Goal: Task Accomplishment & Management: Complete application form

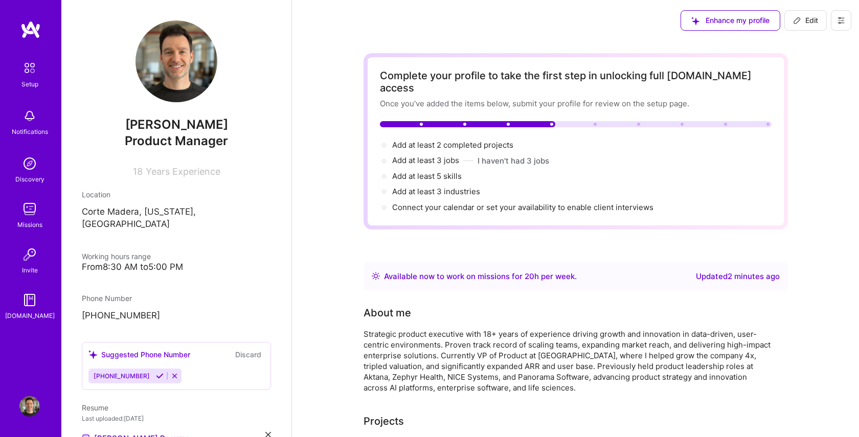
scroll to position [421, 0]
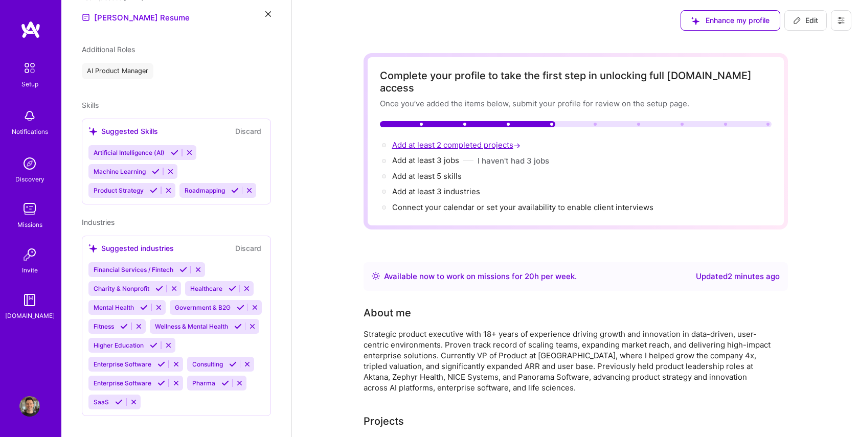
click at [501, 140] on span "Add at least 2 completed projects →" at bounding box center [457, 145] width 130 height 10
select select "US"
select select "Right Now"
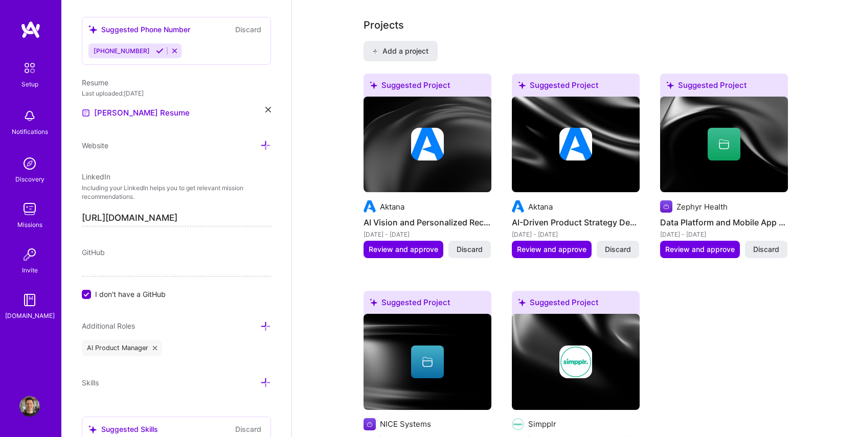
scroll to position [823, 0]
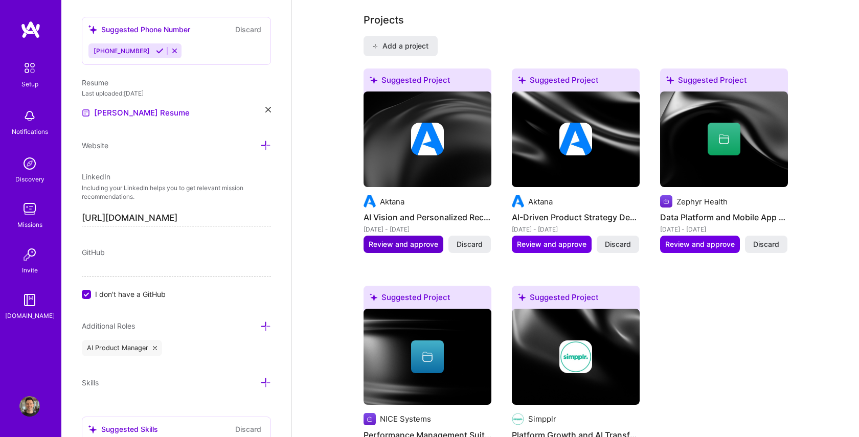
click at [407, 239] on span "Review and approve" at bounding box center [404, 244] width 70 height 10
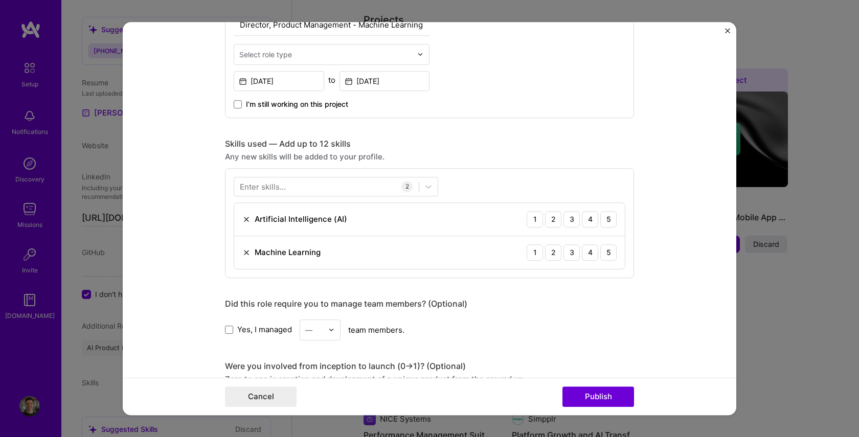
scroll to position [396, 0]
click at [427, 186] on icon at bounding box center [429, 186] width 6 height 4
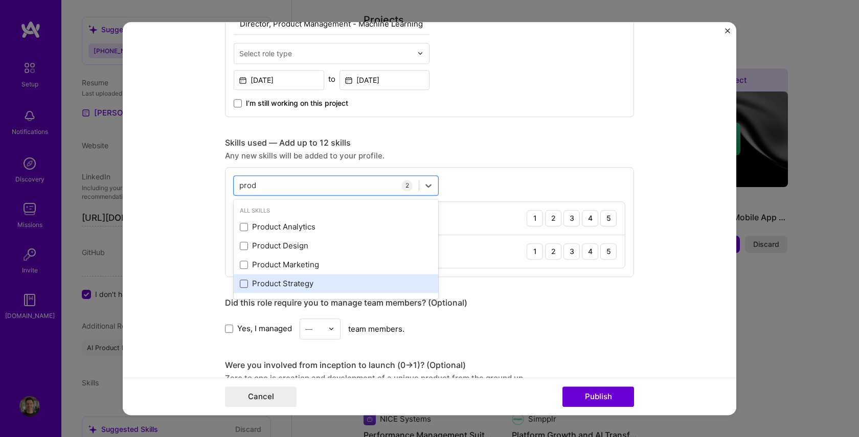
click at [245, 283] on span at bounding box center [244, 284] width 8 height 8
click at [0, 0] on input "checkbox" at bounding box center [0, 0] width 0 height 0
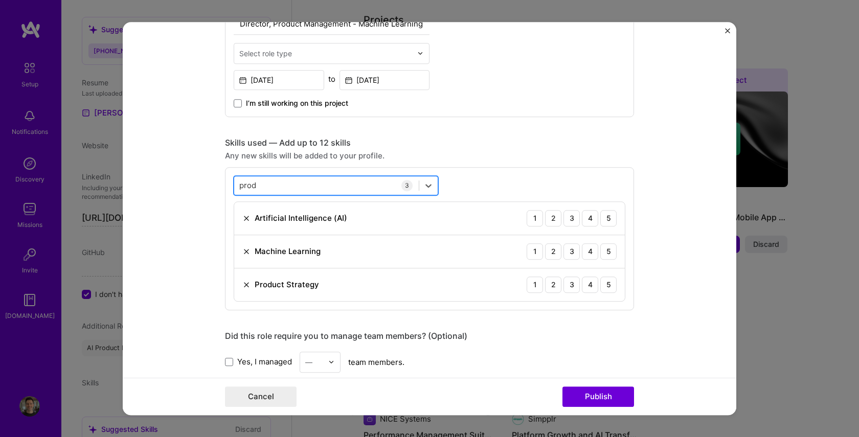
click at [351, 186] on div "prod prod" at bounding box center [326, 185] width 185 height 17
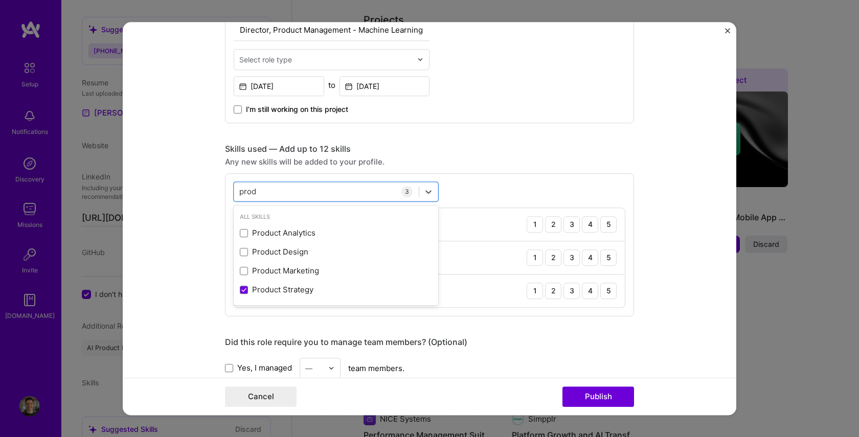
drag, startPoint x: 309, startPoint y: 182, endPoint x: 188, endPoint y: 180, distance: 121.2
click at [188, 180] on form "Editing suggested project This project is suggested based on your LinkedIn, res…" at bounding box center [430, 219] width 614 height 394
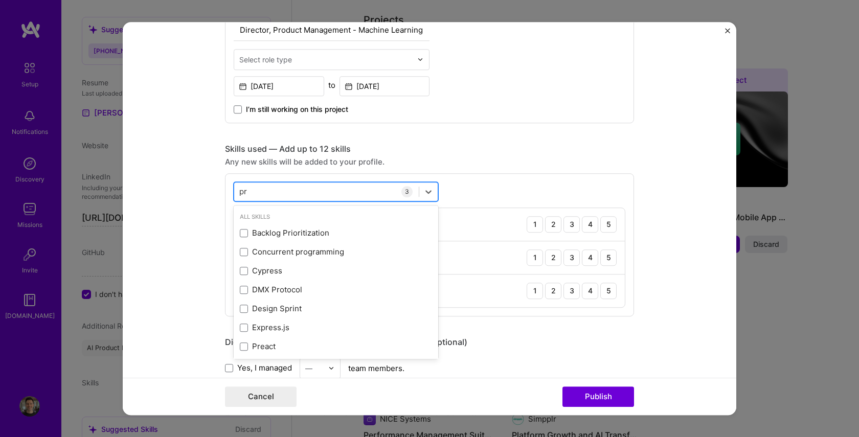
type input "p"
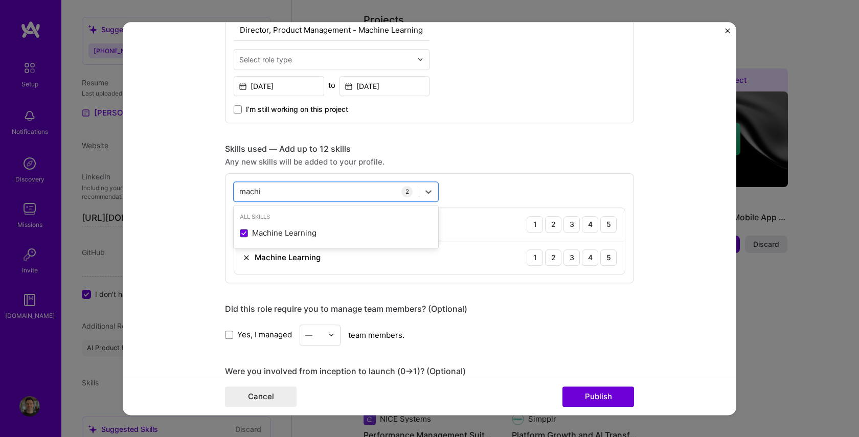
click at [489, 184] on div "option Product Strategy, deselected. option Machine Learning focused, 0 of 2. 1…" at bounding box center [429, 228] width 409 height 110
click at [383, 193] on div "machi machi" at bounding box center [326, 191] width 185 height 17
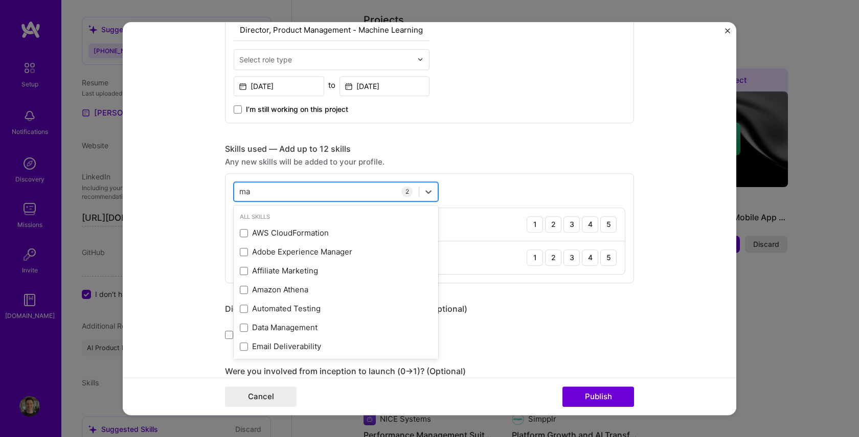
type input "m"
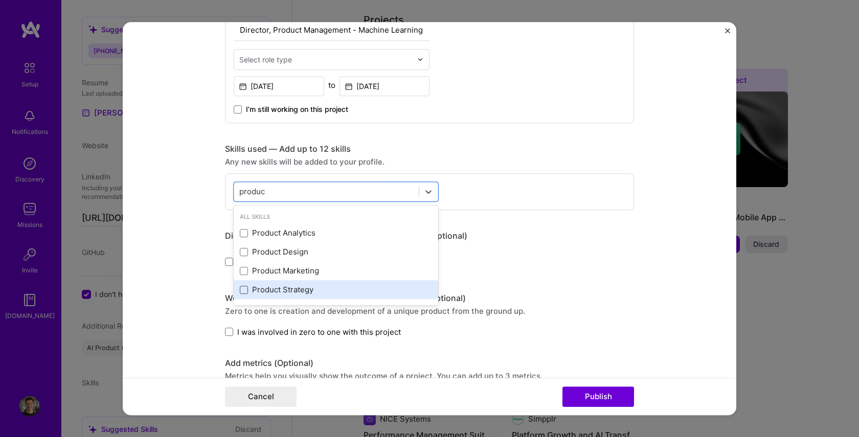
click at [247, 288] on span at bounding box center [244, 290] width 8 height 8
click at [0, 0] on input "checkbox" at bounding box center [0, 0] width 0 height 0
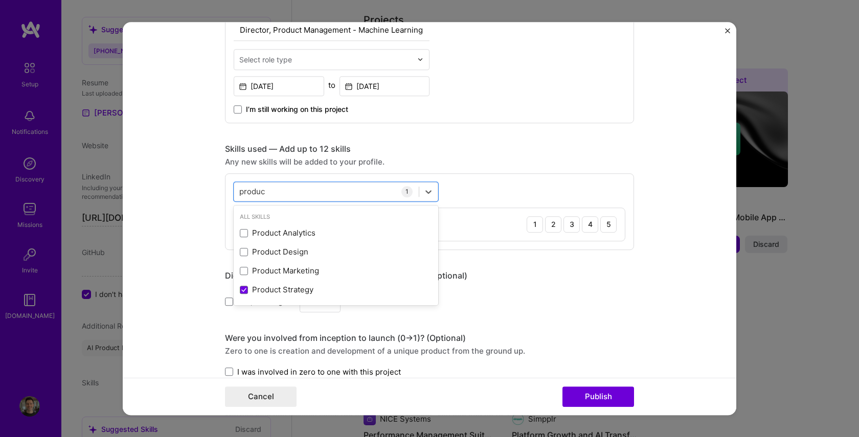
scroll to position [389, 0]
click at [481, 195] on div "option Product Strategy, selected. option Product Analytics focused, 0 of 2. 4 …" at bounding box center [429, 212] width 409 height 77
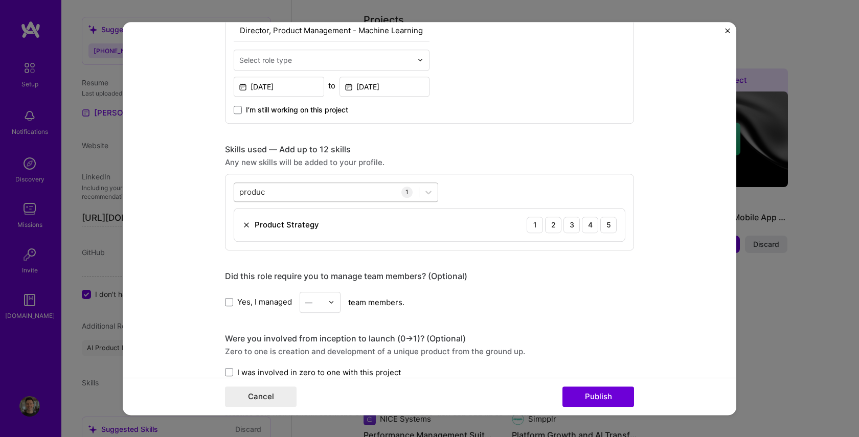
click at [379, 193] on div "produc produc" at bounding box center [326, 192] width 185 height 17
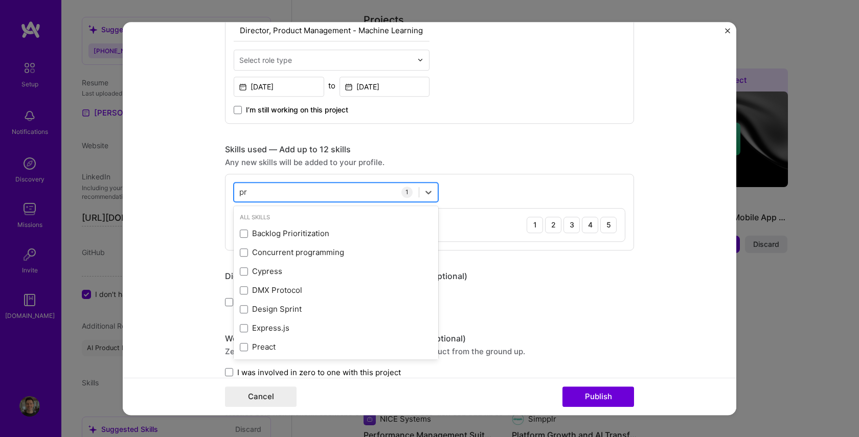
type input "p"
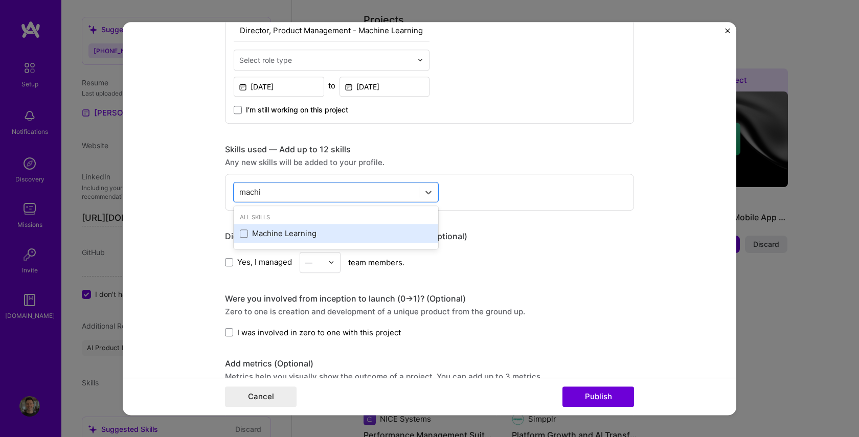
click at [314, 231] on div "Machine Learning" at bounding box center [336, 234] width 192 height 11
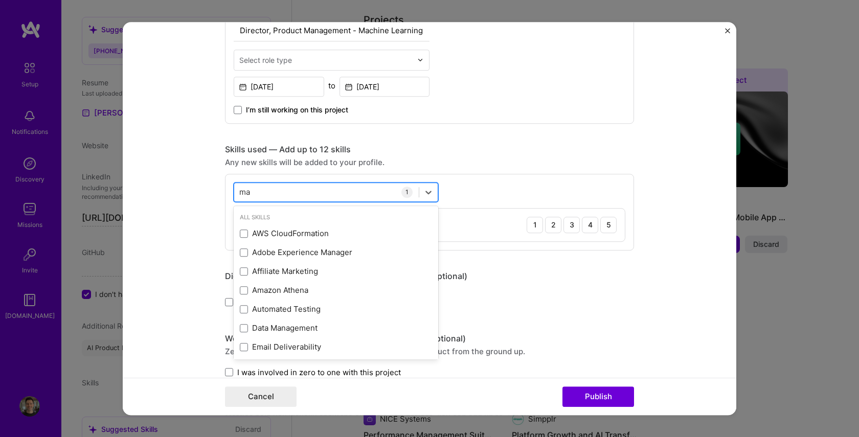
type input "m"
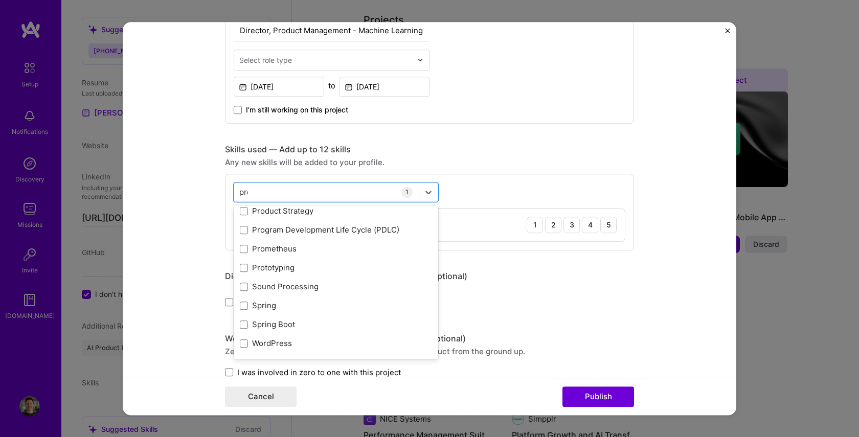
scroll to position [98, 0]
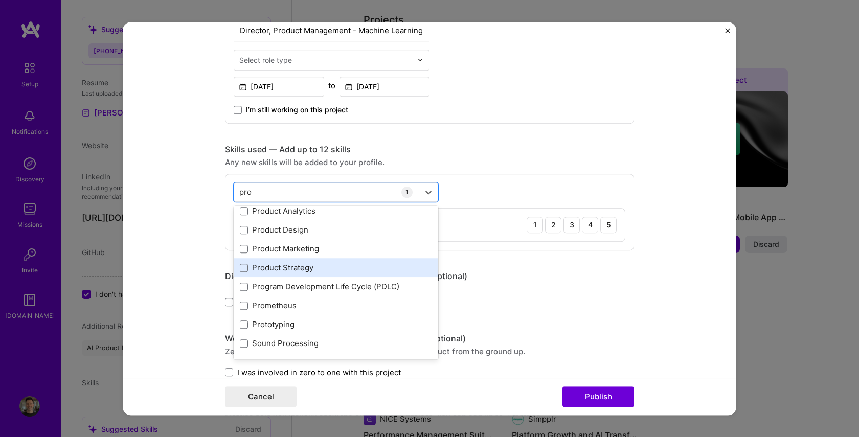
click at [272, 265] on div "Product Strategy" at bounding box center [336, 268] width 192 height 11
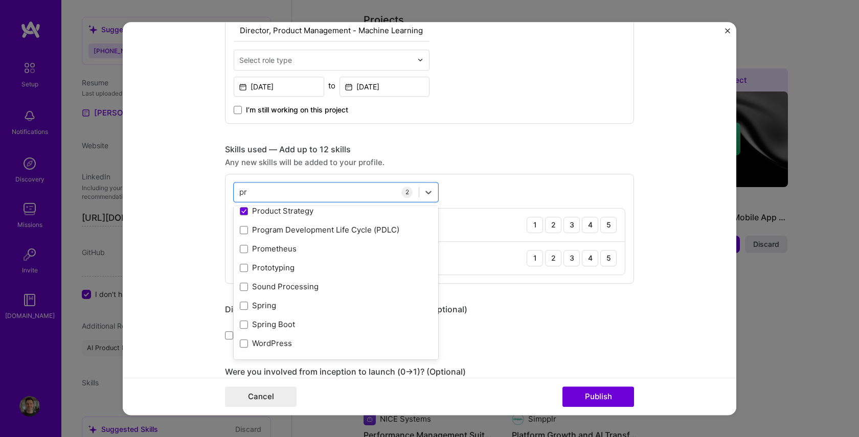
type input "p"
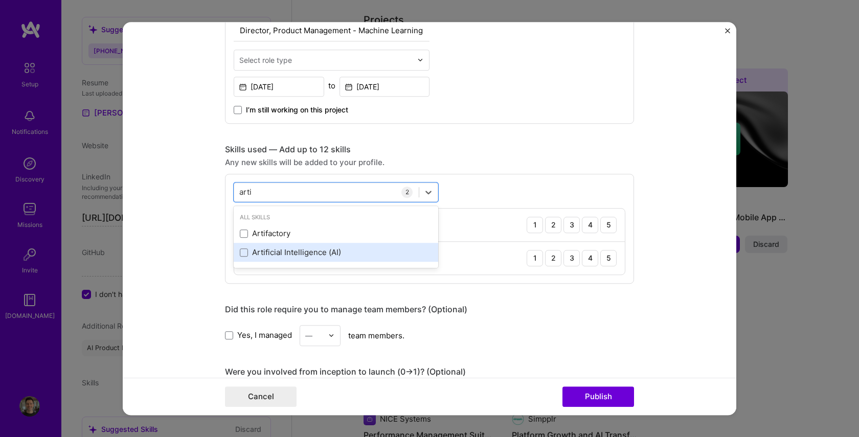
click at [273, 251] on div "Artificial Intelligence (AI)" at bounding box center [336, 253] width 192 height 11
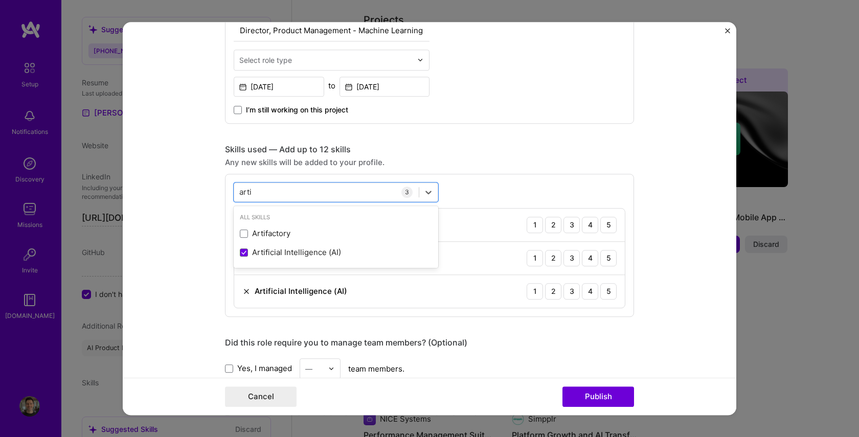
type input "arti"
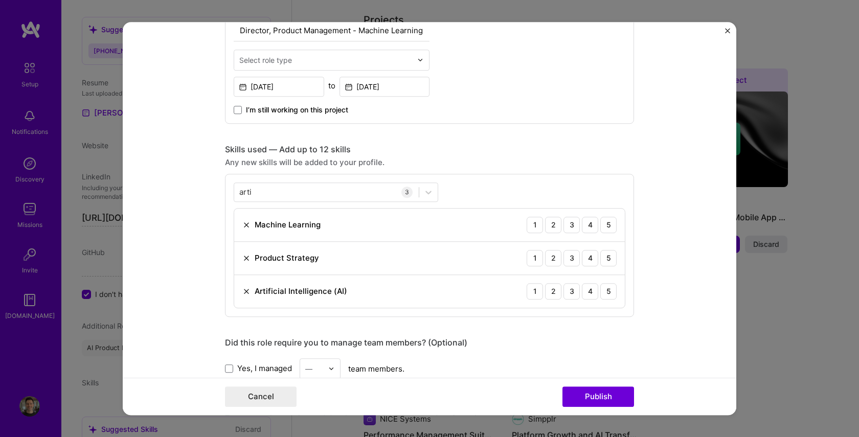
click at [675, 247] on form "Editing suggested project This project is suggested based on your LinkedIn, res…" at bounding box center [430, 219] width 614 height 394
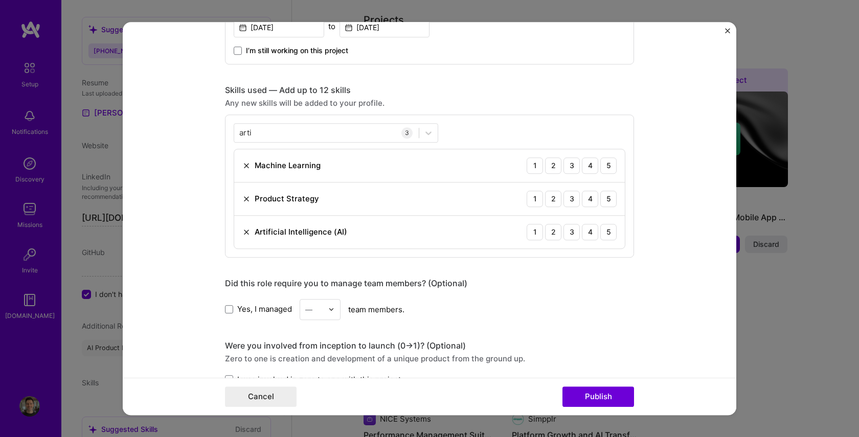
scroll to position [454, 0]
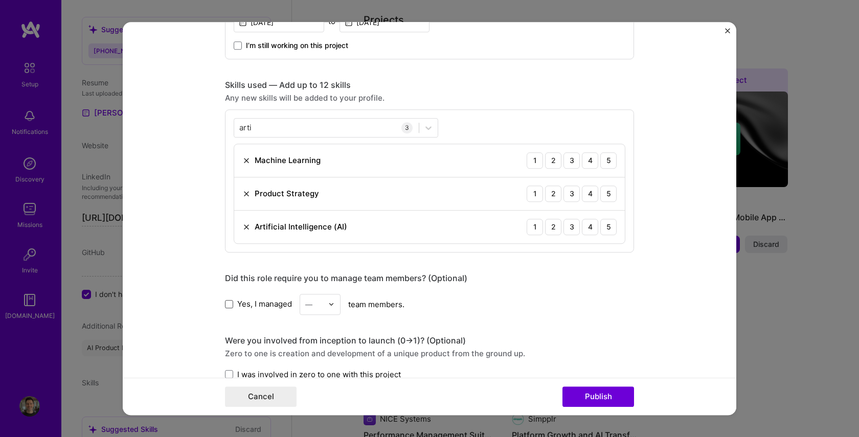
click at [233, 305] on span at bounding box center [229, 304] width 8 height 8
click at [0, 0] on input "Yes, I managed" at bounding box center [0, 0] width 0 height 0
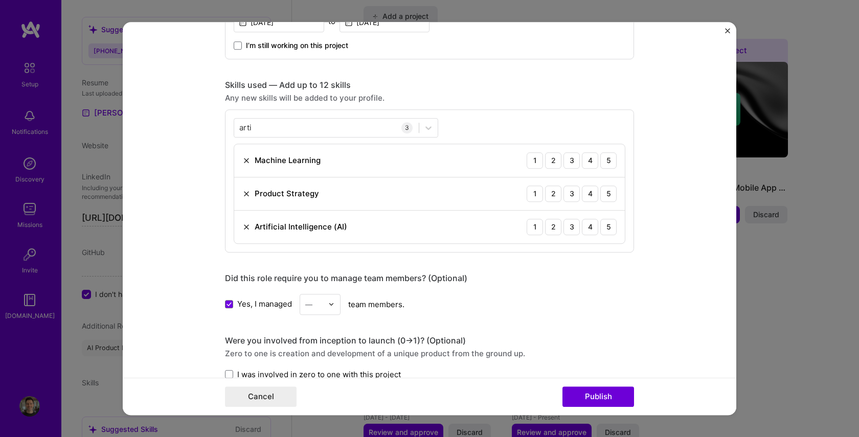
click at [313, 307] on input "text" at bounding box center [314, 304] width 18 height 11
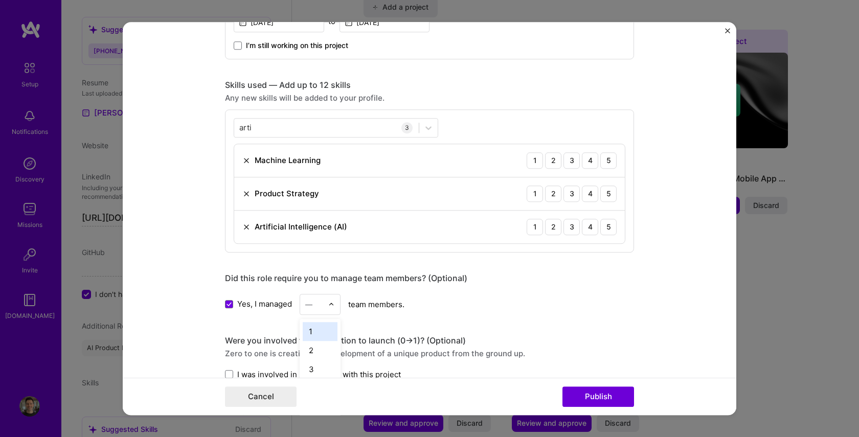
scroll to position [863, 0]
click at [320, 350] on div "2" at bounding box center [320, 350] width 35 height 19
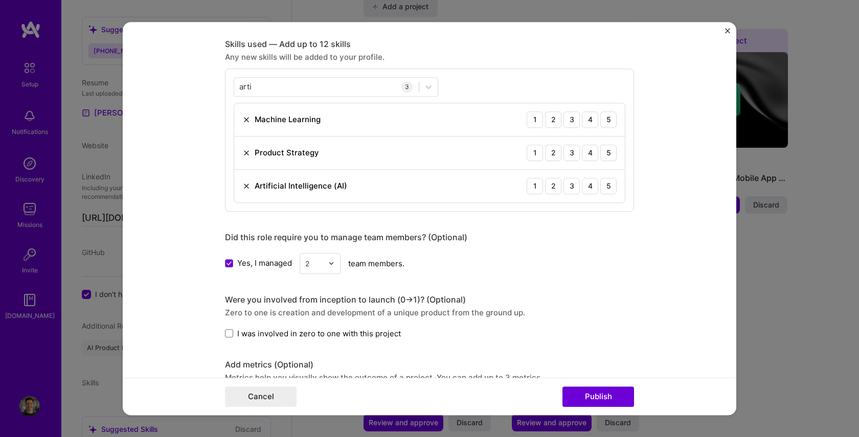
scroll to position [501, 0]
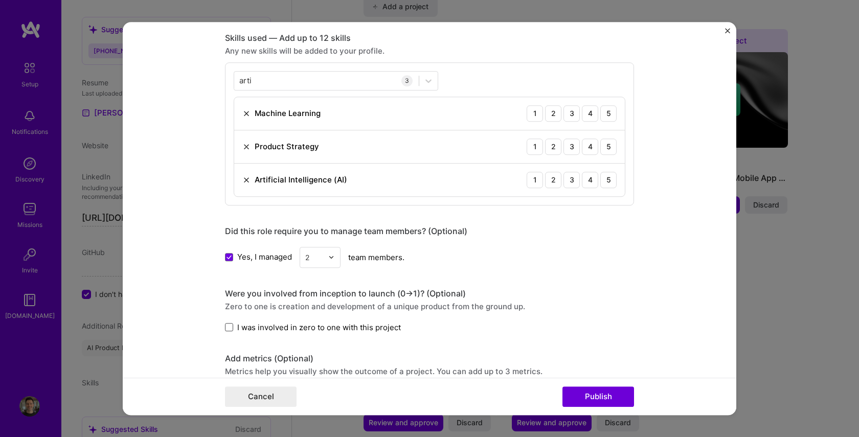
click at [232, 327] on span at bounding box center [229, 327] width 8 height 8
click at [0, 0] on input "I was involved in zero to one with this project" at bounding box center [0, 0] width 0 height 0
click at [329, 260] on img at bounding box center [331, 257] width 6 height 6
click at [228, 255] on icon at bounding box center [229, 257] width 5 height 4
click at [0, 0] on input "Yes, I managed" at bounding box center [0, 0] width 0 height 0
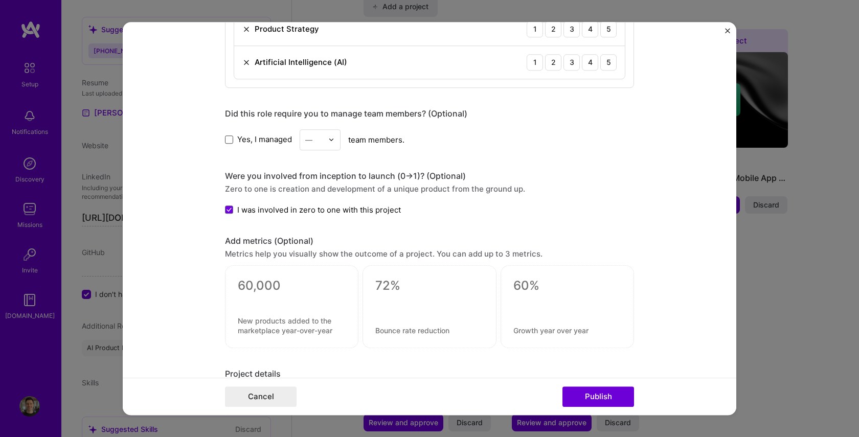
scroll to position [623, 0]
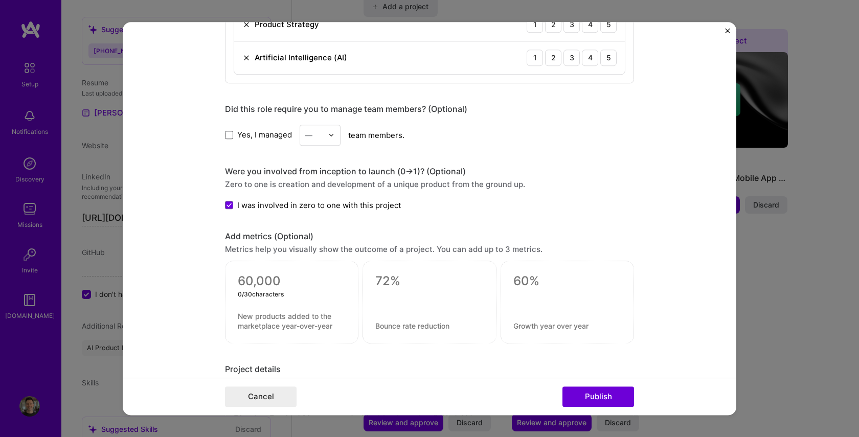
click at [248, 282] on textarea at bounding box center [292, 281] width 108 height 15
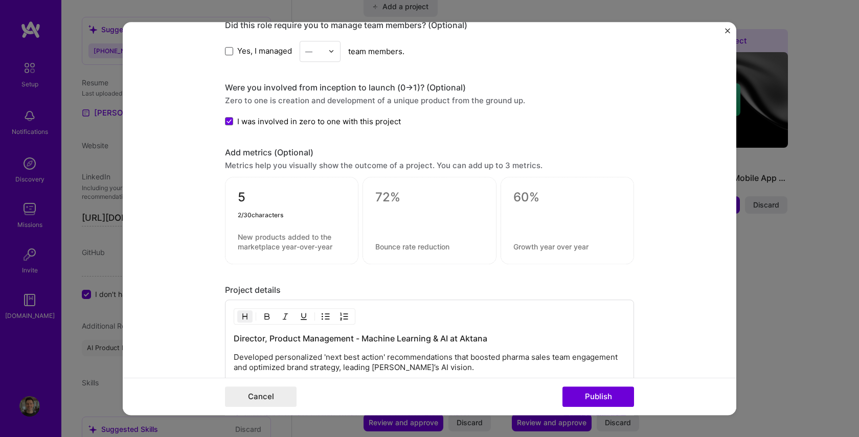
scroll to position [722, 0]
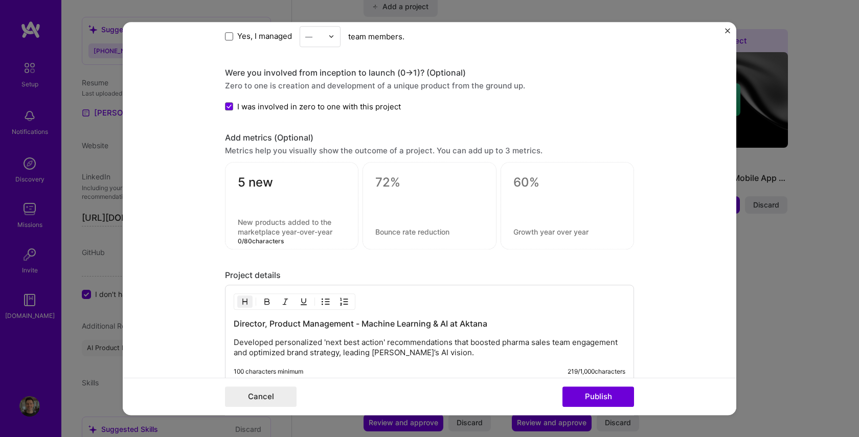
drag, startPoint x: 239, startPoint y: 222, endPoint x: 278, endPoint y: 226, distance: 39.5
click at [278, 226] on textarea at bounding box center [292, 226] width 108 height 19
click at [269, 182] on textarea "5 new" at bounding box center [292, 185] width 108 height 20
type textarea "5"
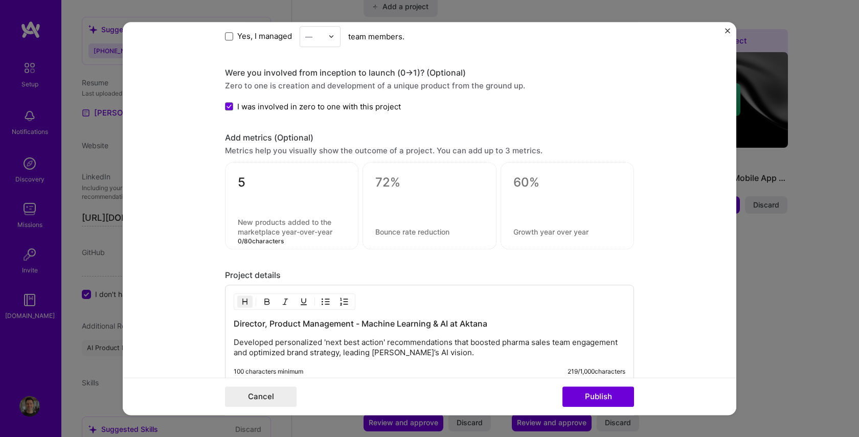
click at [238, 223] on textarea at bounding box center [292, 226] width 108 height 19
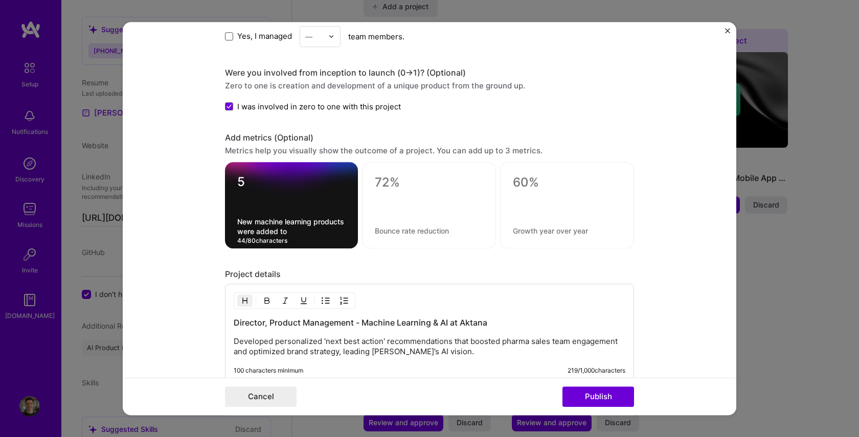
click at [283, 230] on textarea "New machine learning products were added to" at bounding box center [291, 226] width 108 height 19
drag, startPoint x: 291, startPoint y: 230, endPoint x: 232, endPoint y: 222, distance: 59.8
click at [232, 222] on div "5 New machine learning products were added to 44 / 80 characters" at bounding box center [291, 205] width 133 height 86
paste textarea "Launched five machine learning products that transformed life sciences strategi…"
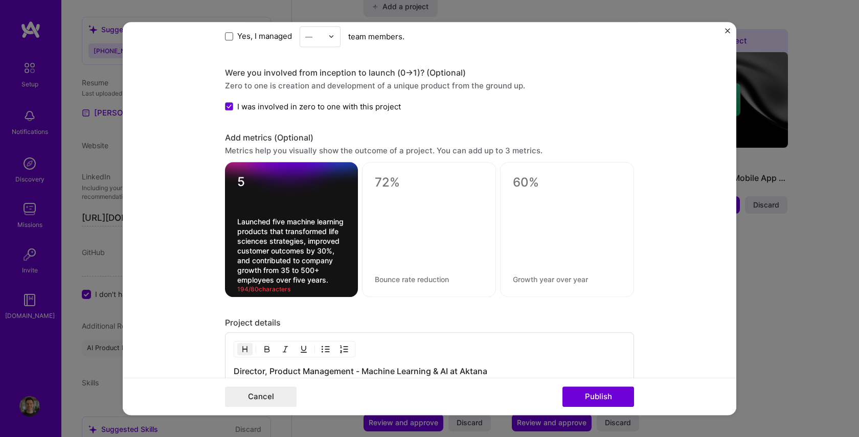
click at [255, 222] on textarea "Launched five machine learning products that transformed life sciences strategi…" at bounding box center [291, 251] width 108 height 68
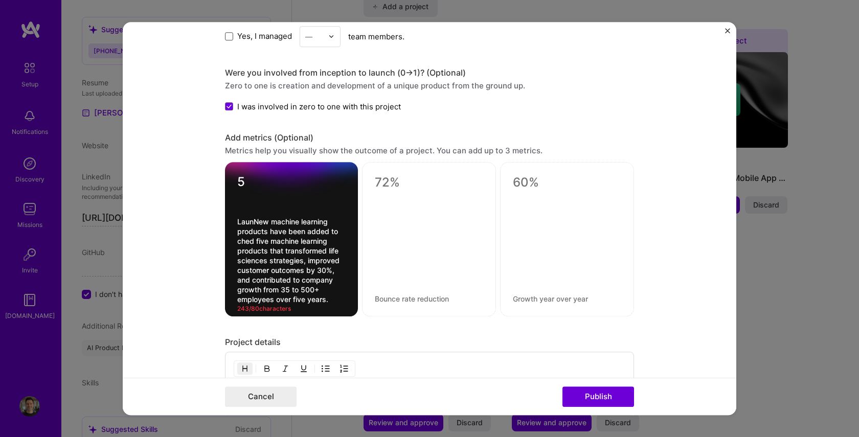
click at [255, 222] on textarea "LaunNew machine learning products have been added to ched five machine learning…" at bounding box center [291, 260] width 108 height 87
click at [244, 232] on textarea "New machine learning products have been added to ched five machine learning pro…" at bounding box center [291, 260] width 108 height 87
click at [248, 232] on textarea "New machine learning products have been added to ched five machine learning pro…" at bounding box center [291, 260] width 108 height 87
type textarea "New machine learning products added to ched five machine learning products that…"
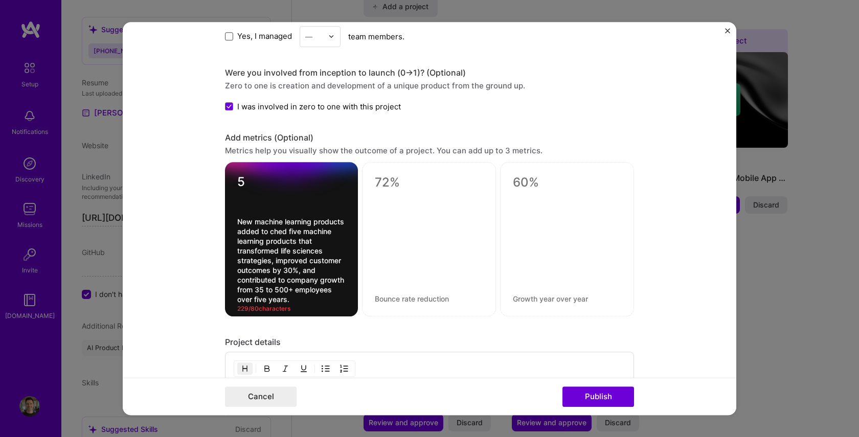
click at [286, 235] on textarea "New machine learning products added to ched five machine learning products that…" at bounding box center [291, 260] width 108 height 87
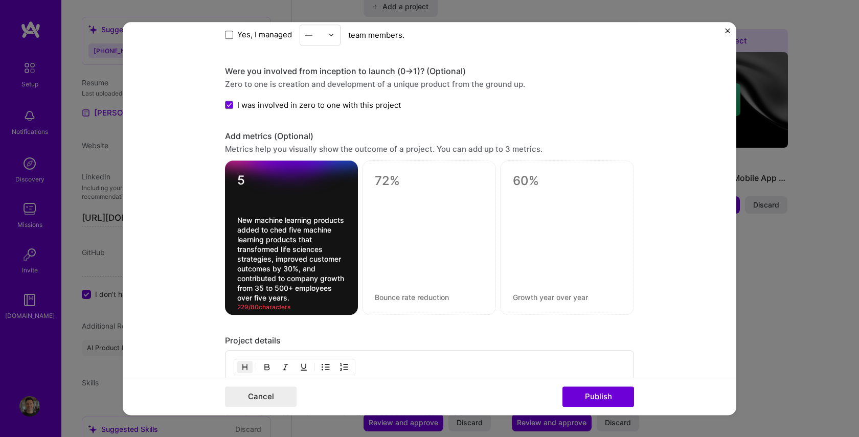
drag, startPoint x: 295, startPoint y: 296, endPoint x: 233, endPoint y: 210, distance: 105.6
click at [233, 210] on div "5 New machine learning products added to ched five machine learning products th…" at bounding box center [291, 238] width 133 height 154
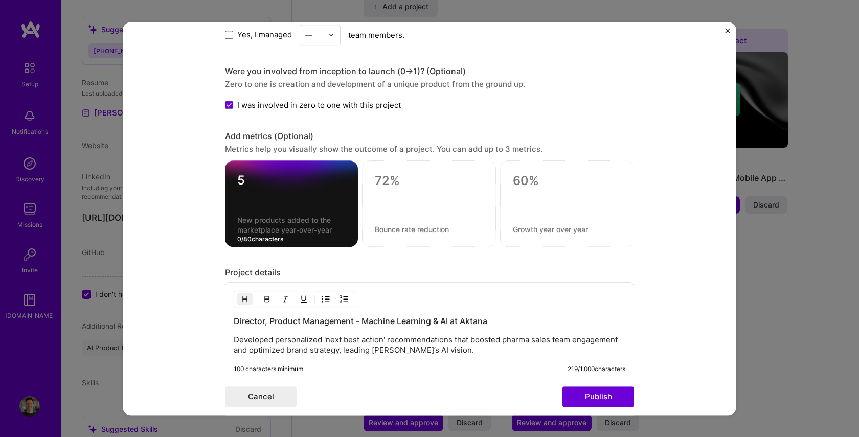
paste textarea "Launched five machine learning products that transformed life sciences strategi…"
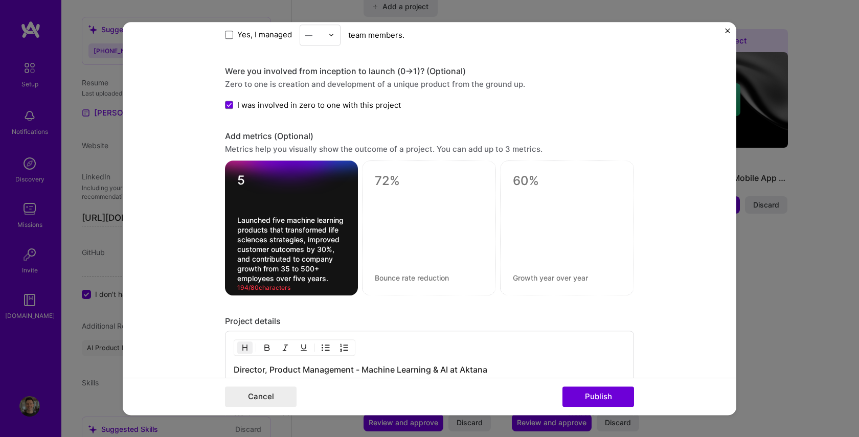
click at [241, 221] on textarea "Launched five machine learning products that transformed life sciences strategi…" at bounding box center [291, 249] width 108 height 68
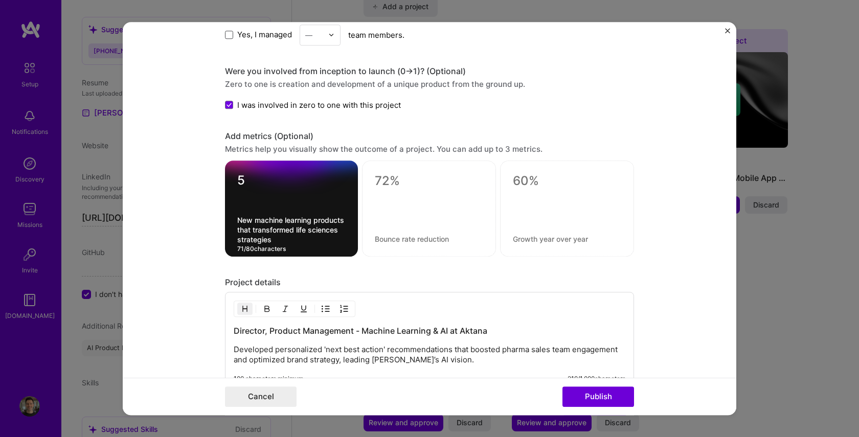
type textarea "New machine learning products that transformed life sciences strategies"
click at [390, 240] on textarea at bounding box center [429, 239] width 108 height 10
paste textarea ", improved customer outcomes by 30%, and contributed to company growth from 35 …"
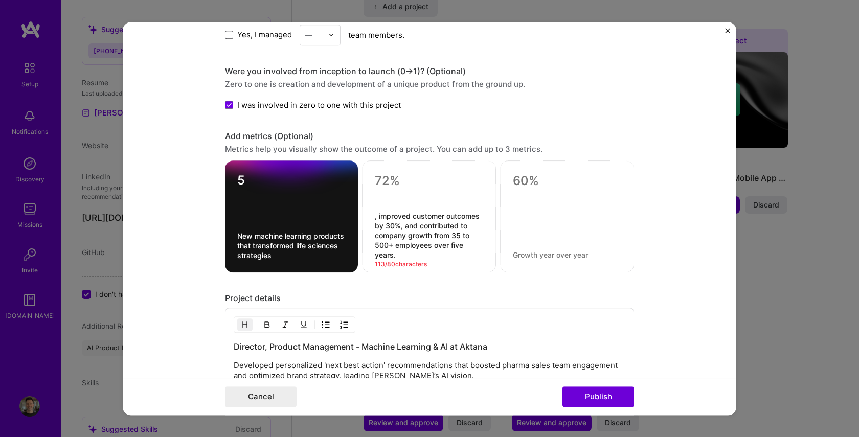
drag, startPoint x: 375, startPoint y: 216, endPoint x: 440, endPoint y: 222, distance: 64.7
click at [460, 217] on textarea ", improved customer outcomes by 30%, and contributed to company growth from 35 …" at bounding box center [429, 235] width 108 height 49
click at [412, 222] on textarea ", improved customer outcomes by 30%, and contributed to company growth from 35 …" at bounding box center [429, 235] width 108 height 49
drag, startPoint x: 375, startPoint y: 215, endPoint x: 499, endPoint y: 214, distance: 123.8
click at [499, 214] on div "5 New machine learning products that transformed life sciences strategies , imp…" at bounding box center [429, 217] width 409 height 112
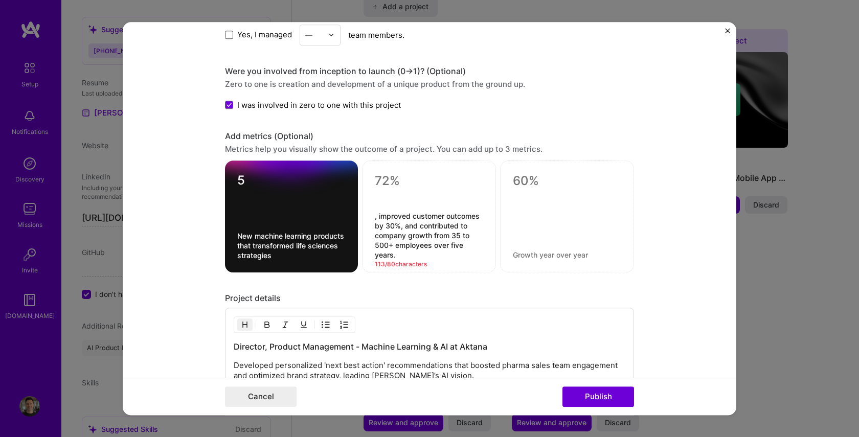
type textarea ", improved customer outcomes by 30%, and contributed to company growth from 35 …"
click at [384, 182] on textarea at bounding box center [429, 180] width 108 height 15
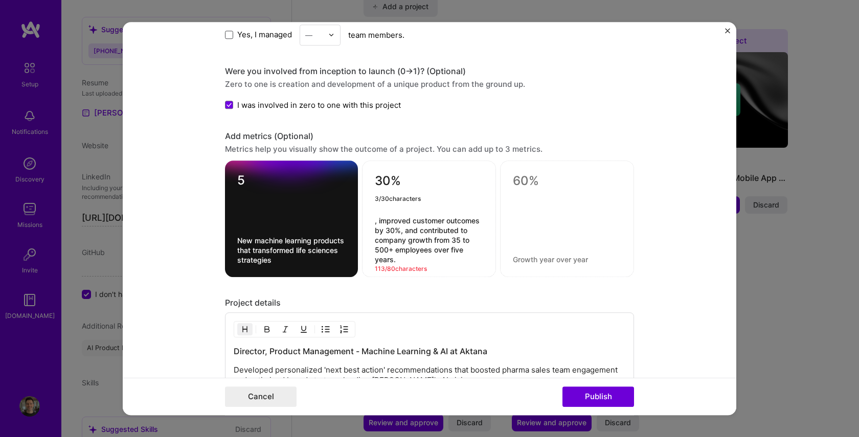
type textarea "30%"
click at [377, 220] on textarea ", improved customer outcomes by 30%, and contributed to company growth from 35 …" at bounding box center [429, 240] width 108 height 49
drag, startPoint x: 443, startPoint y: 231, endPoint x: 467, endPoint y: 259, distance: 36.7
click at [467, 259] on textarea "Increased and improved customer outcomes by 30%, and contributed to company gro…" at bounding box center [429, 240] width 108 height 49
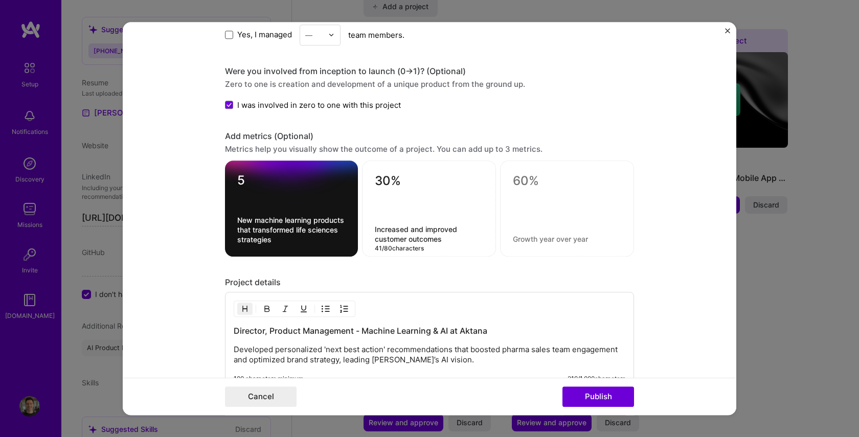
click at [433, 241] on textarea "Increased and improved customer outcomes" at bounding box center [429, 234] width 108 height 19
type textarea "Increased and improved customer outcome"
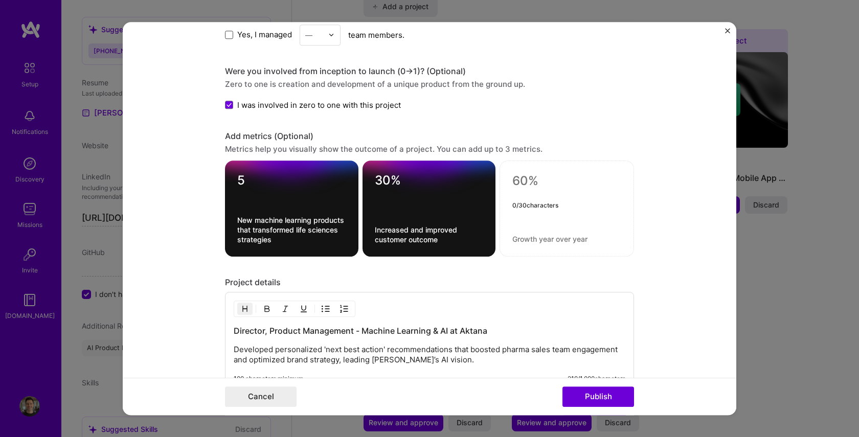
click at [520, 180] on textarea at bounding box center [566, 180] width 109 height 15
type textarea "20%"
click at [517, 237] on textarea at bounding box center [566, 239] width 109 height 10
paste textarea "driving a 20% increase in ARR through targeted, data-driven insights."
type textarea "driving a 20% increase in ARR through targeted, data-driven insights."
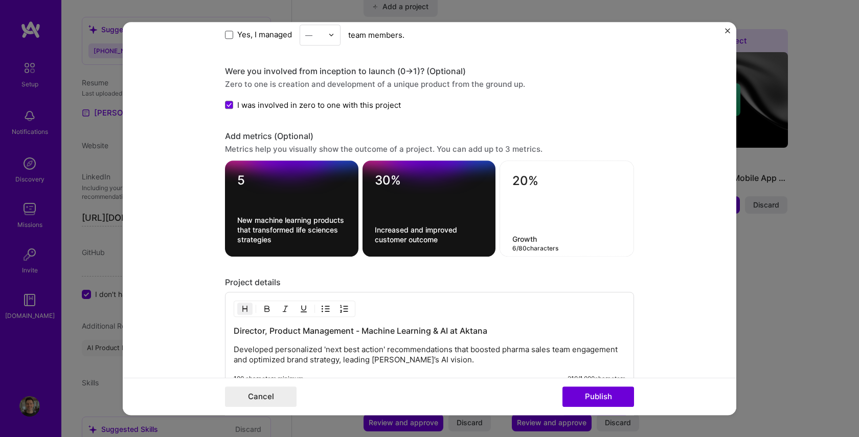
click at [526, 241] on textarea "Growth" at bounding box center [566, 239] width 109 height 10
paste textarea "driving a 20% increase in ARR through targeted, data-driven insights."
click at [515, 221] on textarea "driving a 20% increase in ARR through targeted, data-driven insights." at bounding box center [566, 230] width 109 height 29
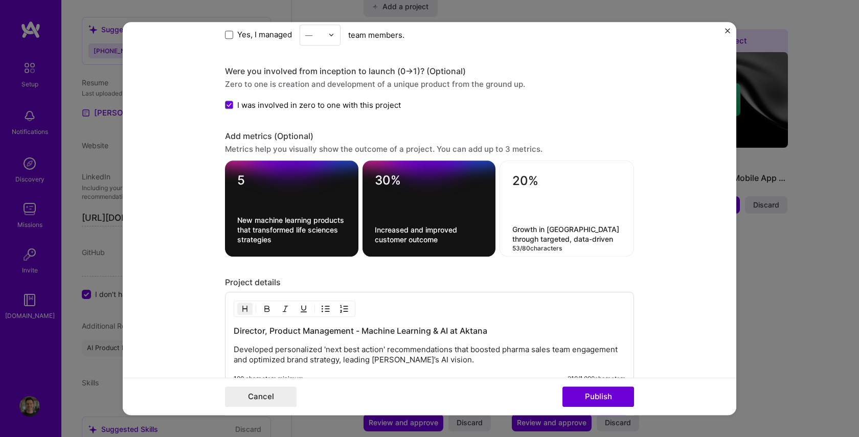
type textarea "Growth in ARR through targeted, data-driven insights."
click at [440, 238] on textarea "Increased and improved customer outcome" at bounding box center [429, 234] width 109 height 19
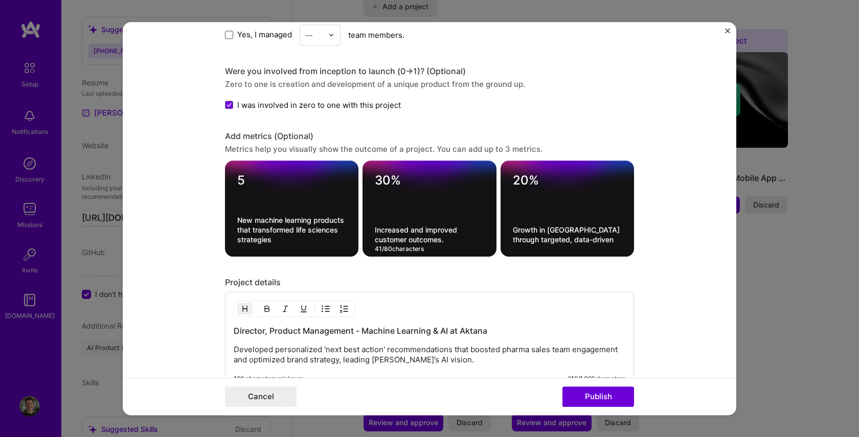
type textarea "Increased and improved customer outcomes."
click at [273, 238] on textarea "New machine learning products that transformed life sciences strategies" at bounding box center [291, 229] width 109 height 29
type textarea "New machine learning products that transformed life sciences strategies."
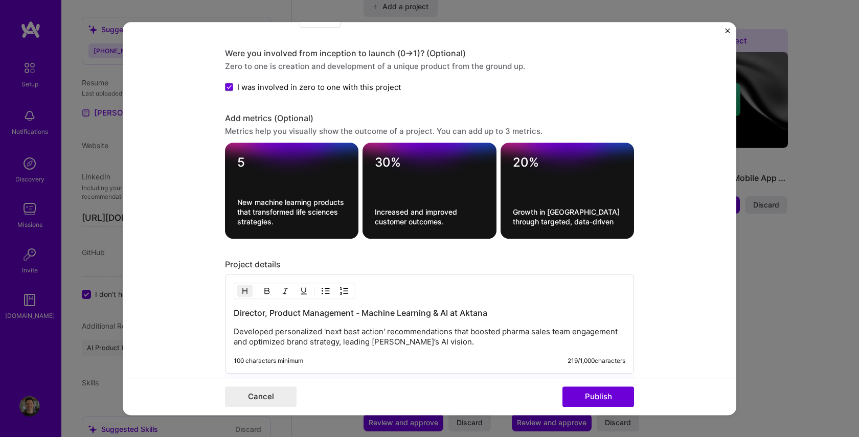
scroll to position [744, 0]
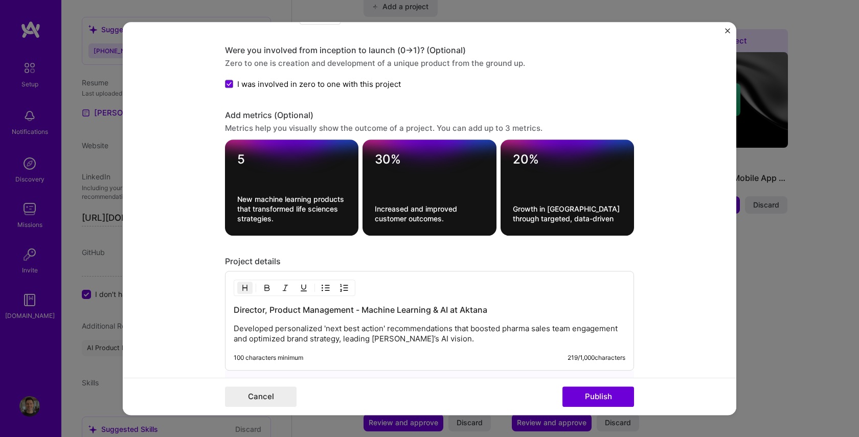
click at [410, 220] on textarea "Increased and improved customer outcomes." at bounding box center [429, 213] width 109 height 19
click at [420, 220] on textarea "Increased and improved customer outcomes." at bounding box center [429, 213] width 109 height 19
type textarea "Increased and improved customer engagement and outcomes."
click at [431, 256] on div "Project details" at bounding box center [429, 261] width 409 height 11
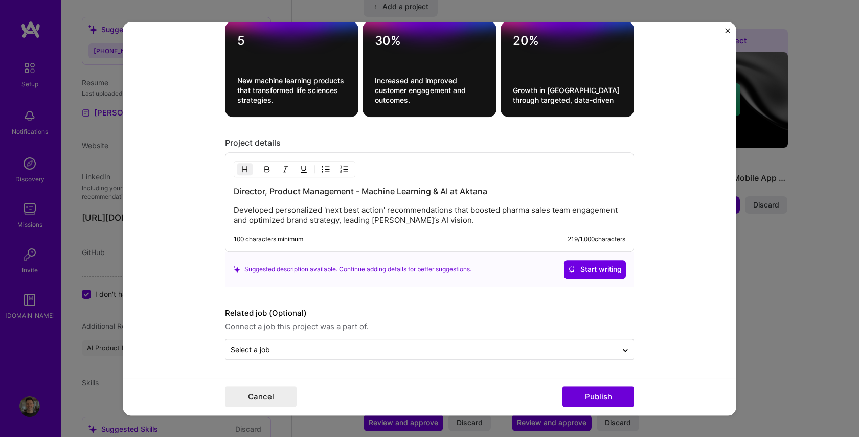
scroll to position [863, 0]
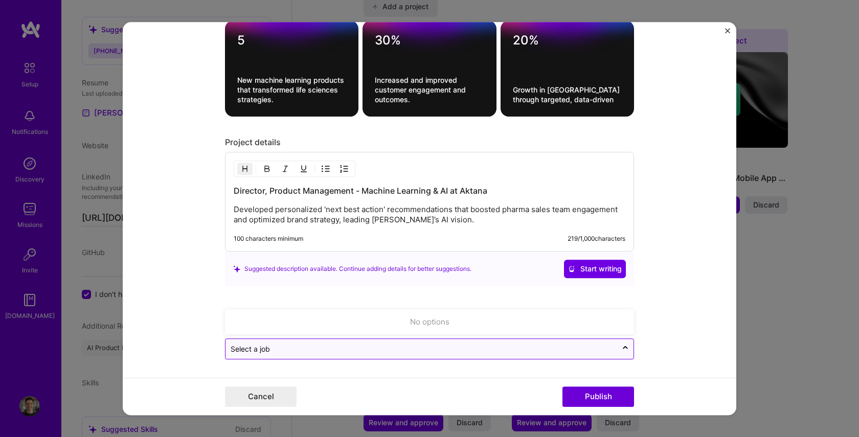
click at [363, 351] on input "text" at bounding box center [422, 349] width 382 height 11
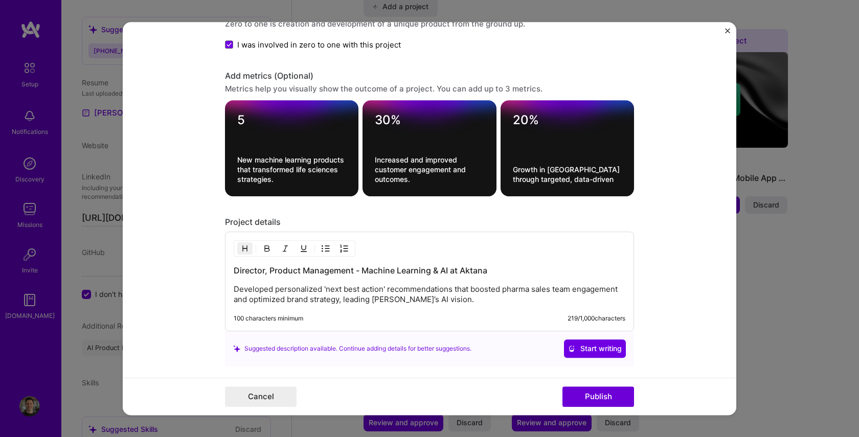
scroll to position [790, 0]
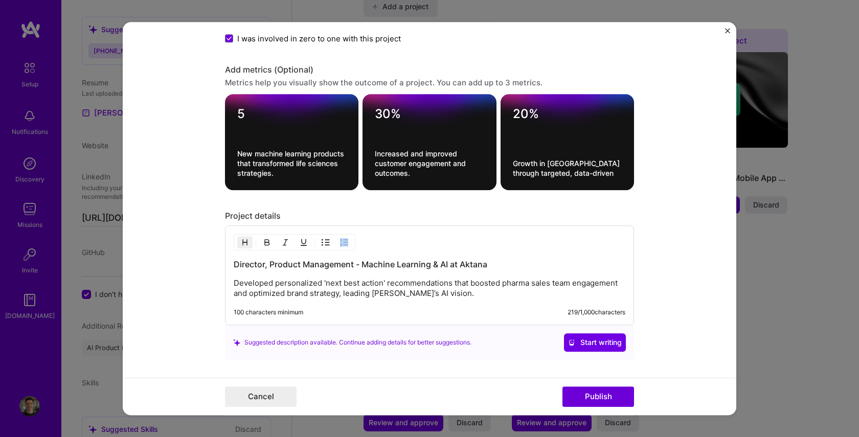
drag, startPoint x: 232, startPoint y: 282, endPoint x: 351, endPoint y: 293, distance: 119.6
click at [351, 293] on div "Director, Product Management - Machine Learning & AI at Aktana Developed person…" at bounding box center [429, 276] width 409 height 100
click at [498, 296] on p "Developed personalized 'next best action' recommendations that boosted pharma s…" at bounding box center [430, 288] width 392 height 20
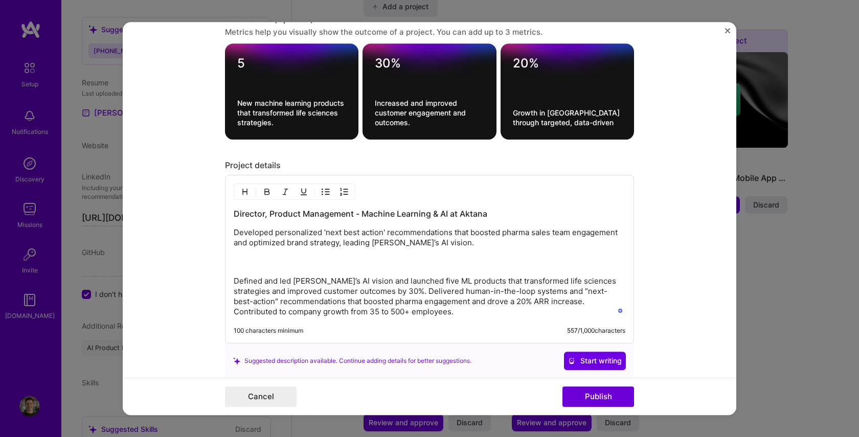
scroll to position [838, 0]
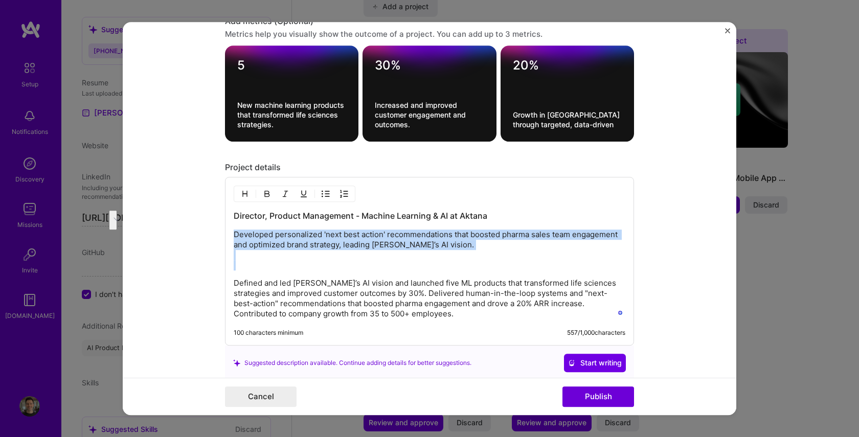
drag, startPoint x: 233, startPoint y: 282, endPoint x: 235, endPoint y: 232, distance: 50.1
click at [235, 232] on div "Director, Product Management - Machine Learning & AI at Aktana Developed person…" at bounding box center [430, 264] width 392 height 109
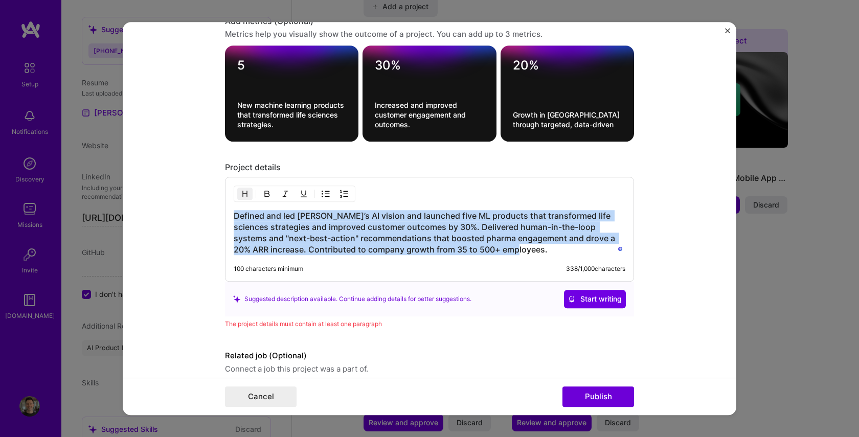
click at [513, 248] on h3 "Defined and led Aktana’s AI vision and launched five ML products that transform…" at bounding box center [430, 232] width 392 height 45
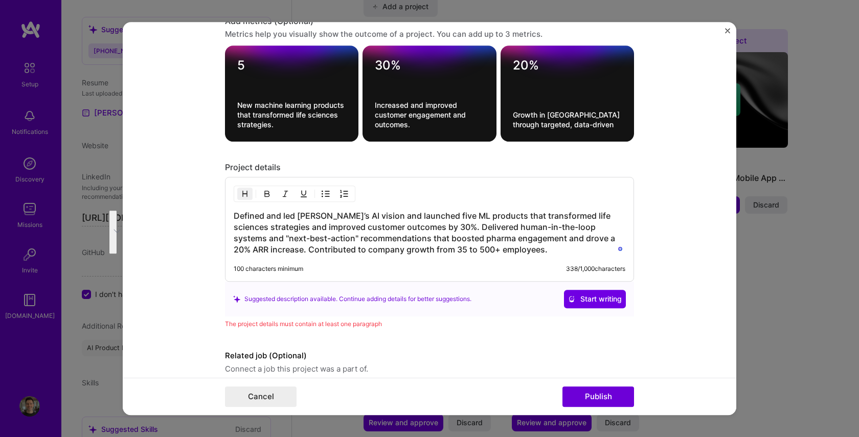
click at [247, 206] on div "Defined and led Aktana’s AI vision and launched five ML products that transform…" at bounding box center [429, 229] width 409 height 105
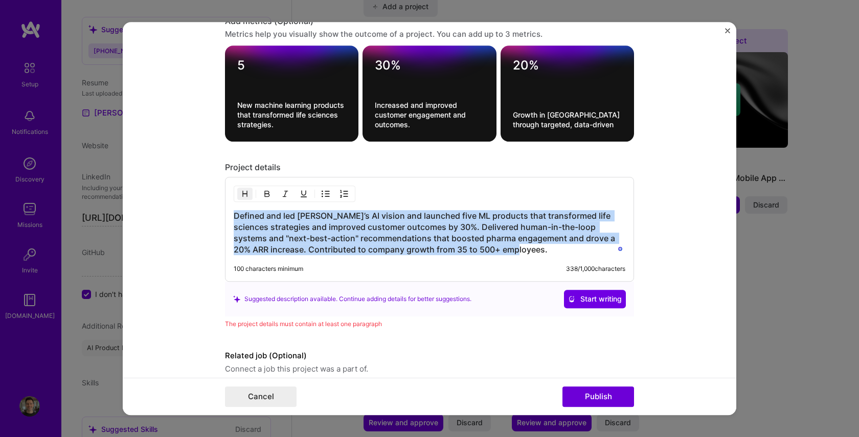
click at [235, 214] on h3 "Defined and led Aktana’s AI vision and launched five ML products that transform…" at bounding box center [430, 232] width 392 height 45
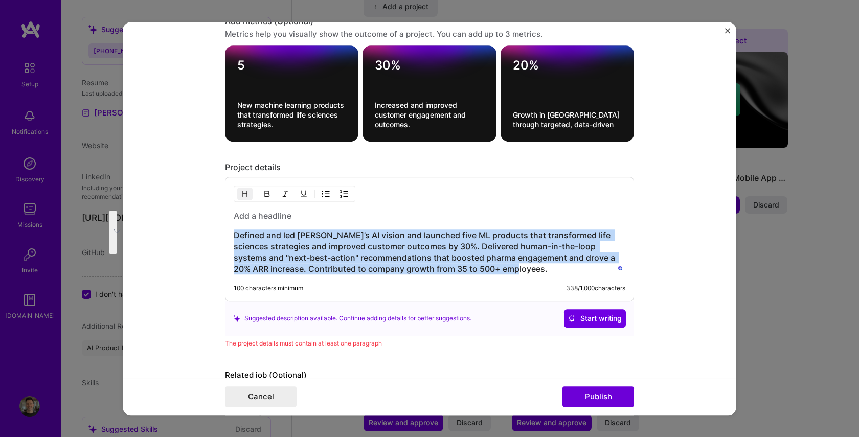
drag, startPoint x: 235, startPoint y: 237, endPoint x: 527, endPoint y: 279, distance: 295.5
click at [527, 279] on div "Defined and led Aktana’s AI vision and launched five ML products that transform…" at bounding box center [429, 239] width 409 height 124
click at [247, 196] on img "button" at bounding box center [245, 194] width 8 height 8
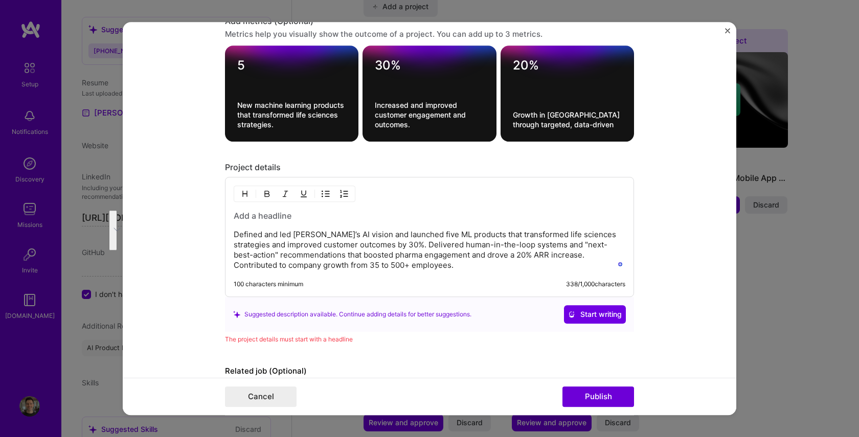
click at [242, 215] on h3 "To enrich screen reader interactions, please activate Accessibility in Grammarl…" at bounding box center [430, 215] width 392 height 11
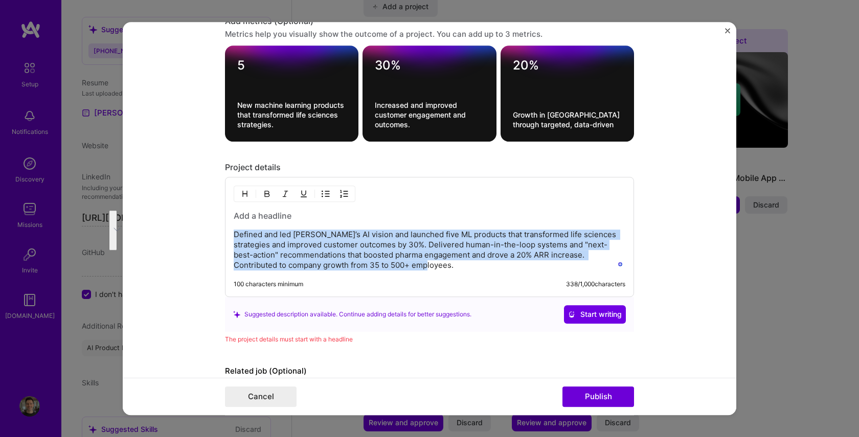
drag, startPoint x: 235, startPoint y: 235, endPoint x: 411, endPoint y: 266, distance: 178.3
click at [411, 266] on p "Defined and led Aktana’s AI vision and launched five ML products that transform…" at bounding box center [430, 250] width 392 height 41
click at [608, 264] on div "Rewrite with Grammarly" at bounding box center [604, 263] width 11 height 12
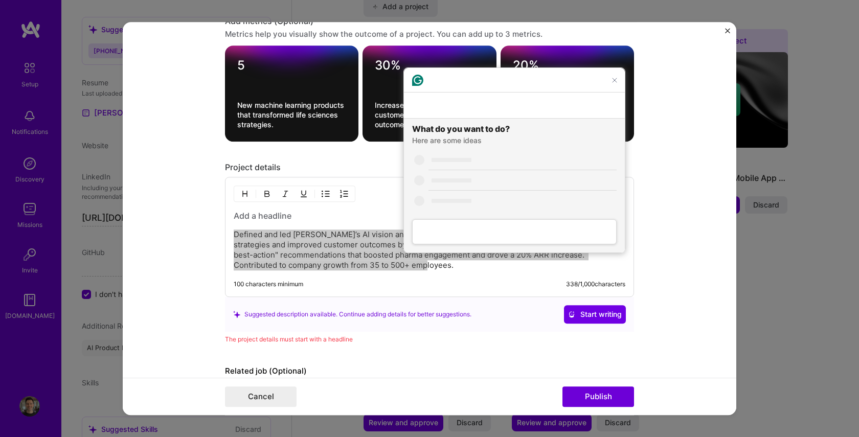
scroll to position [0, 0]
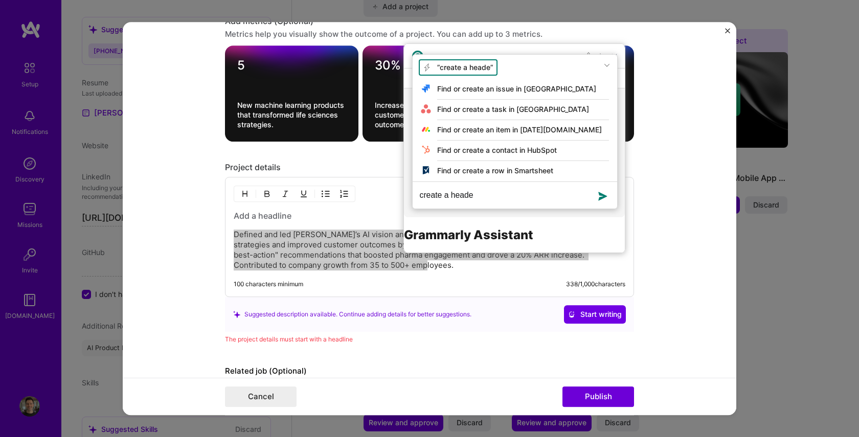
type textarea "create a header"
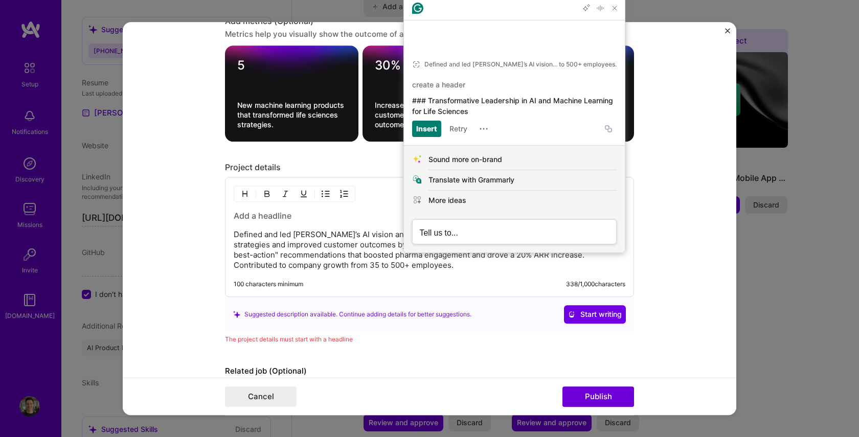
drag, startPoint x: 430, startPoint y: 101, endPoint x: 476, endPoint y: 112, distance: 46.8
click at [476, 112] on div "### Transformative Leadership in AI and Machine Learning for Life Sciences" at bounding box center [514, 105] width 205 height 21
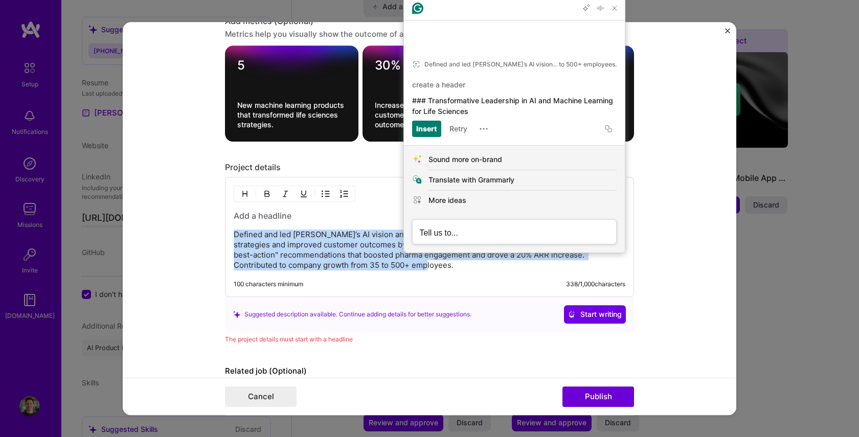
click at [245, 216] on h3 "To enrich screen reader interactions, please activate Accessibility in Grammarl…" at bounding box center [430, 215] width 392 height 11
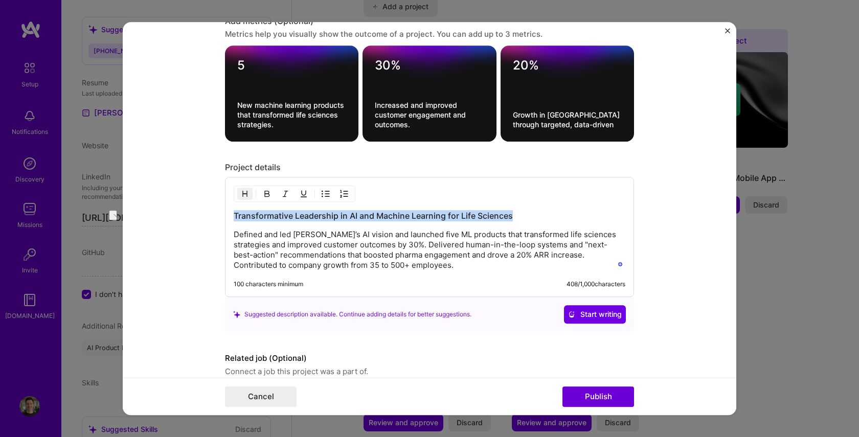
drag, startPoint x: 237, startPoint y: 213, endPoint x: 532, endPoint y: 219, distance: 294.7
click at [532, 219] on h3 "Transformative Leadership in AI and Machine Learning for Life Sciences" at bounding box center [430, 215] width 392 height 11
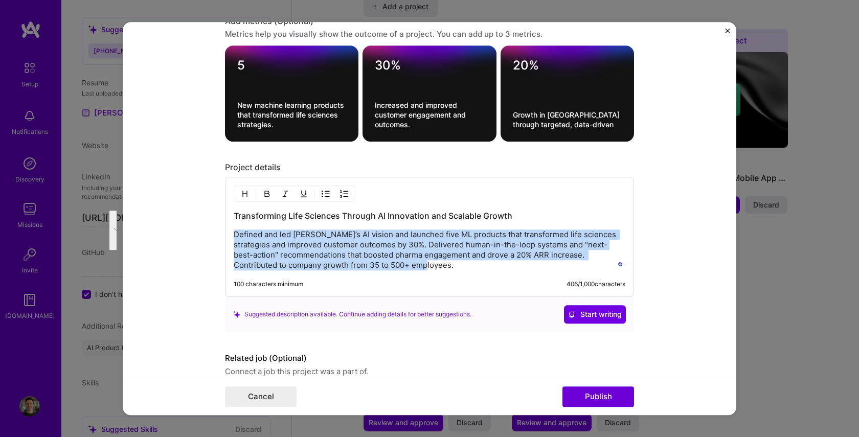
drag, startPoint x: 235, startPoint y: 233, endPoint x: 417, endPoint y: 272, distance: 186.3
click at [417, 272] on div "Transforming Life Sciences Through AI Innovation and Scalable Growth Defined an…" at bounding box center [429, 237] width 409 height 120
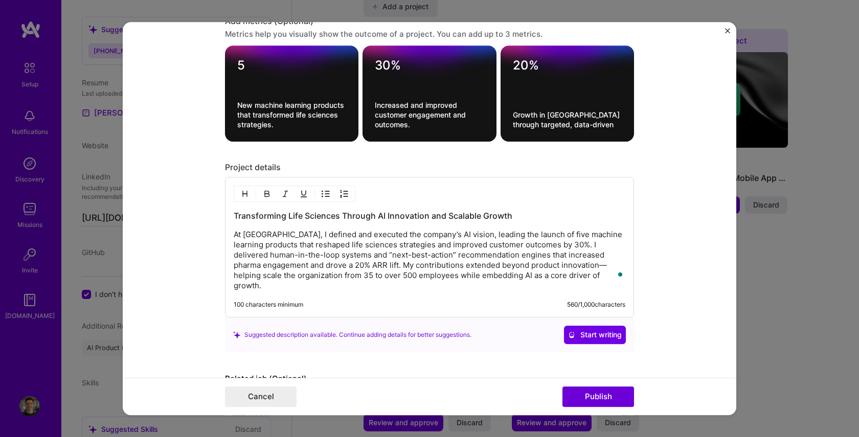
scroll to position [836, 0]
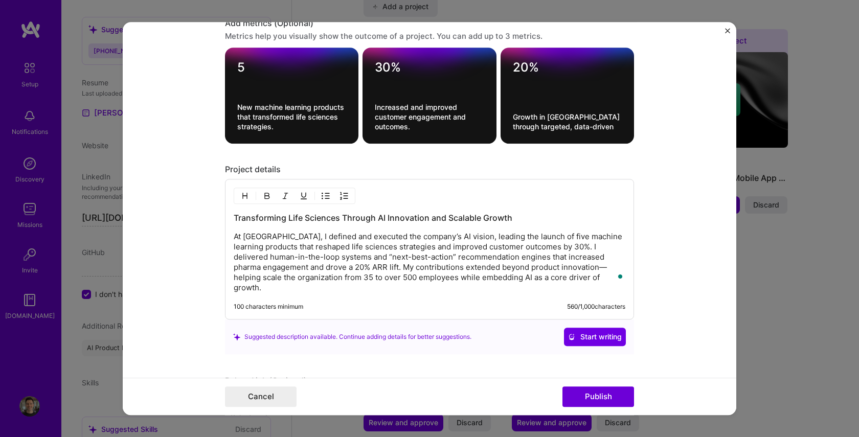
click at [576, 269] on p "At Aktana, I defined and executed the company’s AI vision, leading the launch o…" at bounding box center [430, 262] width 392 height 61
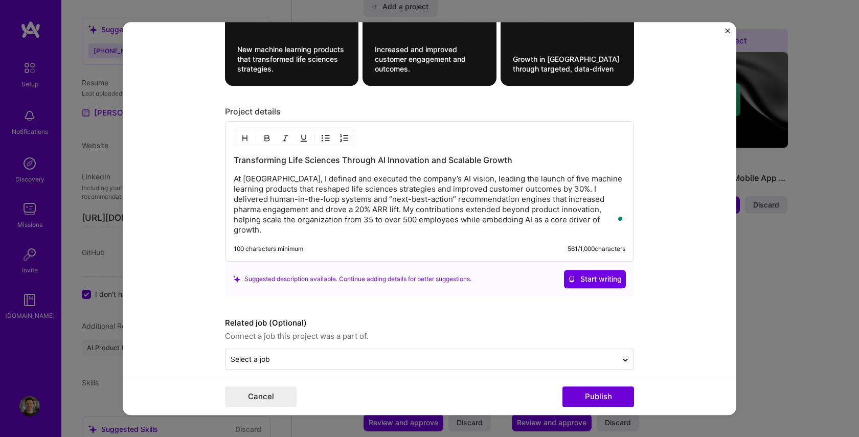
scroll to position [894, 0]
click at [595, 398] on button "Publish" at bounding box center [599, 397] width 72 height 20
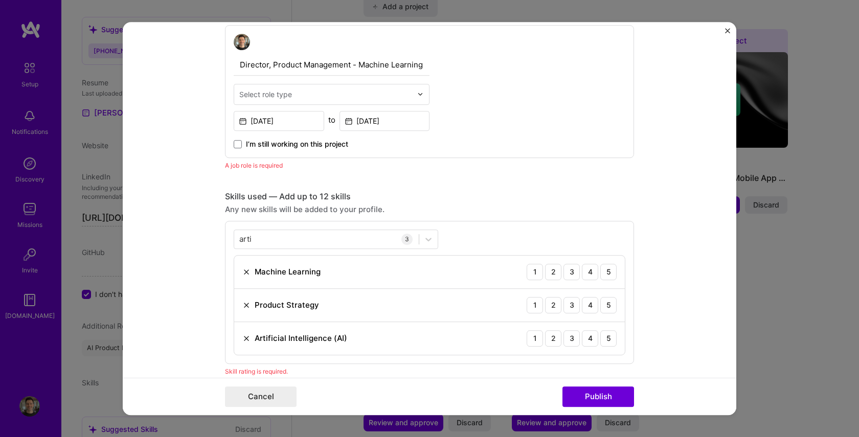
scroll to position [0, 0]
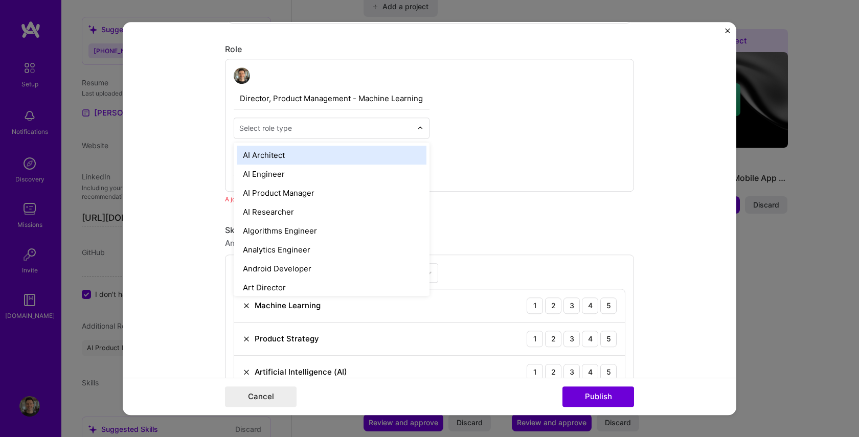
click at [418, 130] on img at bounding box center [420, 128] width 6 height 6
type input "pro"
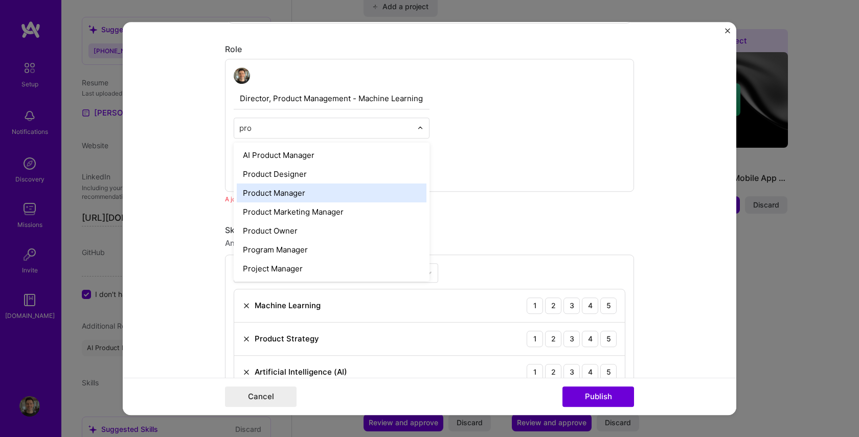
click at [281, 193] on div "Product Manager" at bounding box center [332, 193] width 190 height 19
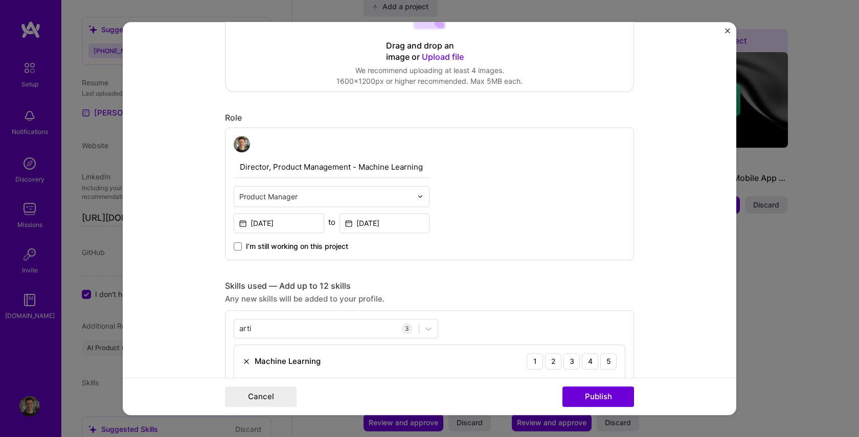
scroll to position [218, 0]
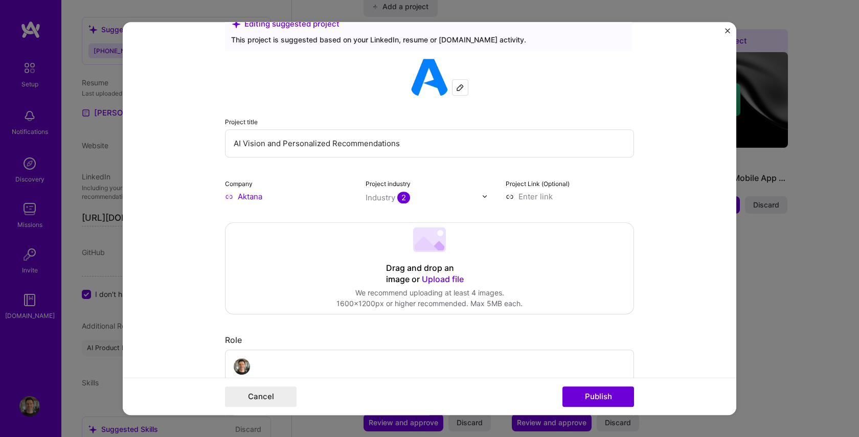
drag, startPoint x: 234, startPoint y: 144, endPoint x: 426, endPoint y: 147, distance: 191.8
click at [426, 147] on input "AI Vision and Personalized Recommendations" at bounding box center [429, 143] width 409 height 28
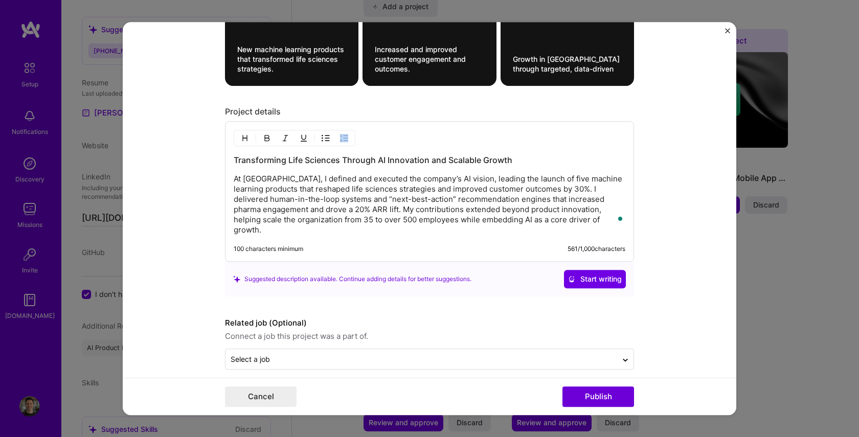
drag, startPoint x: 233, startPoint y: 159, endPoint x: 377, endPoint y: 165, distance: 144.8
click at [376, 165] on div "Transforming Life Sciences Through AI Innovation and Scalable Growth At Aktana,…" at bounding box center [429, 191] width 409 height 141
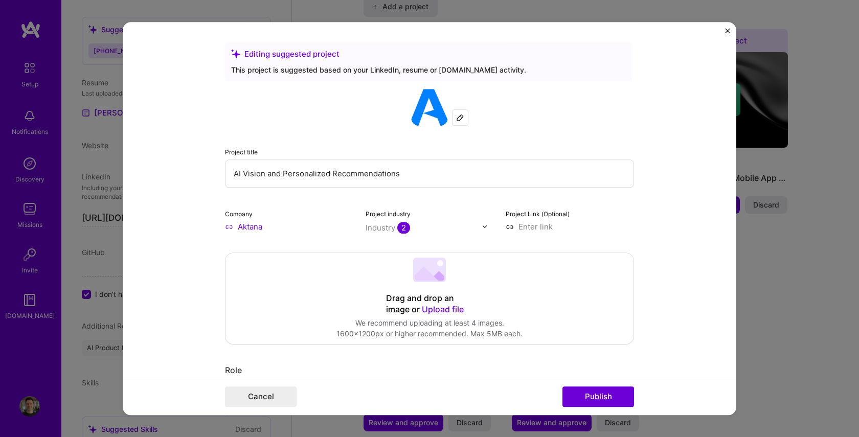
click at [400, 174] on input "AI Vision and Personalized Recommendations" at bounding box center [429, 174] width 409 height 28
click at [331, 172] on input "AI Vision and Personalized Recommendations" at bounding box center [429, 174] width 409 height 28
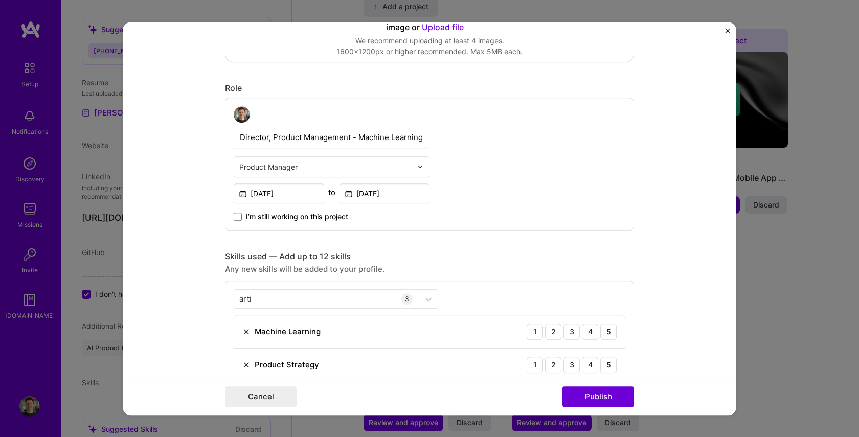
scroll to position [341, 0]
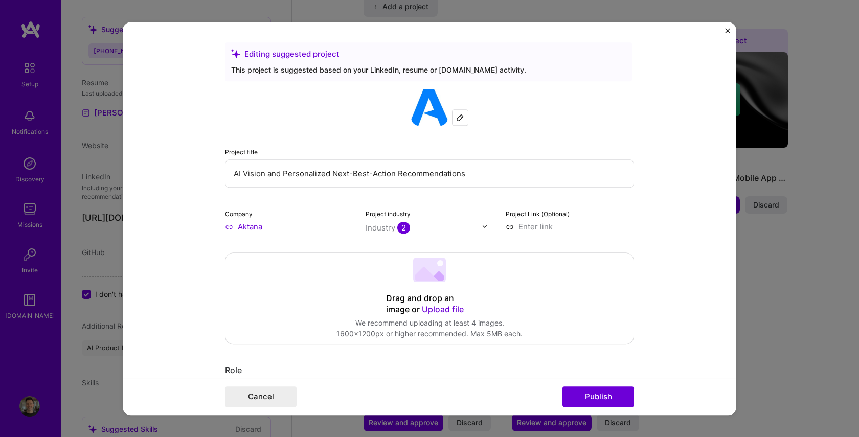
type input "AI Vision and Personalized Next-Best-Action Recommendations"
click at [400, 230] on span "2" at bounding box center [403, 228] width 13 height 12
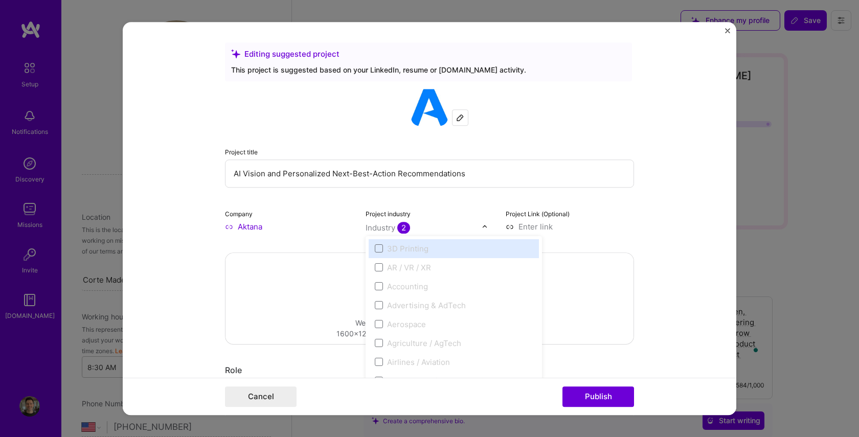
select select "US"
select select "Right Now"
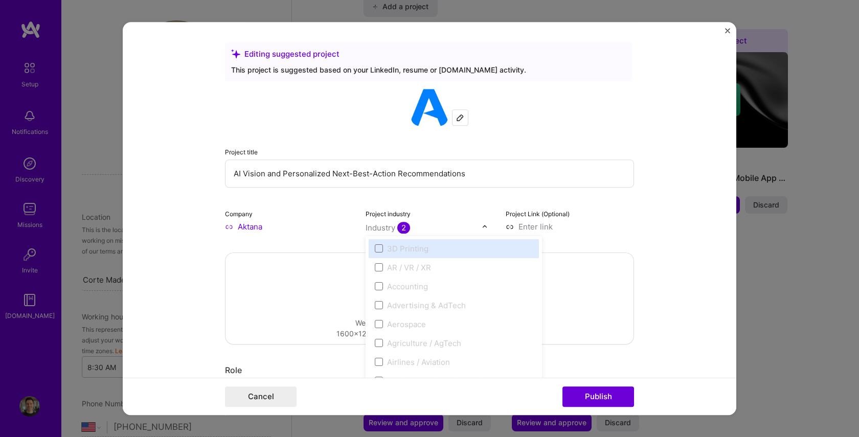
scroll to position [441, 0]
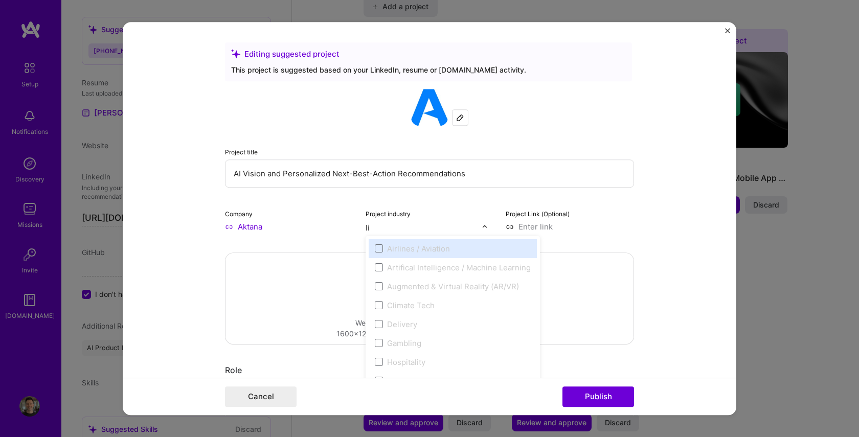
type input "l"
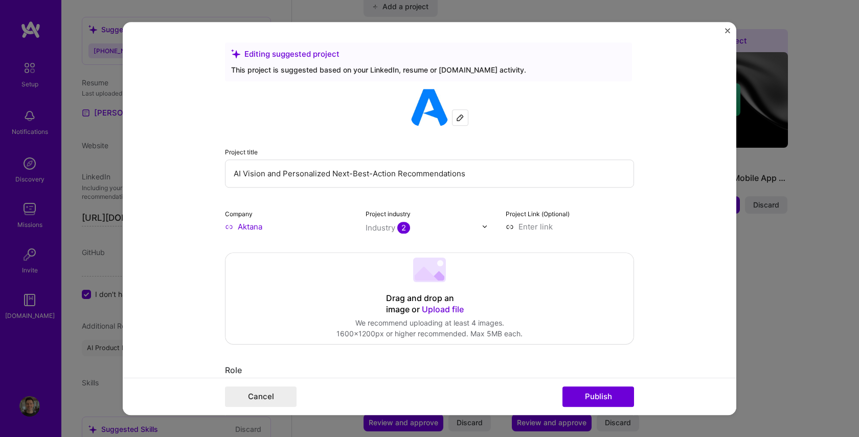
click at [403, 230] on span "2" at bounding box center [403, 228] width 13 height 12
click at [404, 230] on span "2" at bounding box center [403, 228] width 13 height 12
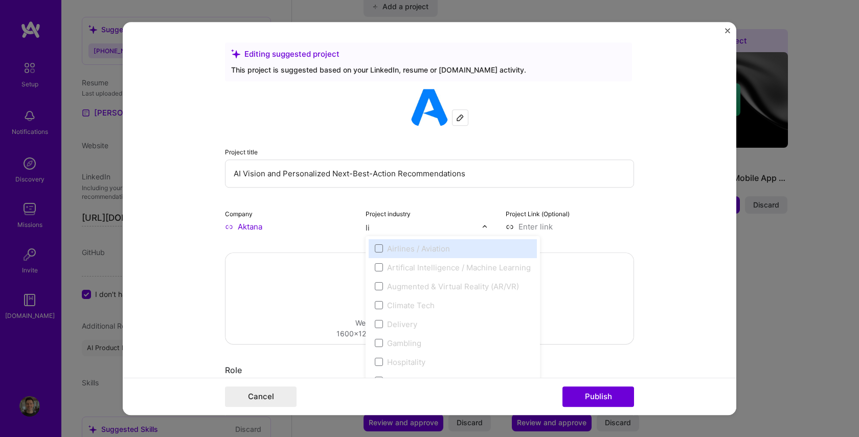
type input "l"
type input "hea"
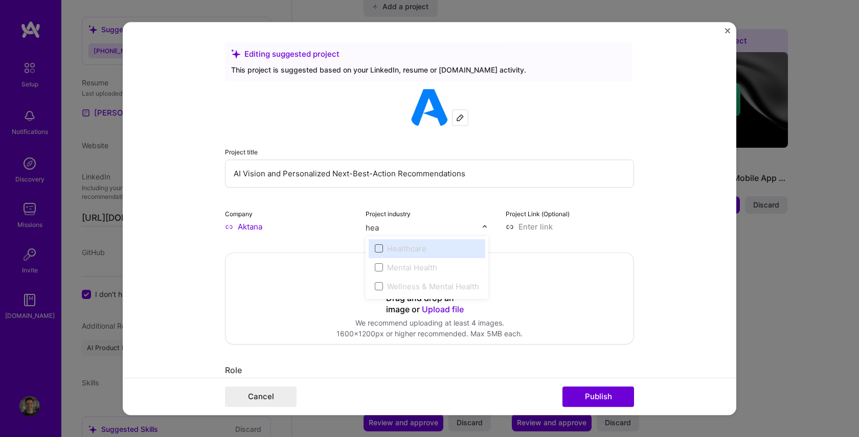
click at [380, 249] on span at bounding box center [379, 248] width 8 height 8
click at [378, 248] on span at bounding box center [379, 248] width 8 height 8
click at [392, 228] on input "hea" at bounding box center [424, 227] width 117 height 11
click at [369, 228] on input "hea" at bounding box center [424, 227] width 117 height 11
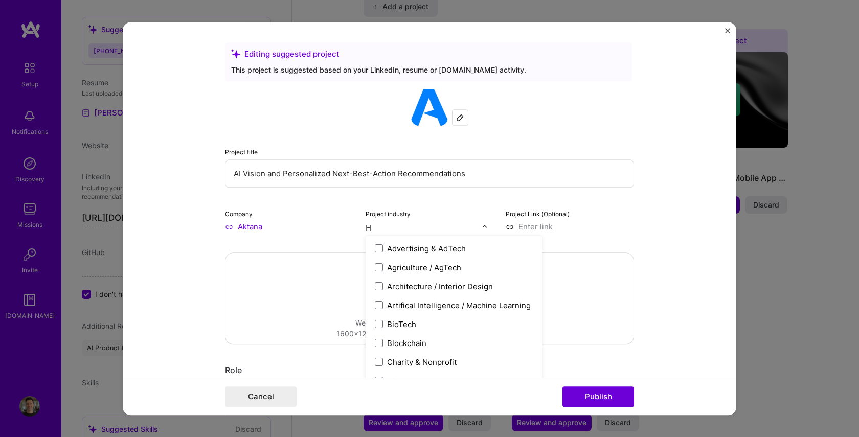
type input "He"
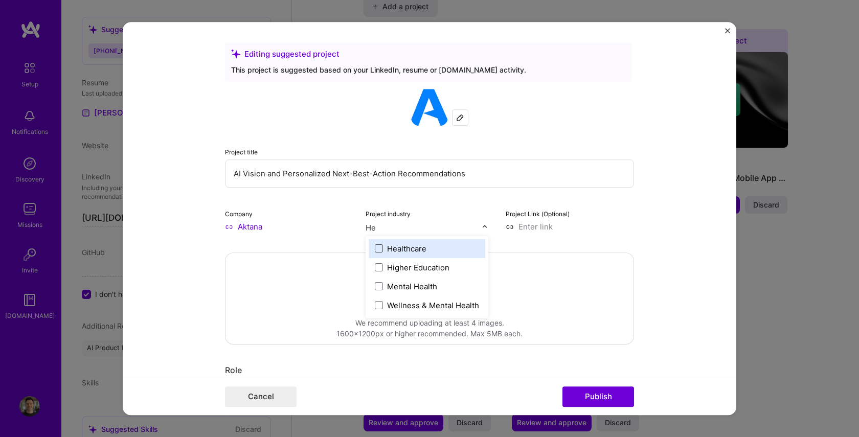
click at [378, 249] on span at bounding box center [379, 248] width 8 height 8
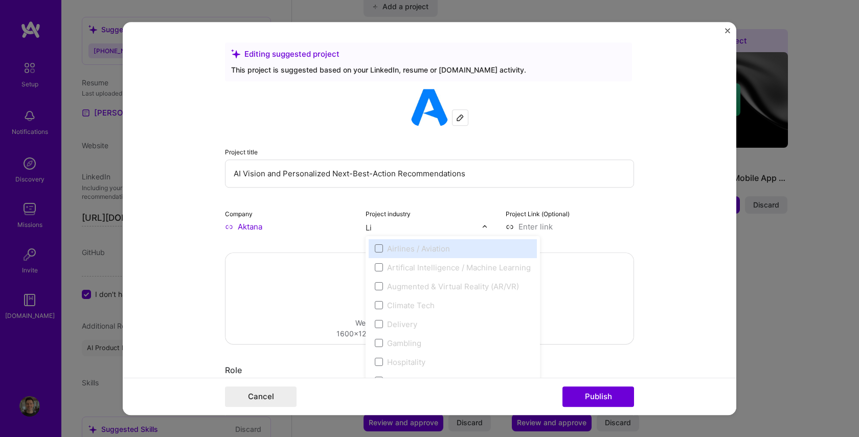
type input "L"
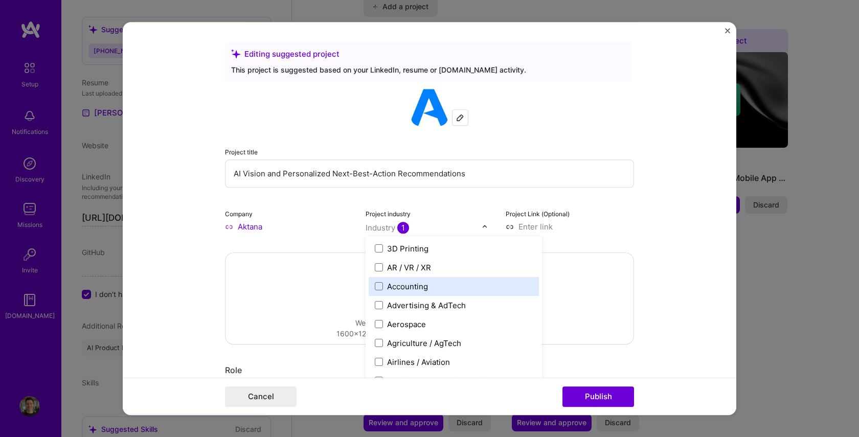
scroll to position [3, 0]
type input "J"
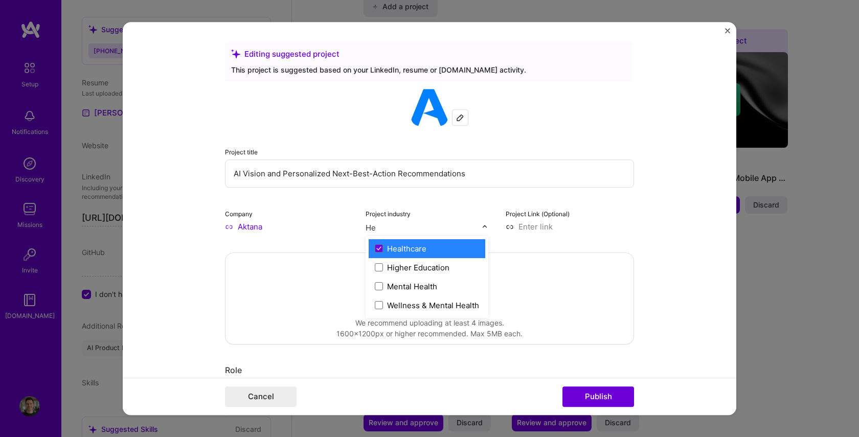
type input "H"
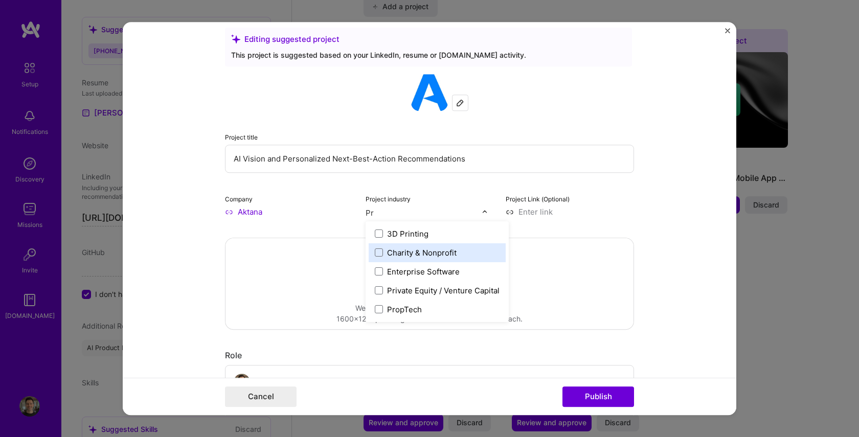
type input "P"
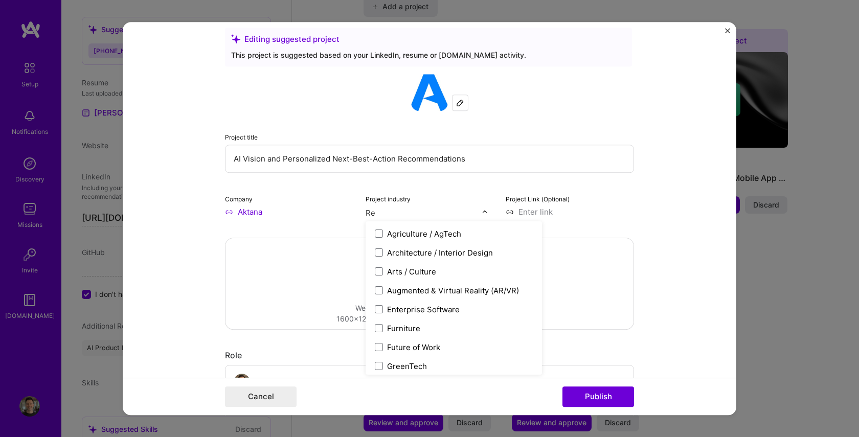
type input "R"
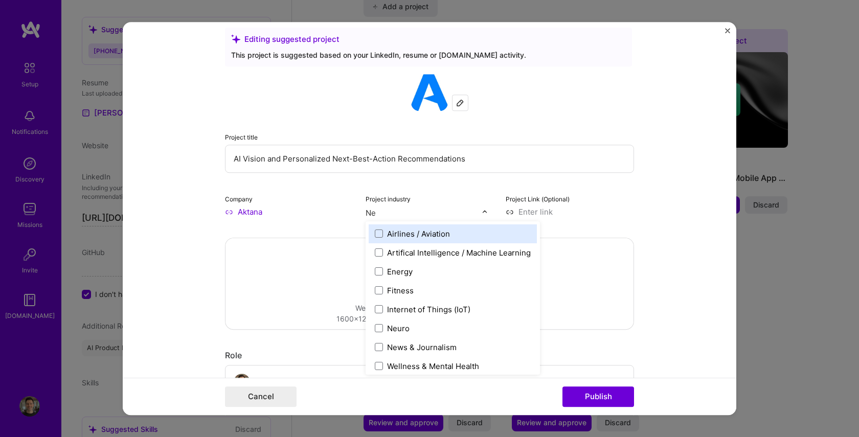
type input "N"
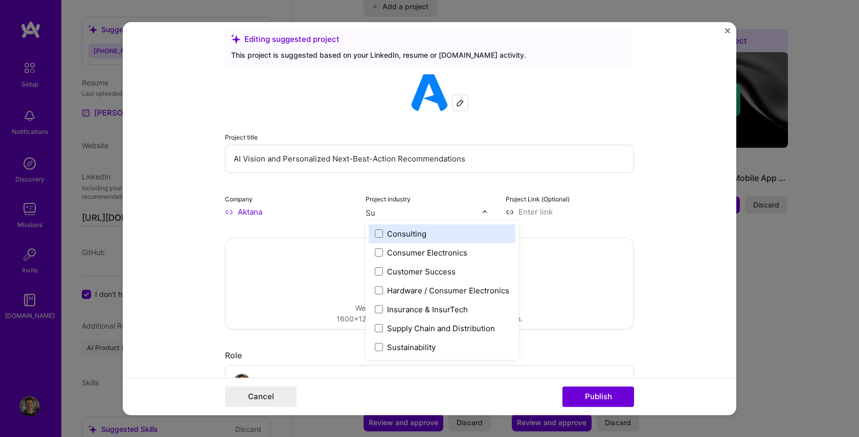
type input "S"
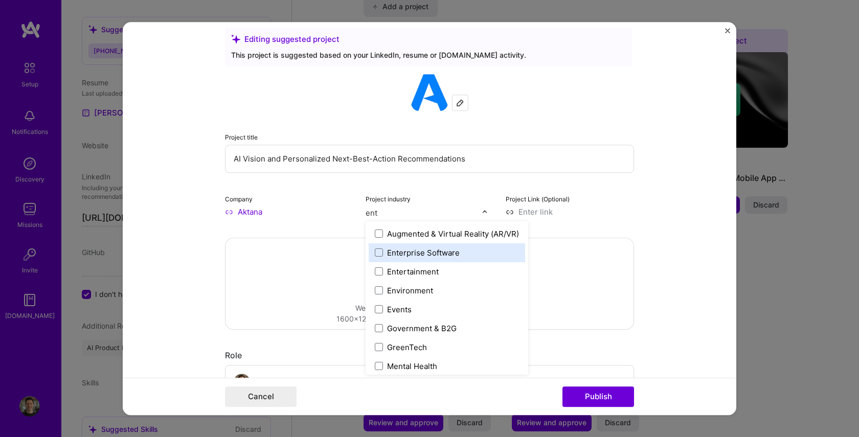
type input "ent"
click at [379, 256] on span at bounding box center [379, 253] width 8 height 8
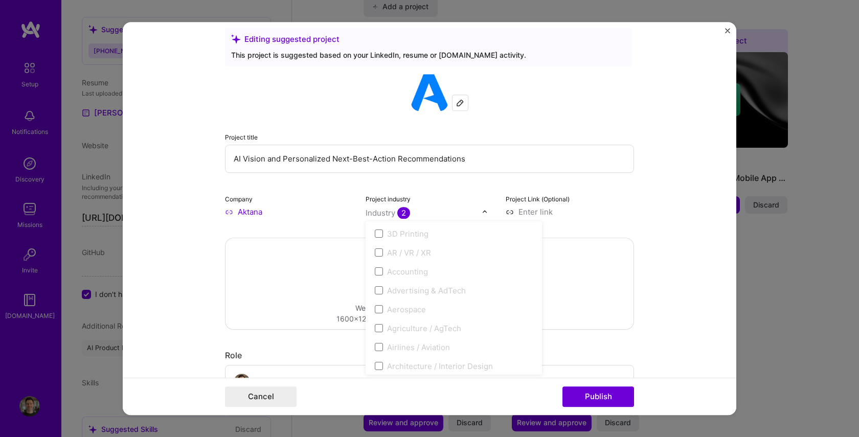
click at [656, 232] on form "Editing suggested project This project is suggested based on your LinkedIn, res…" at bounding box center [430, 219] width 614 height 394
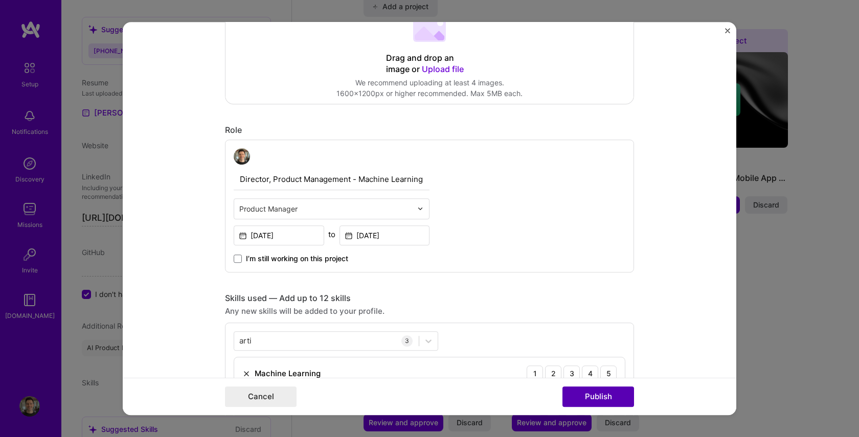
click at [595, 396] on button "Publish" at bounding box center [599, 397] width 72 height 20
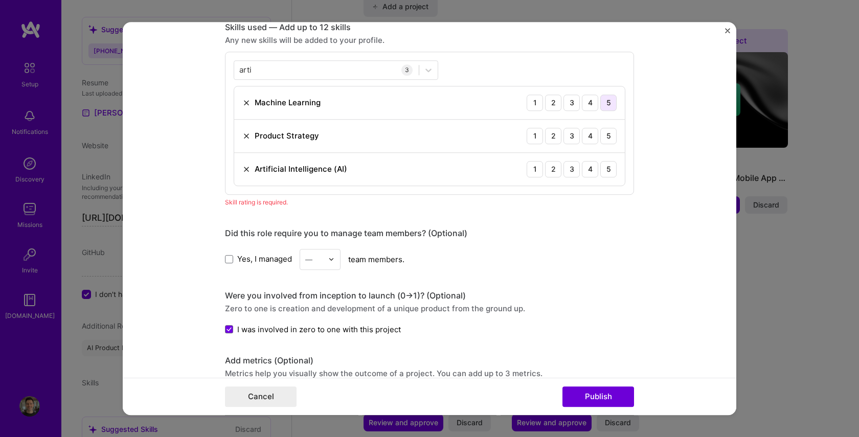
click at [606, 102] on div "5" at bounding box center [608, 103] width 16 height 16
click at [609, 138] on div "5" at bounding box center [608, 136] width 16 height 16
click at [607, 167] on div "5" at bounding box center [608, 169] width 16 height 16
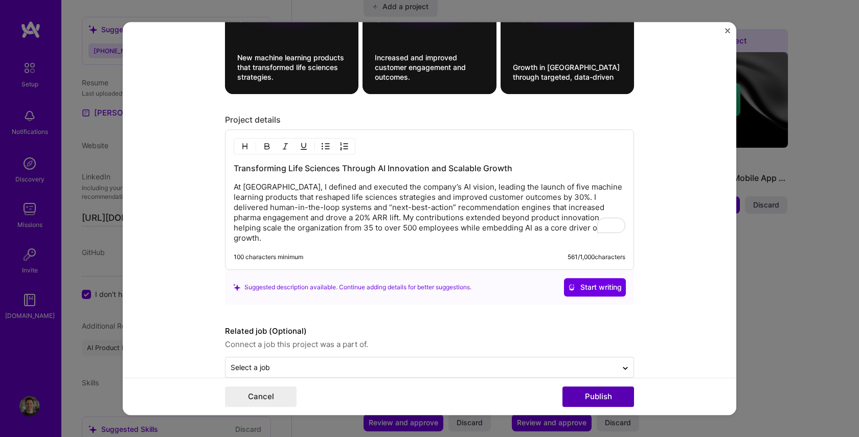
click at [597, 399] on button "Publish" at bounding box center [599, 397] width 72 height 20
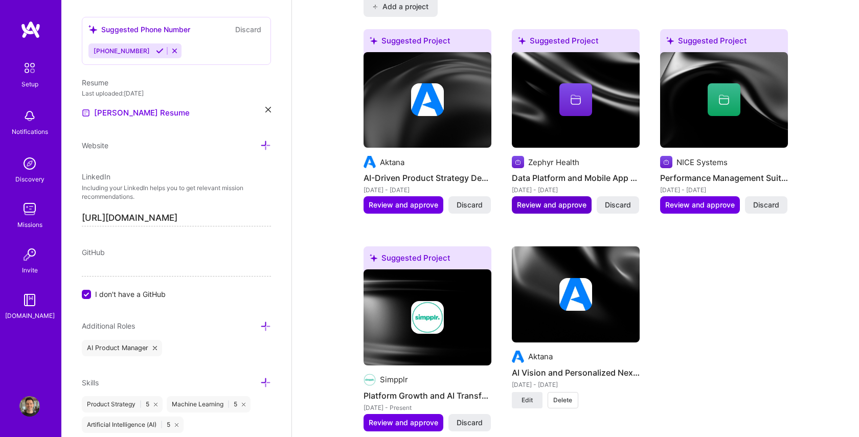
click at [547, 200] on span "Review and approve" at bounding box center [552, 205] width 70 height 10
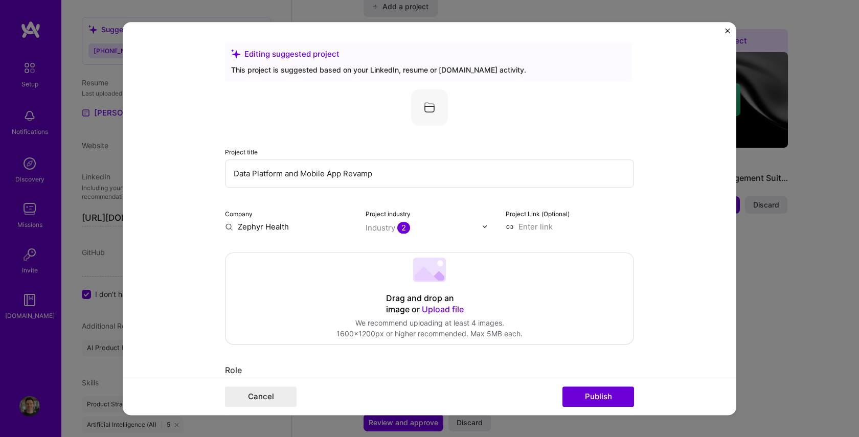
click at [233, 174] on input "Data Platform and Mobile App Revamp" at bounding box center [429, 174] width 409 height 28
click at [280, 173] on input "Reimagine and Upgraded Data Platform and Mobile App Revamp" at bounding box center [429, 174] width 409 height 28
click at [374, 174] on input "Reimagine & Upgraded Data Platform and Mobile App Revamp" at bounding box center [429, 174] width 409 height 28
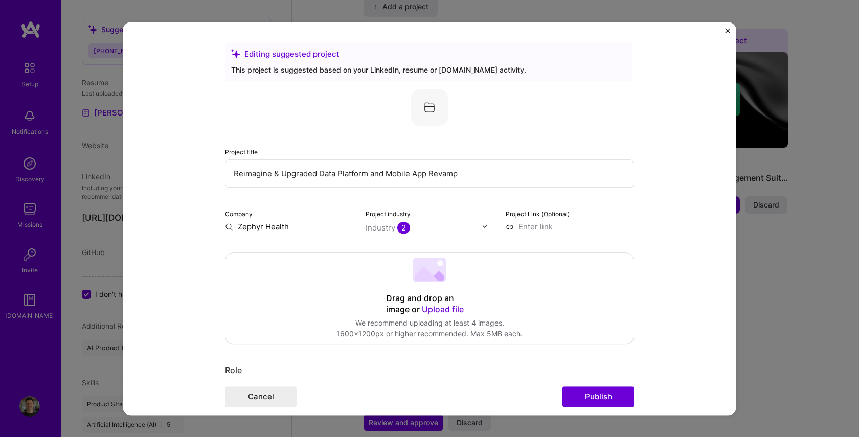
click at [387, 173] on input "Reimagine & Upgraded Data Platform and Mobile App Revamp" at bounding box center [429, 174] width 409 height 28
type input "Reimagine & Upgraded Data Platform and Mobile App Revamp"
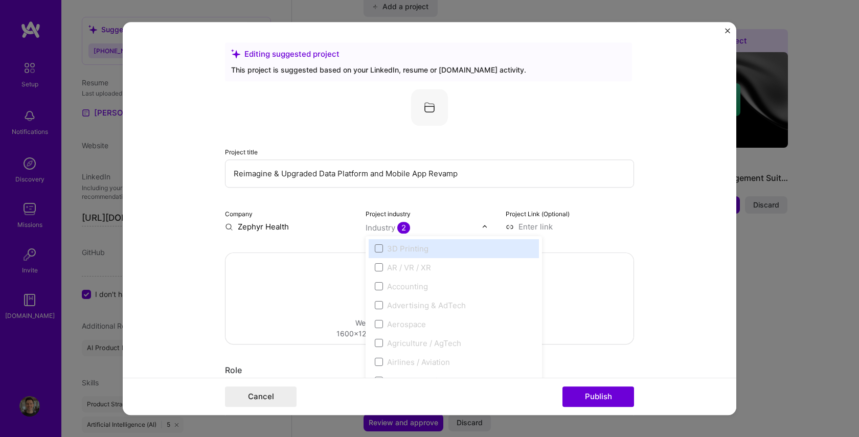
click at [383, 227] on div "Industry 2" at bounding box center [388, 227] width 44 height 11
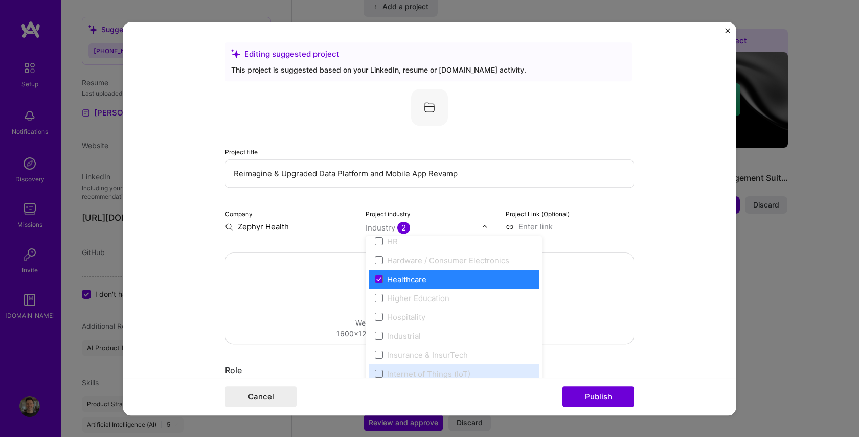
scroll to position [1294, 0]
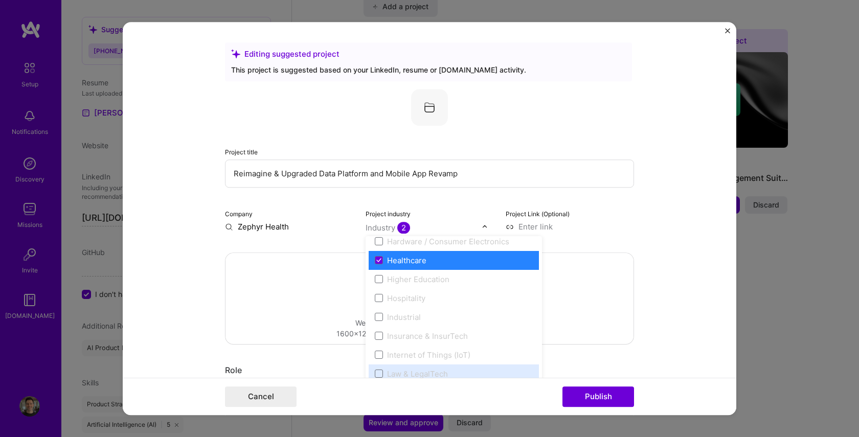
click at [717, 232] on form "Editing suggested project This project is suggested based on your LinkedIn, res…" at bounding box center [430, 219] width 614 height 394
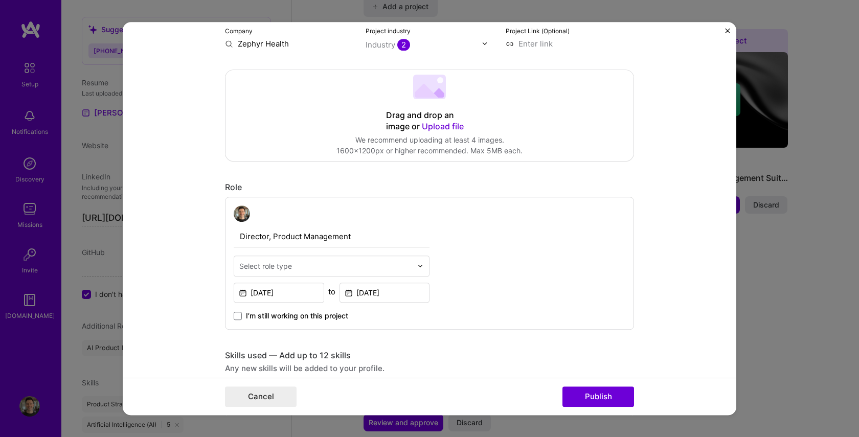
scroll to position [198, 0]
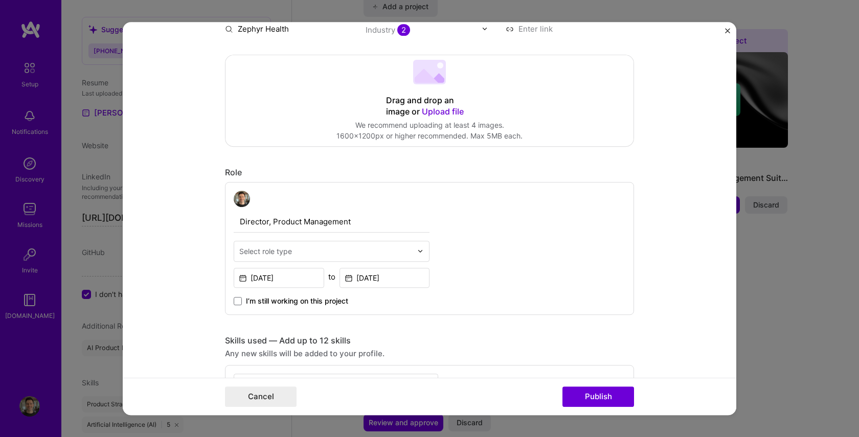
click at [368, 254] on input "text" at bounding box center [325, 251] width 173 height 11
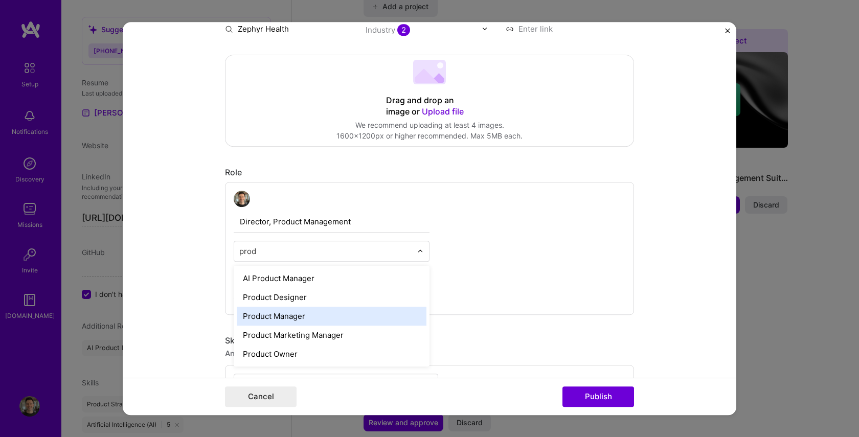
type input "prod"
click at [311, 315] on div "Product Manager" at bounding box center [332, 316] width 190 height 19
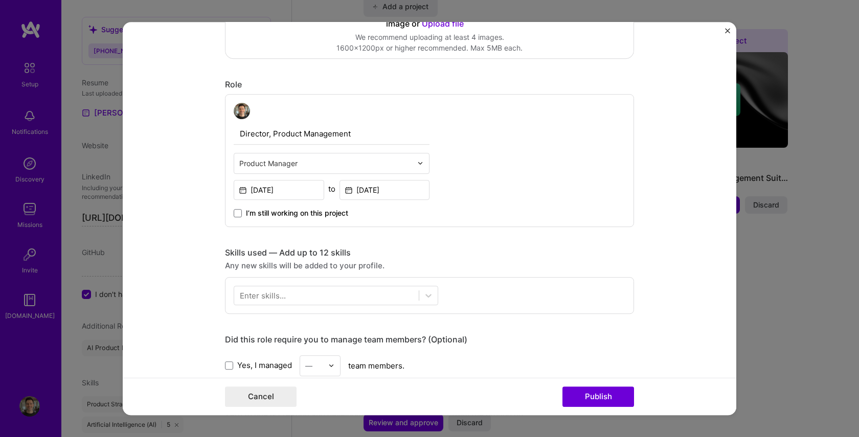
scroll to position [293, 0]
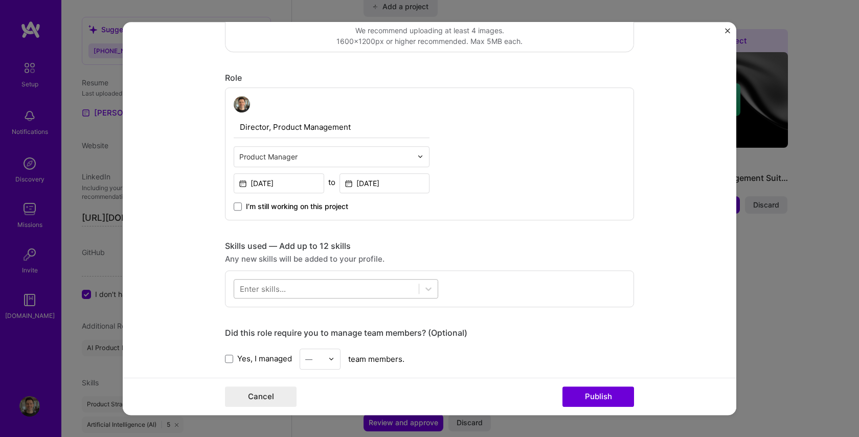
click at [401, 287] on div at bounding box center [326, 288] width 185 height 17
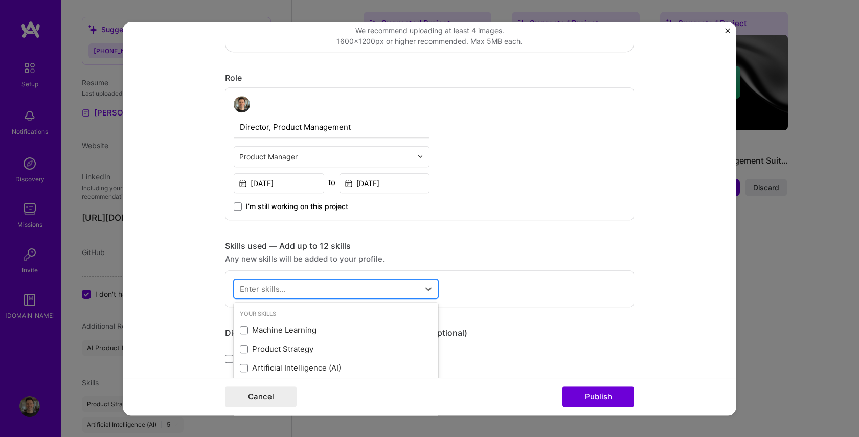
scroll to position [886, 0]
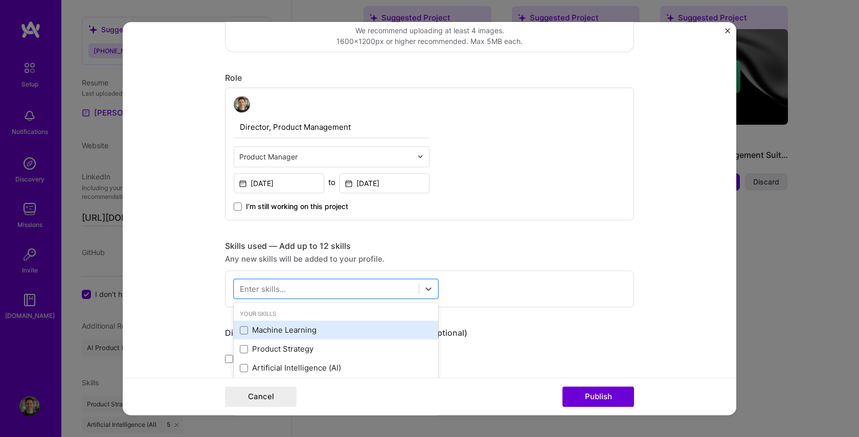
click at [309, 332] on div "Machine Learning" at bounding box center [336, 330] width 192 height 11
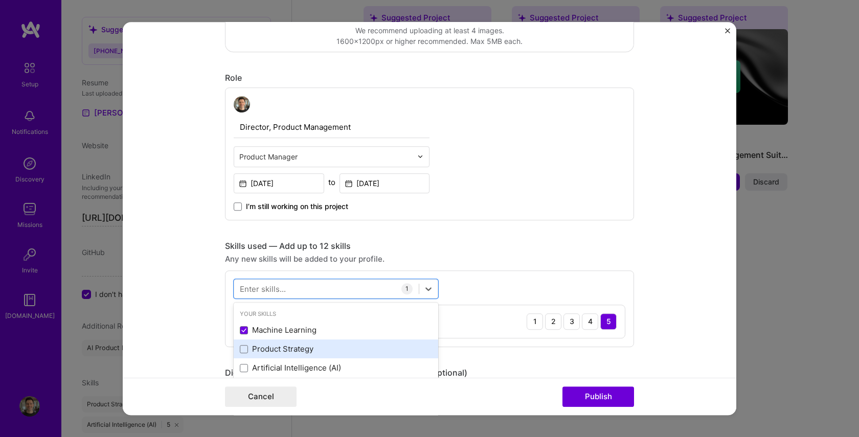
click at [294, 352] on div "Product Strategy" at bounding box center [336, 349] width 192 height 11
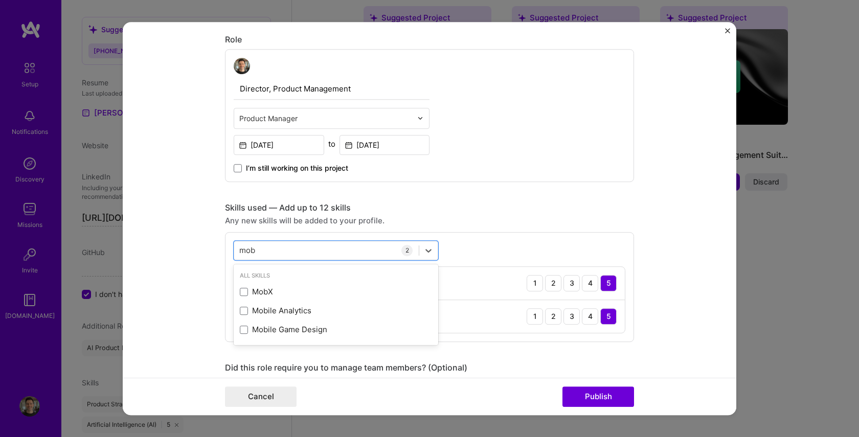
scroll to position [332, 0]
type input "m"
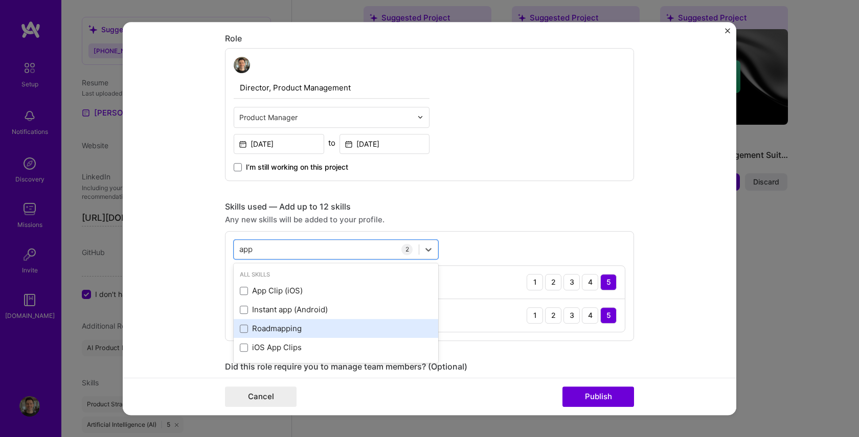
click at [278, 328] on div "Roadmapping" at bounding box center [336, 329] width 192 height 11
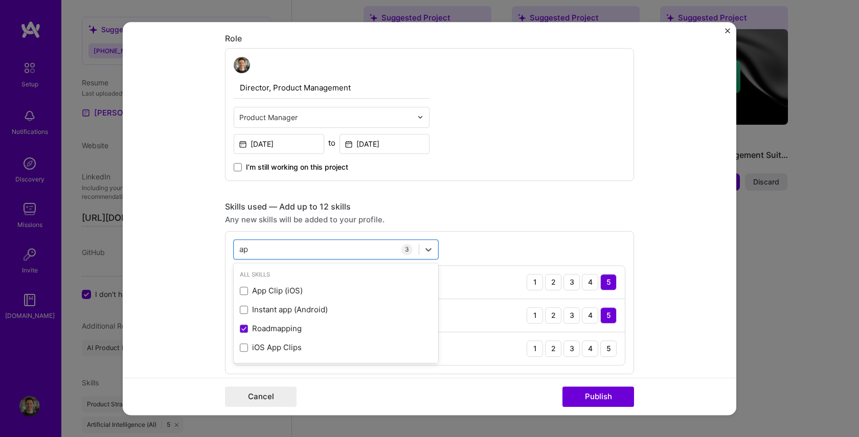
type input "a"
type input "i"
type input "m"
drag, startPoint x: 282, startPoint y: 289, endPoint x: 312, endPoint y: 280, distance: 31.5
click at [282, 289] on div "User Research" at bounding box center [336, 291] width 192 height 11
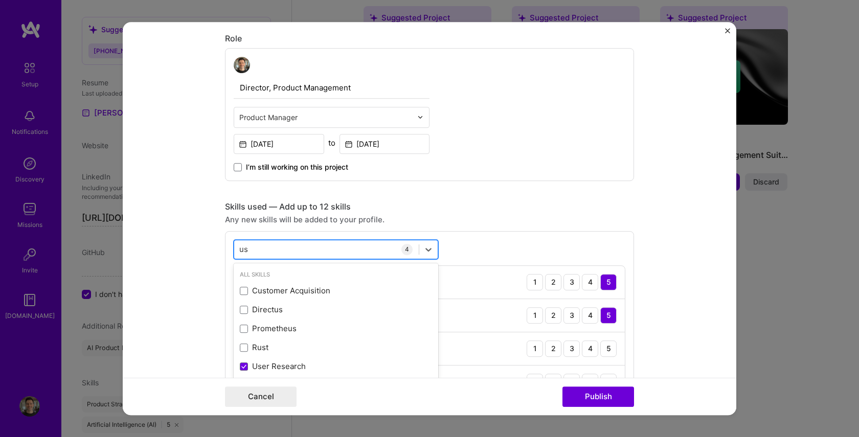
type input "u"
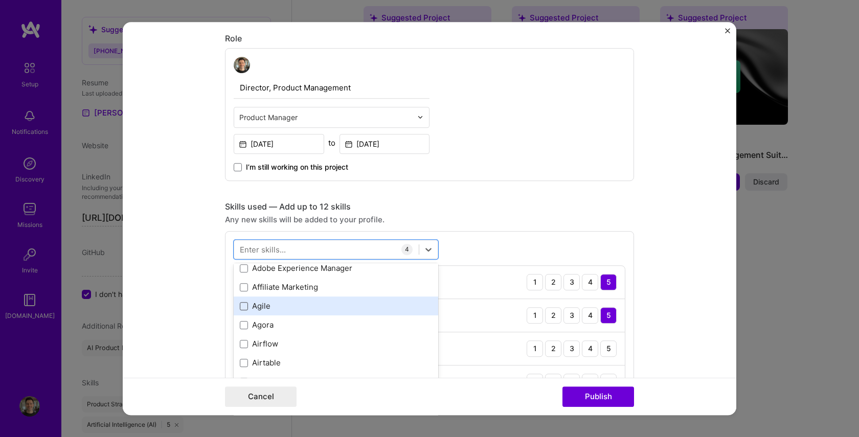
click at [244, 304] on span at bounding box center [244, 306] width 8 height 8
click at [0, 0] on input "checkbox" at bounding box center [0, 0] width 0 height 0
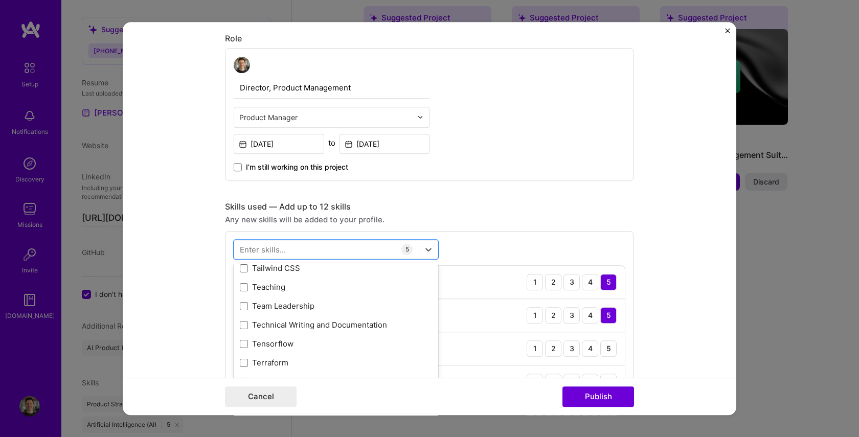
scroll to position [6250, 0]
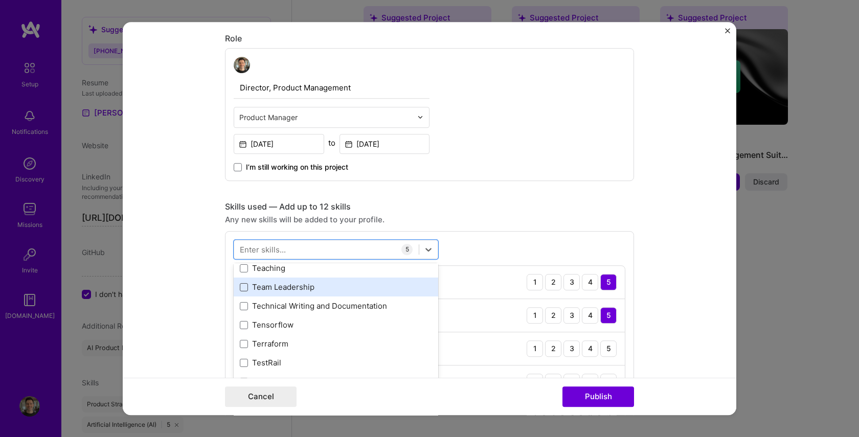
click at [247, 287] on span at bounding box center [244, 287] width 8 height 8
click at [0, 0] on input "checkbox" at bounding box center [0, 0] width 0 height 0
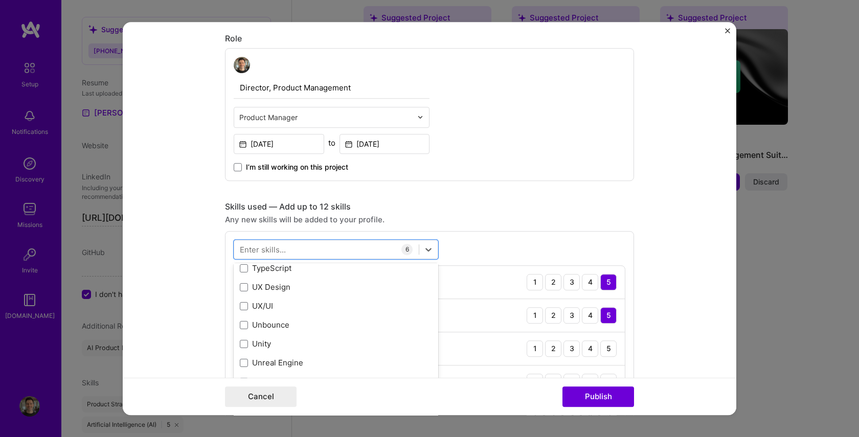
scroll to position [6515, 0]
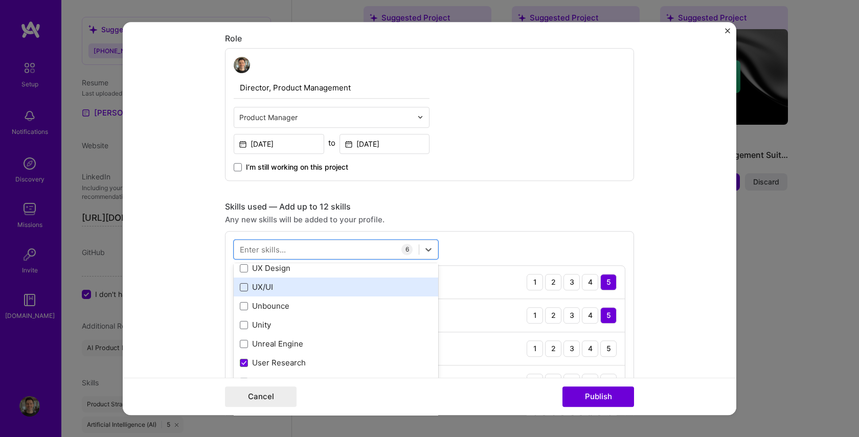
click at [245, 287] on span at bounding box center [244, 287] width 8 height 8
click at [0, 0] on input "checkbox" at bounding box center [0, 0] width 0 height 0
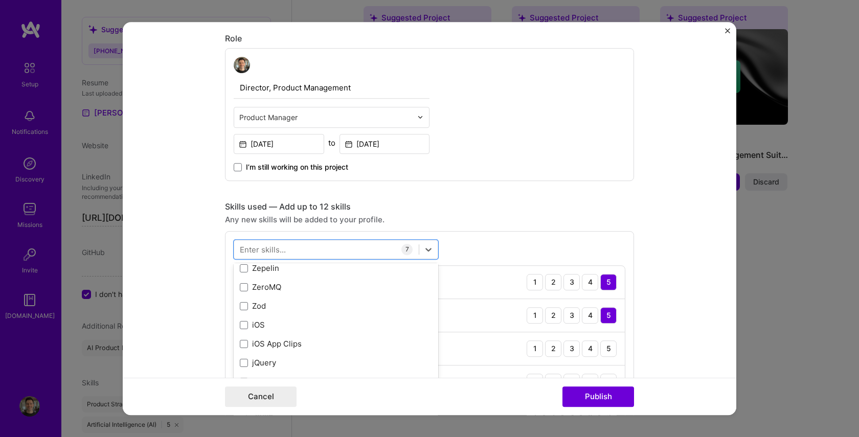
scroll to position [7044, 0]
click at [515, 240] on div "Enter skills... 7 Machine Learning 1 2 3 4 5 Product Strategy 1 2 3 4 5 Roadmap…" at bounding box center [429, 369] width 409 height 276
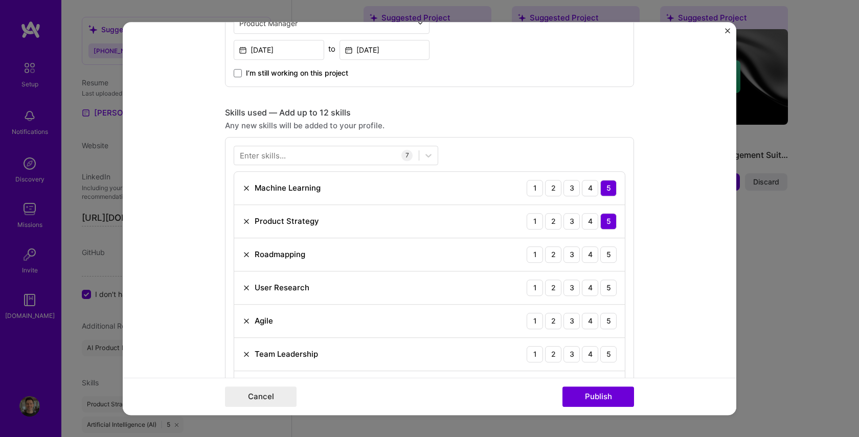
scroll to position [434, 0]
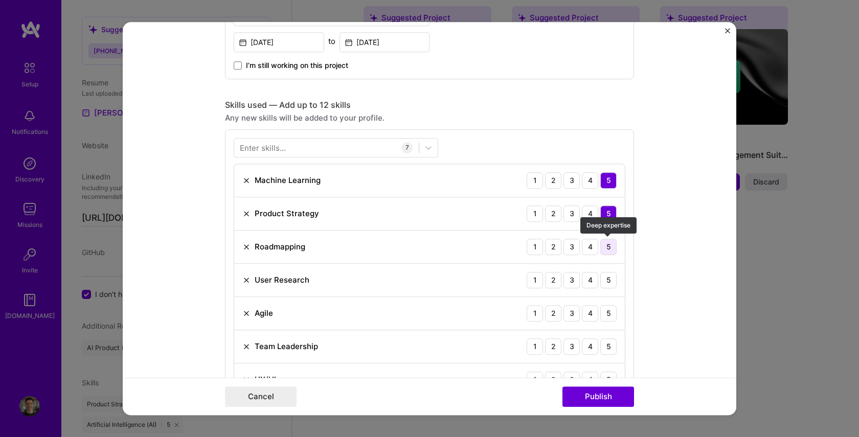
click at [613, 251] on div "5" at bounding box center [608, 247] width 16 height 16
click at [597, 283] on div "4" at bounding box center [590, 280] width 16 height 16
click at [609, 312] on div "5" at bounding box center [608, 313] width 16 height 16
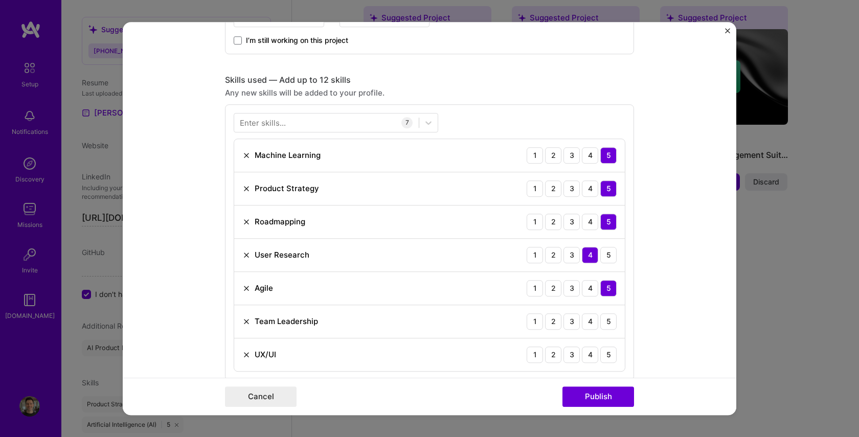
scroll to position [466, 0]
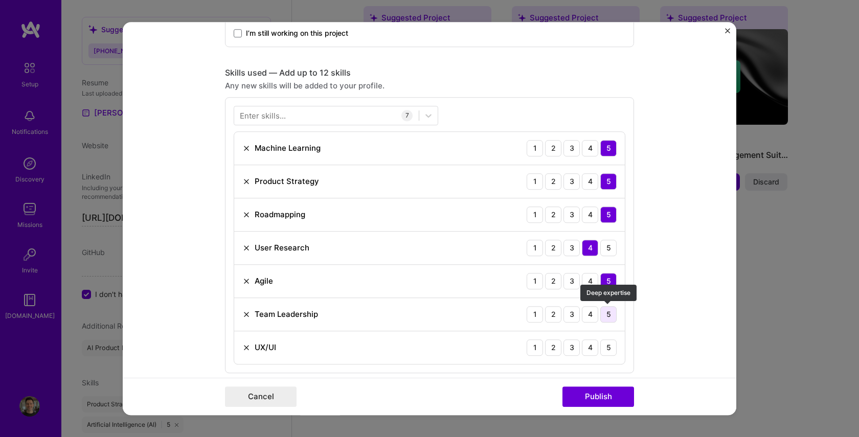
click at [608, 317] on div "5" at bounding box center [608, 314] width 16 height 16
click at [609, 347] on div "5" at bounding box center [608, 348] width 16 height 16
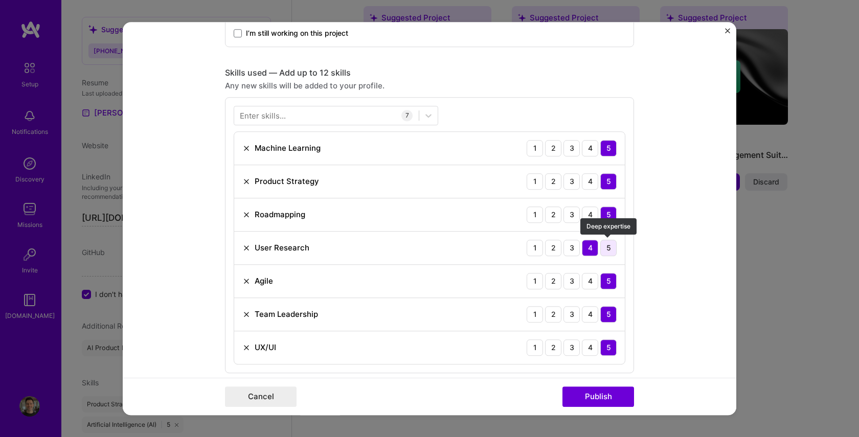
scroll to position [454, 0]
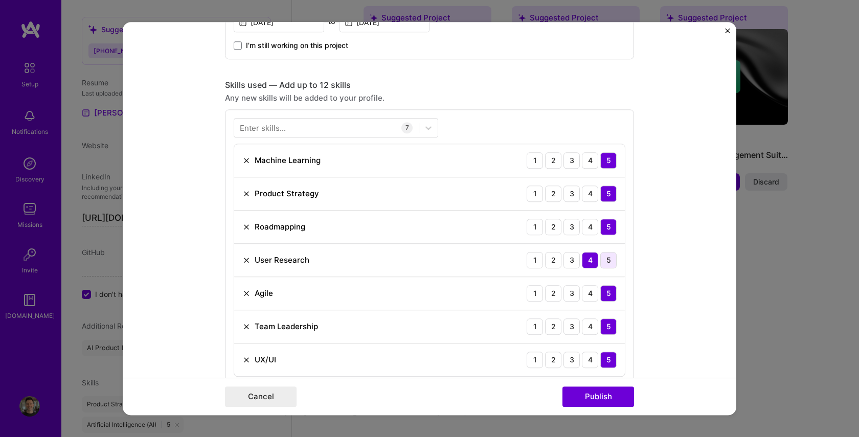
click at [607, 246] on div "User Research 1 2 3 4 5" at bounding box center [429, 260] width 391 height 33
click at [611, 262] on div "5" at bounding box center [608, 260] width 16 height 16
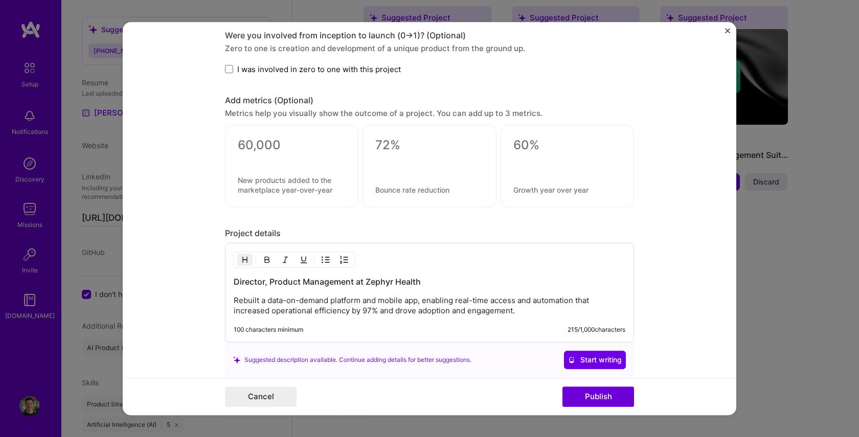
scroll to position [914, 0]
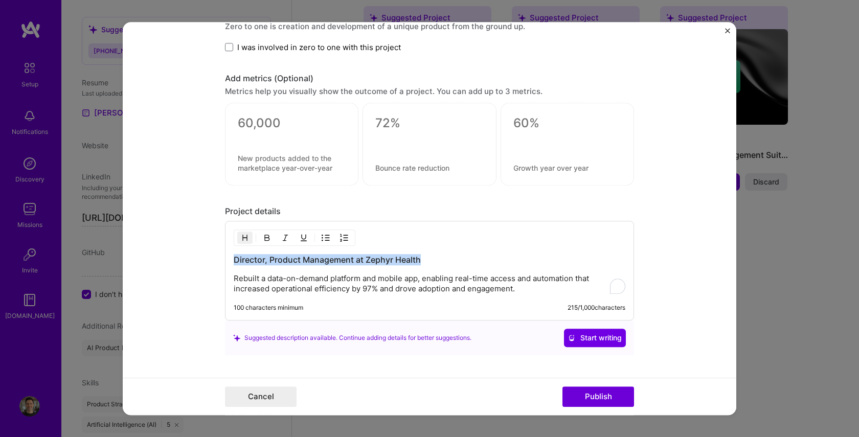
drag, startPoint x: 235, startPoint y: 260, endPoint x: 430, endPoint y: 258, distance: 195.4
click at [430, 258] on h3 "Director, Product Management at Zephyr Health" at bounding box center [430, 259] width 392 height 11
click at [236, 279] on p "Rebuilt a data-on-demand platform and mobile app, enabling real-time access and…" at bounding box center [430, 284] width 392 height 20
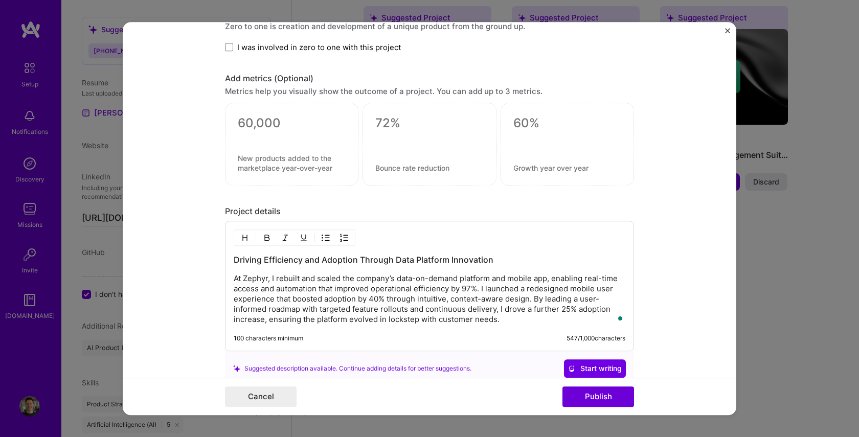
click at [242, 123] on textarea at bounding box center [292, 123] width 108 height 15
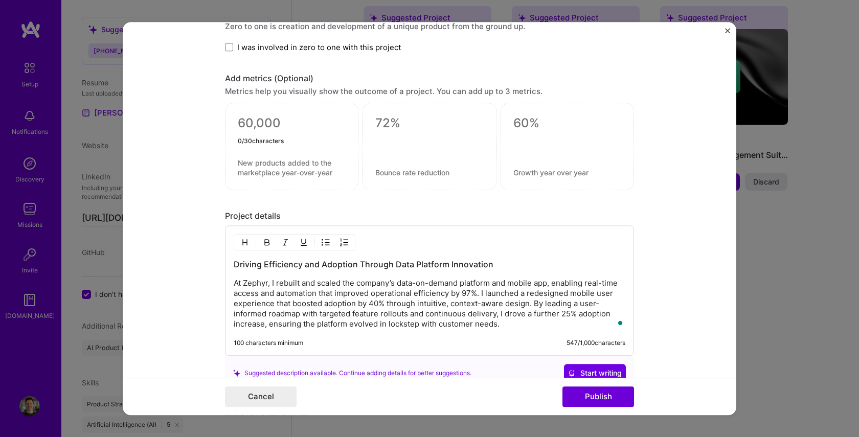
click at [379, 123] on textarea at bounding box center [429, 123] width 108 height 15
type textarea "8"
click at [273, 155] on div at bounding box center [291, 146] width 133 height 87
click at [316, 169] on textarea at bounding box center [292, 167] width 108 height 19
click at [368, 173] on div "8" at bounding box center [429, 146] width 133 height 87
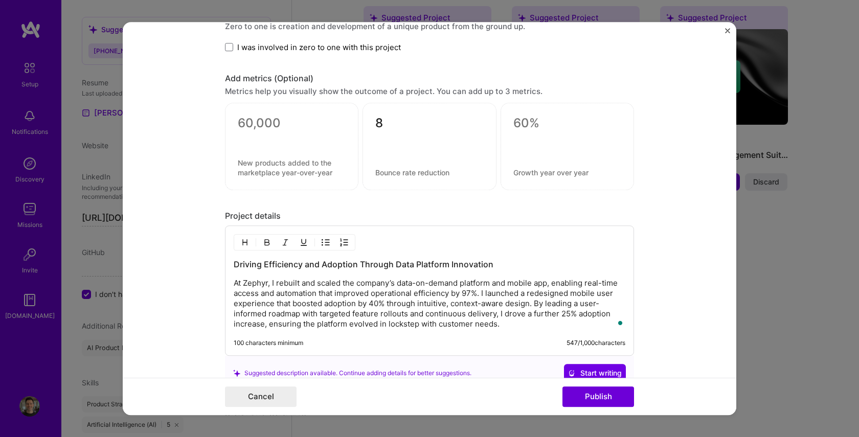
click at [395, 174] on textarea at bounding box center [429, 173] width 108 height 10
click at [551, 174] on textarea at bounding box center [567, 173] width 108 height 10
click at [247, 123] on textarea at bounding box center [292, 126] width 108 height 20
type textarea "97%"
click at [240, 161] on textarea at bounding box center [292, 167] width 108 height 19
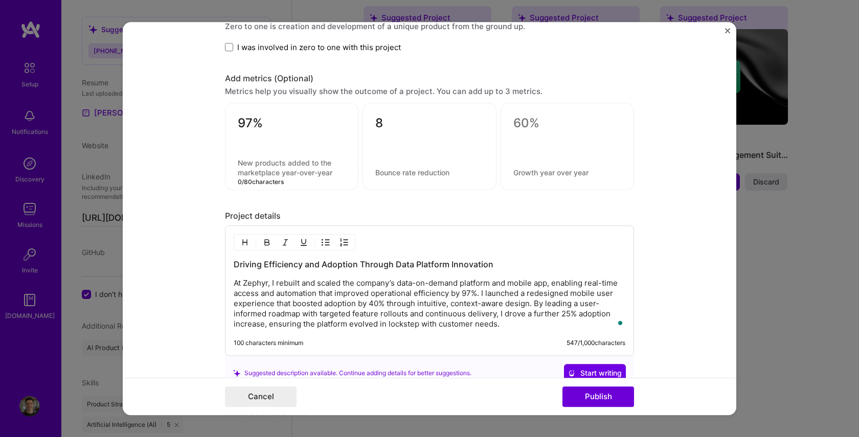
paste textarea "Improvement in operational efficiency through real-time access & automation"
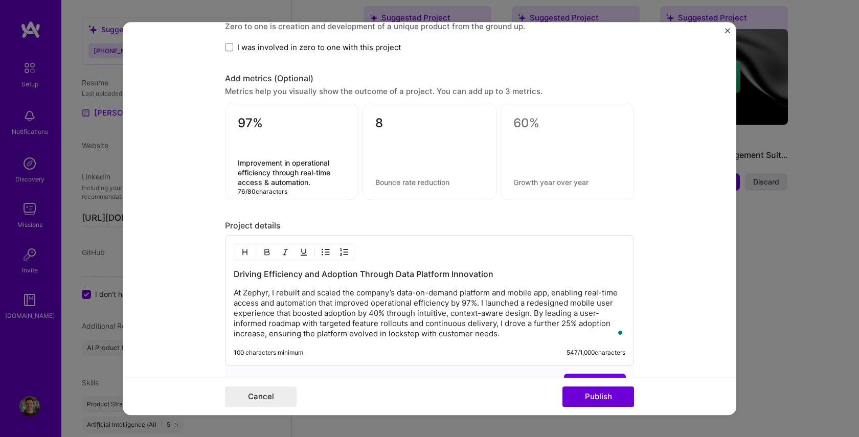
type textarea "Improvement in operational efficiency through real-time access & automation."
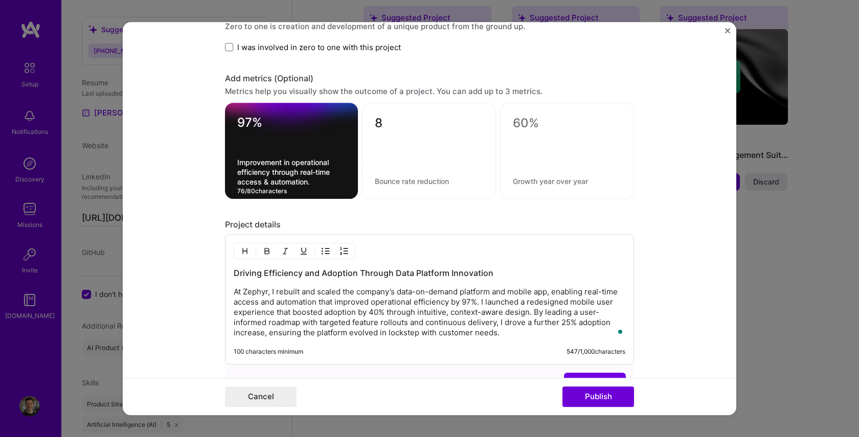
click at [378, 126] on textarea "8" at bounding box center [429, 126] width 108 height 20
type textarea "40%"
click at [376, 180] on textarea at bounding box center [429, 181] width 108 height 10
paste textarea "Increase in mobile adoption via intuitive, context-aware UX redesign"
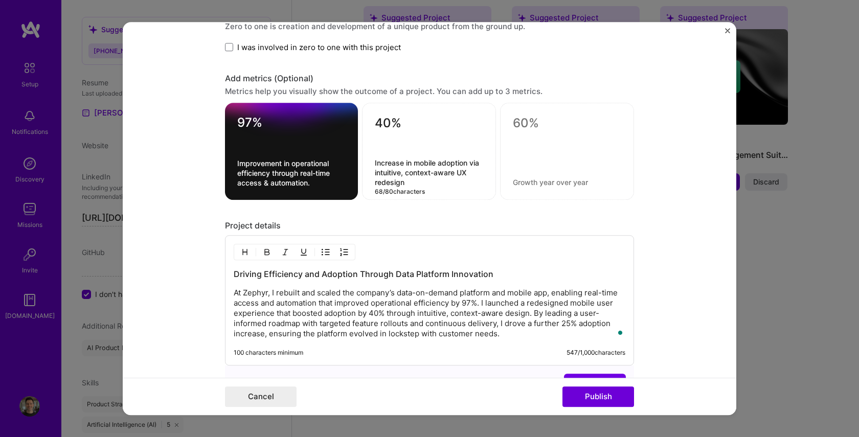
type textarea "Increase in mobile adoption via intuitive, context-aware UX redesign"
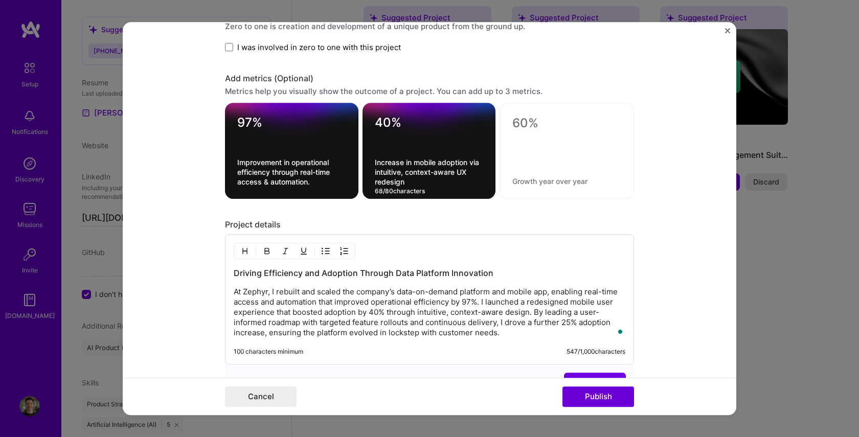
click at [526, 123] on textarea at bounding box center [566, 123] width 109 height 15
type textarea "25%"
click at [515, 180] on textarea at bounding box center [566, 181] width 109 height 10
paste textarea "Boost in adoption from user-informed roadmap & targeted feature rollouts"
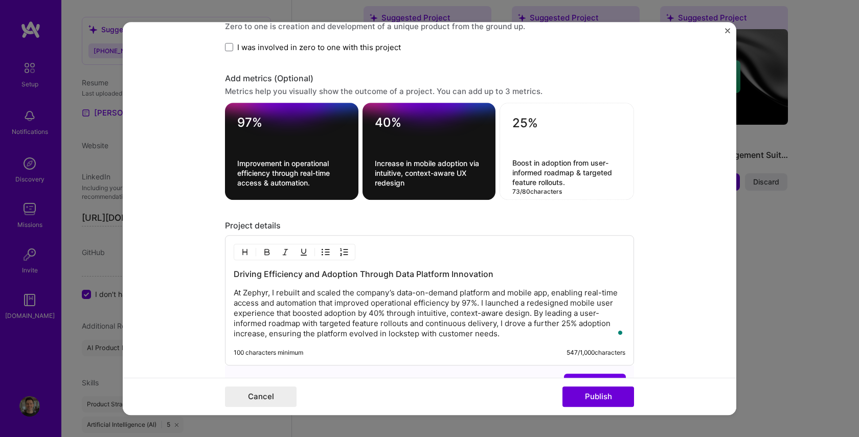
type textarea "Boost in adoption from user-informed roadmap & targeted feature rollouts."
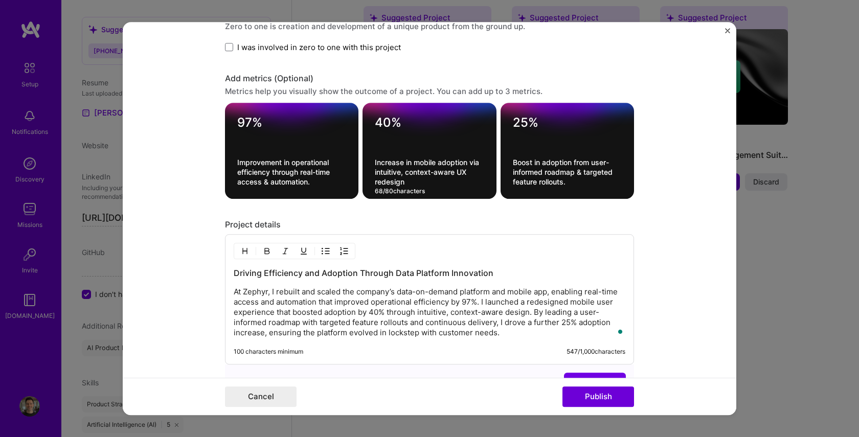
click at [413, 184] on textarea "Increase in mobile adoption via intuitive, context-aware UX redesign" at bounding box center [429, 172] width 109 height 29
type textarea "Increase in mobile adoption via intuitive, context-aware UX redesign."
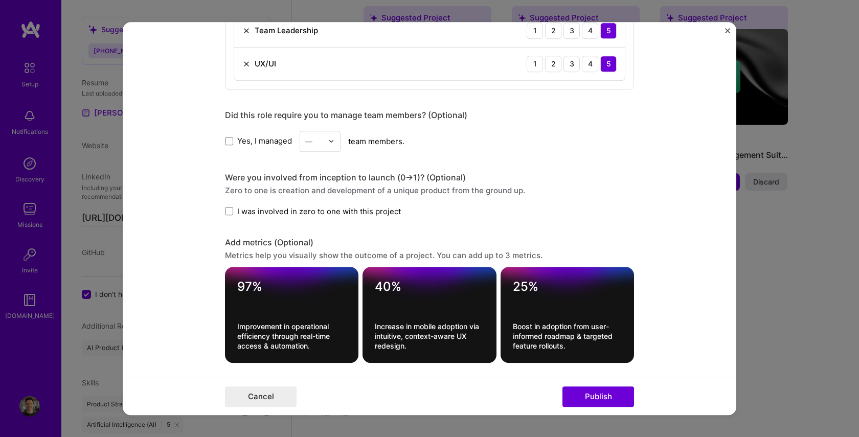
scroll to position [596, 0]
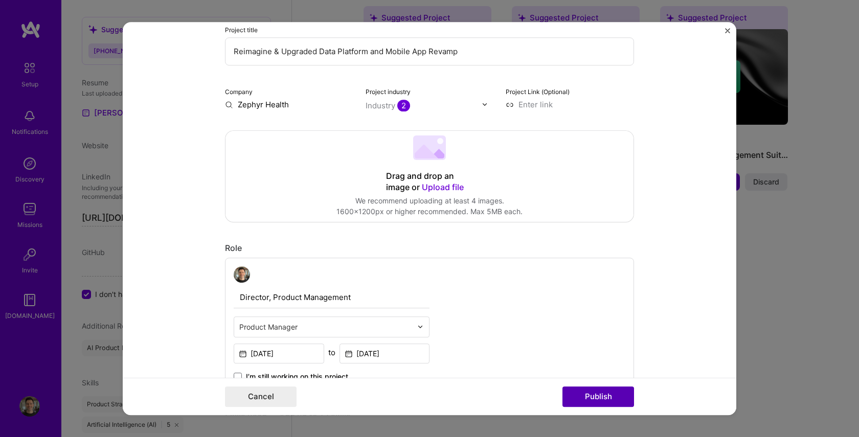
click at [595, 396] on button "Publish" at bounding box center [599, 397] width 72 height 20
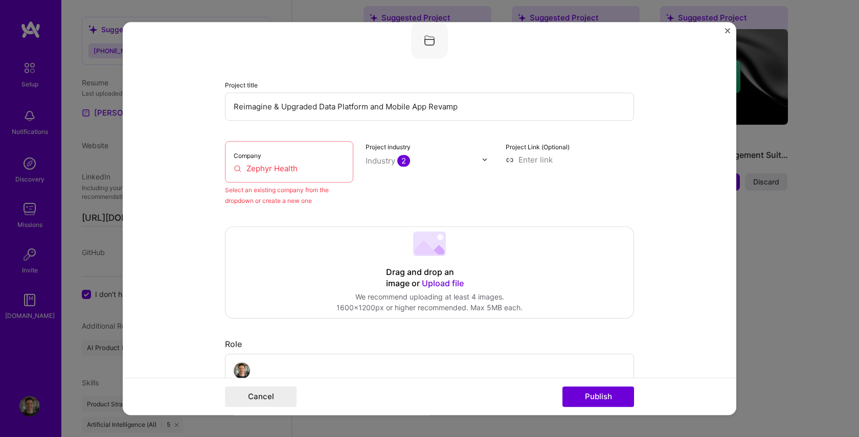
click at [271, 169] on input "Zephyr Health" at bounding box center [289, 168] width 111 height 11
click at [300, 169] on input "Zephyr Health" at bounding box center [289, 168] width 111 height 11
drag, startPoint x: 302, startPoint y: 169, endPoint x: 235, endPoint y: 164, distance: 67.7
click at [235, 164] on input "Zephyr Health" at bounding box center [289, 168] width 111 height 11
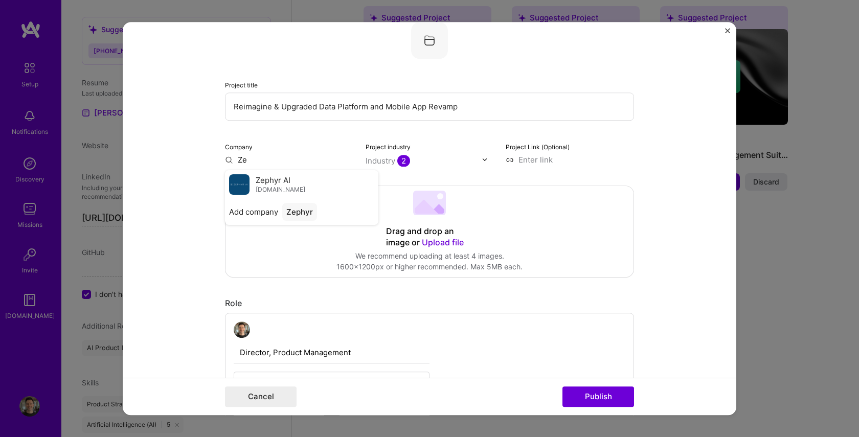
type input "Z"
type input "A"
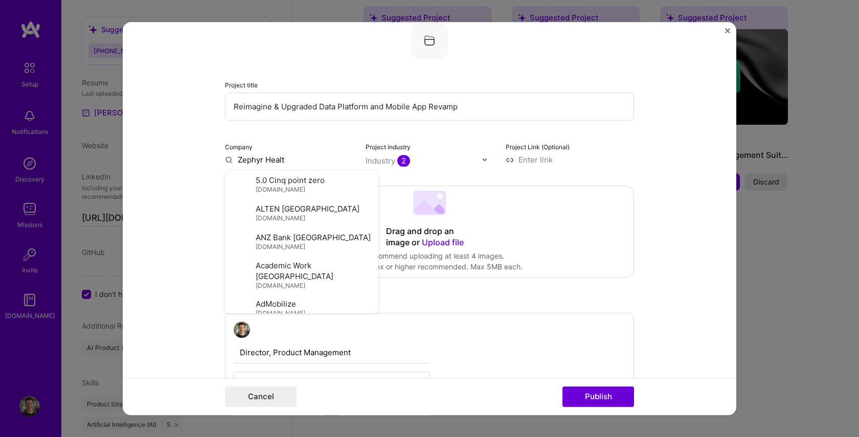
type input "Zephyr Health"
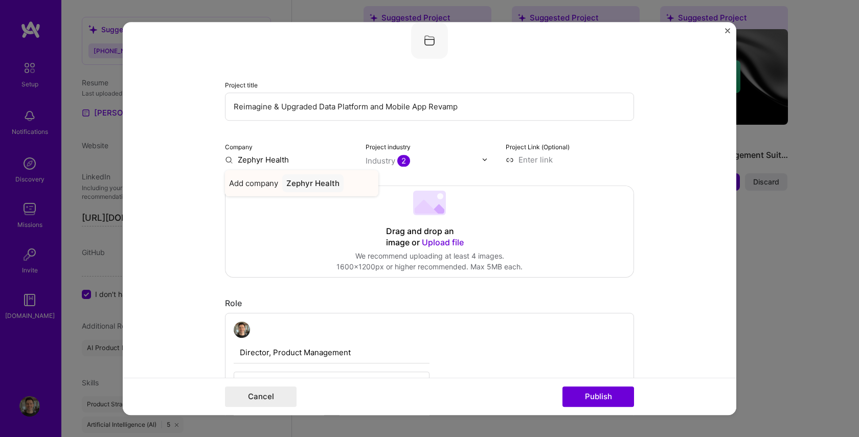
click at [259, 186] on span "Add company" at bounding box center [253, 183] width 49 height 11
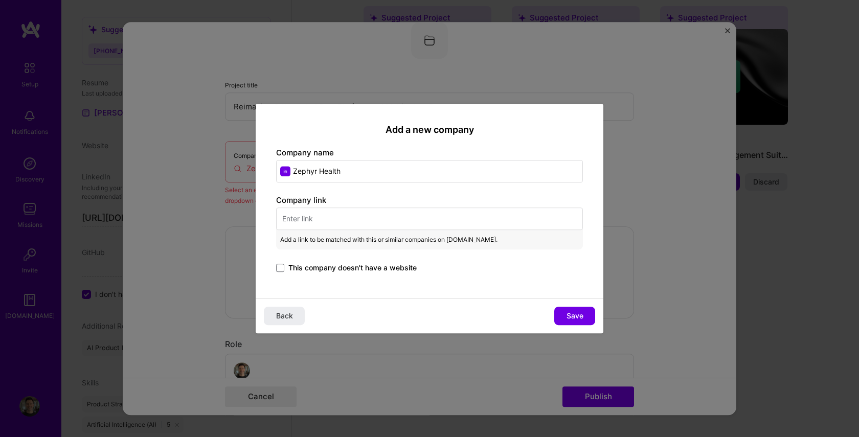
click at [318, 225] on input "text" at bounding box center [429, 219] width 307 height 23
click at [296, 267] on span "This company doesn't have a website" at bounding box center [352, 268] width 128 height 10
click at [0, 0] on input "This company doesn't have a website" at bounding box center [0, 0] width 0 height 0
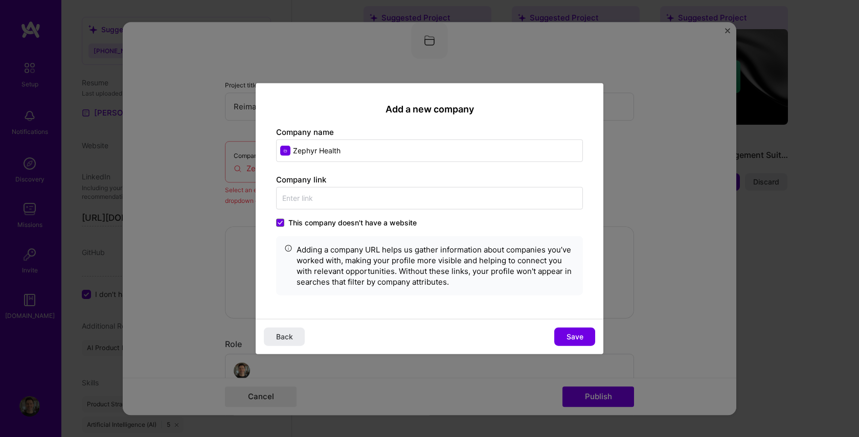
drag, startPoint x: 279, startPoint y: 223, endPoint x: 284, endPoint y: 217, distance: 7.7
click at [280, 223] on icon at bounding box center [280, 223] width 5 height 4
click at [0, 0] on input "This company doesn't have a website" at bounding box center [0, 0] width 0 height 0
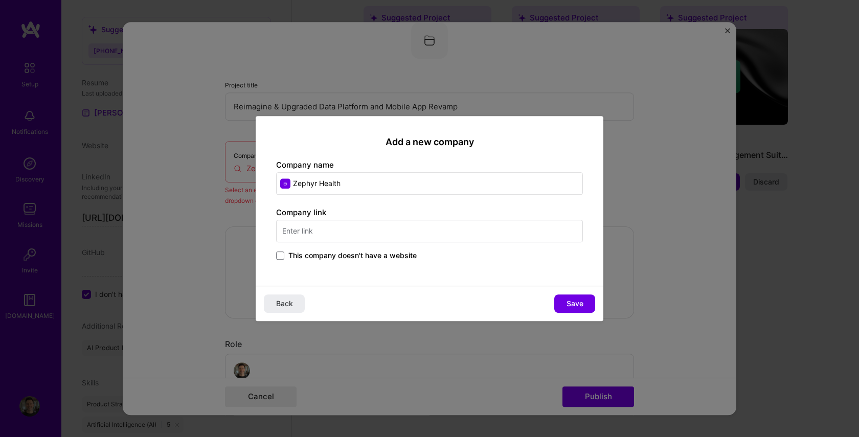
click at [289, 235] on input "text" at bounding box center [429, 231] width 307 height 23
paste input "https://www.anjusoftware.com/press-release/general-press-release/press-releases…"
type input "https://www.anjusoftware.com/press-release/general-press-release/press-releases…"
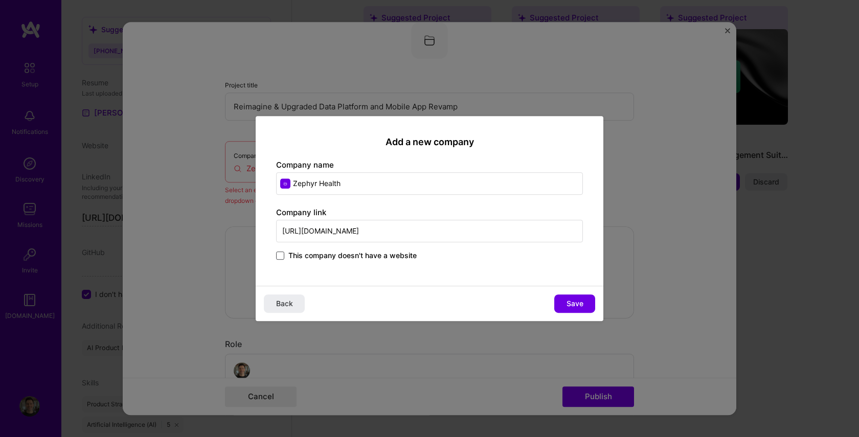
click at [282, 255] on span at bounding box center [280, 256] width 8 height 8
click at [0, 0] on input "This company doesn't have a website" at bounding box center [0, 0] width 0 height 0
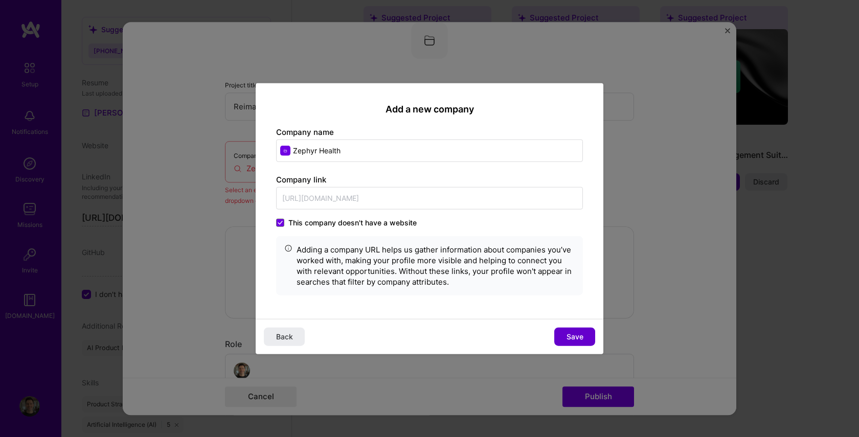
click at [571, 338] on span "Save" at bounding box center [575, 337] width 17 height 10
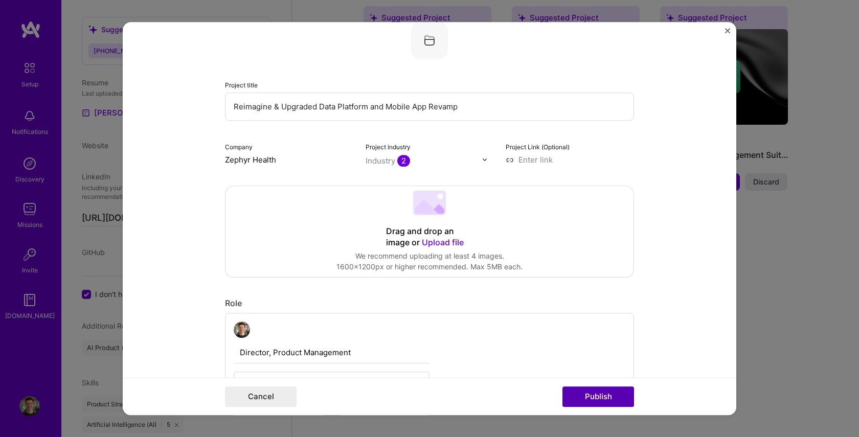
click at [598, 394] on button "Publish" at bounding box center [599, 397] width 72 height 20
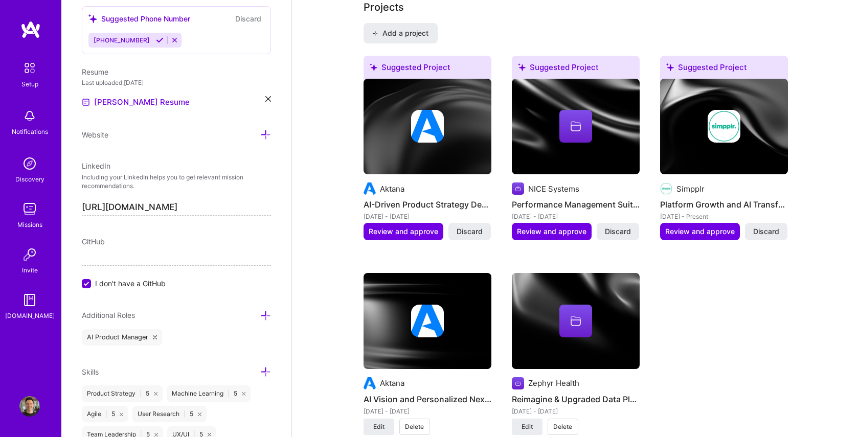
scroll to position [801, 0]
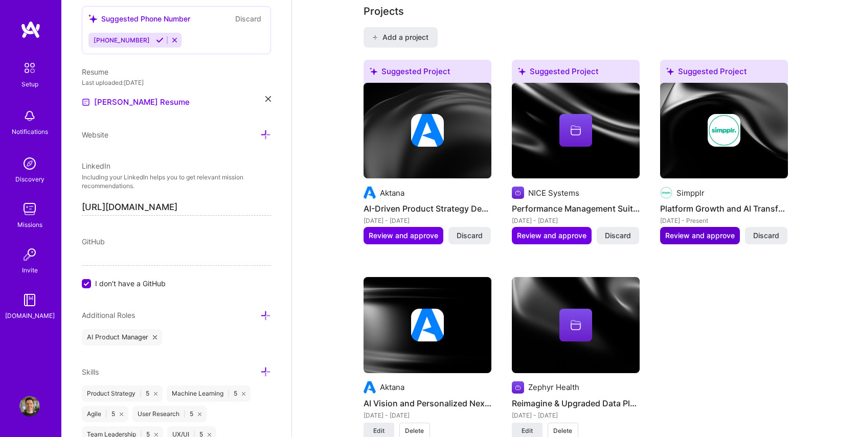
click at [699, 231] on span "Review and approve" at bounding box center [700, 236] width 70 height 10
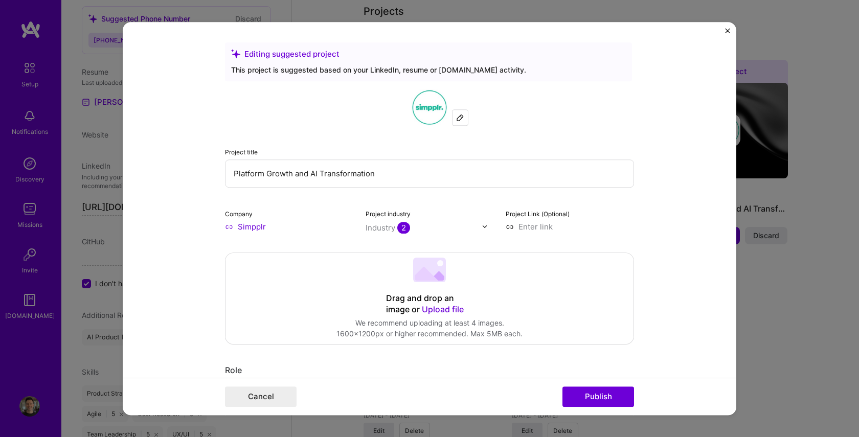
drag, startPoint x: 234, startPoint y: 173, endPoint x: 302, endPoint y: 175, distance: 68.1
click at [302, 175] on input "Platform Growth and AI Transformation" at bounding box center [429, 174] width 409 height 28
click at [400, 177] on input "Platform Growth and AI Transformation" at bounding box center [429, 174] width 409 height 28
drag, startPoint x: 400, startPoint y: 177, endPoint x: 206, endPoint y: 155, distance: 196.1
click at [206, 155] on form "Editing suggested project This project is suggested based on your LinkedIn, res…" at bounding box center [430, 219] width 614 height 394
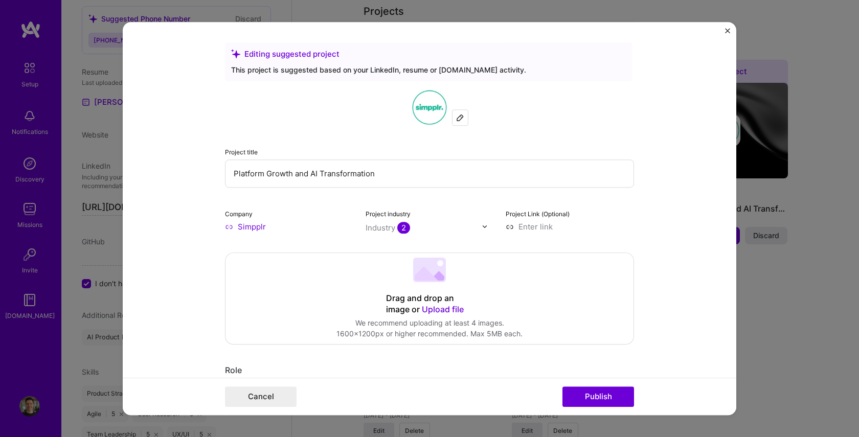
paste input "Scaling an AI-Powered Employee Experience Platform to Global Leadership"
drag, startPoint x: 319, startPoint y: 173, endPoint x: 397, endPoint y: 174, distance: 78.3
click at [397, 174] on input "Scaling an AI-Powered Employee Experience Platform to Global Leadership" at bounding box center [429, 174] width 409 height 28
type input "Scaling an AI-Powered SaaS Platform to Global Leadership"
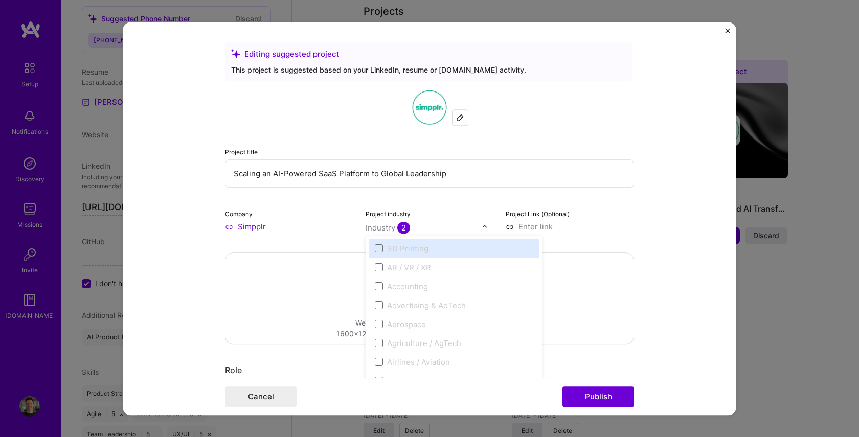
click at [375, 229] on div "Industry 2" at bounding box center [388, 227] width 44 height 11
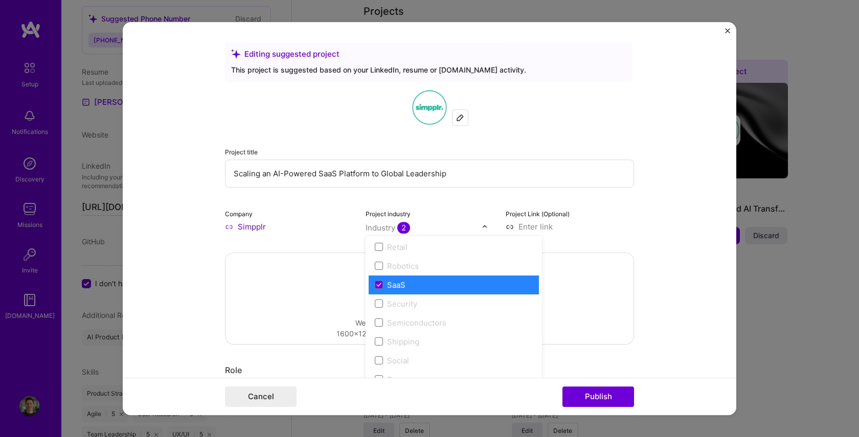
scroll to position [2006, 0]
click at [658, 256] on form "Editing suggested project This project is suggested based on your LinkedIn, res…" at bounding box center [430, 219] width 614 height 394
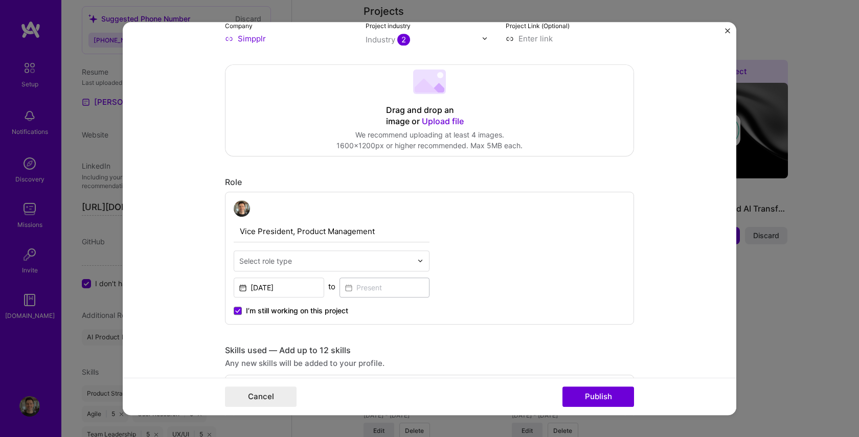
scroll to position [192, 0]
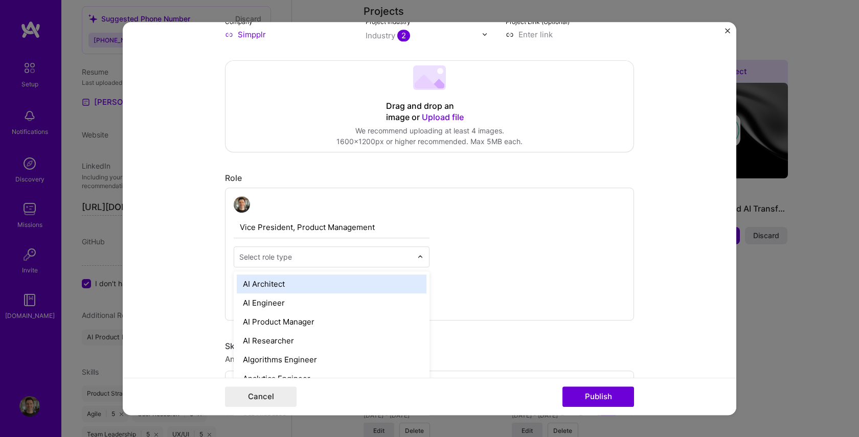
click at [424, 259] on div at bounding box center [423, 257] width 12 height 20
type input "pro"
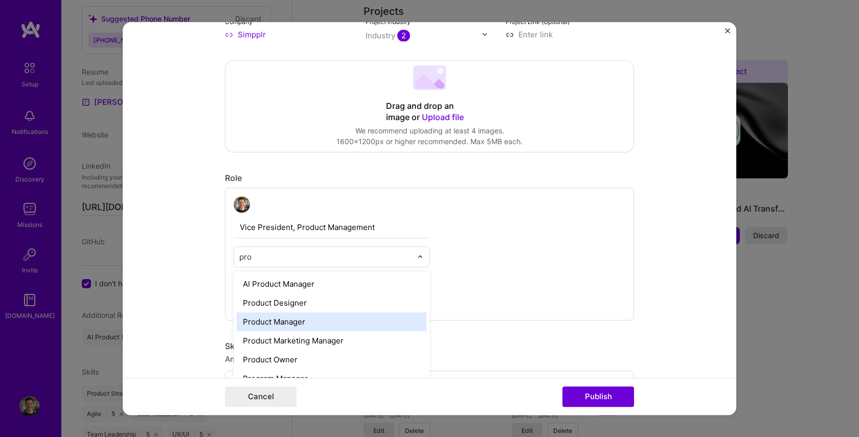
click at [321, 320] on div "Product Manager" at bounding box center [332, 321] width 190 height 19
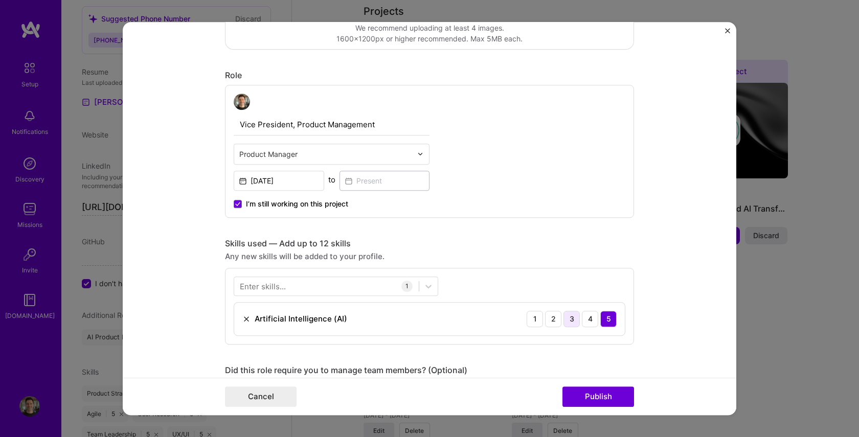
scroll to position [304, 0]
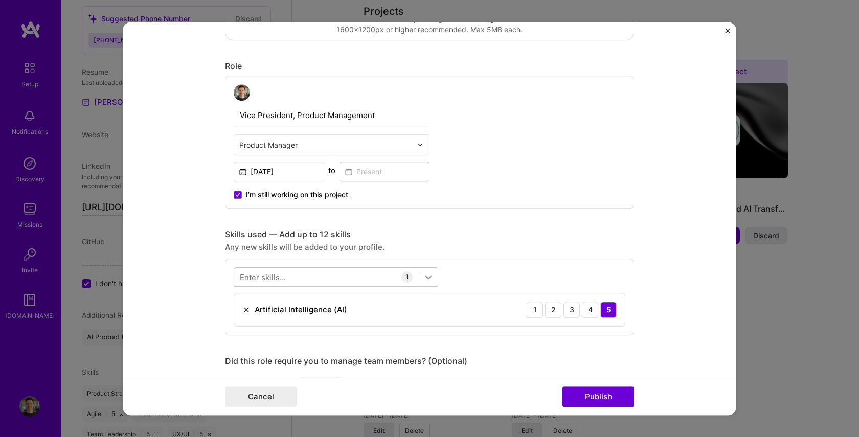
click at [424, 279] on icon at bounding box center [428, 277] width 10 height 10
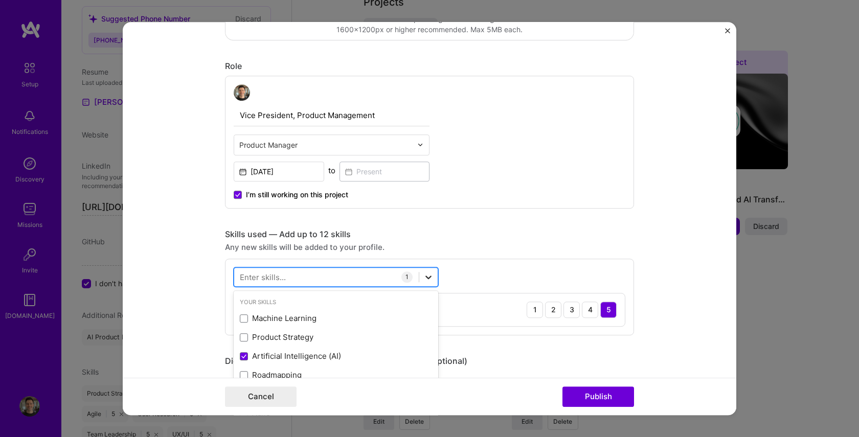
scroll to position [812, 0]
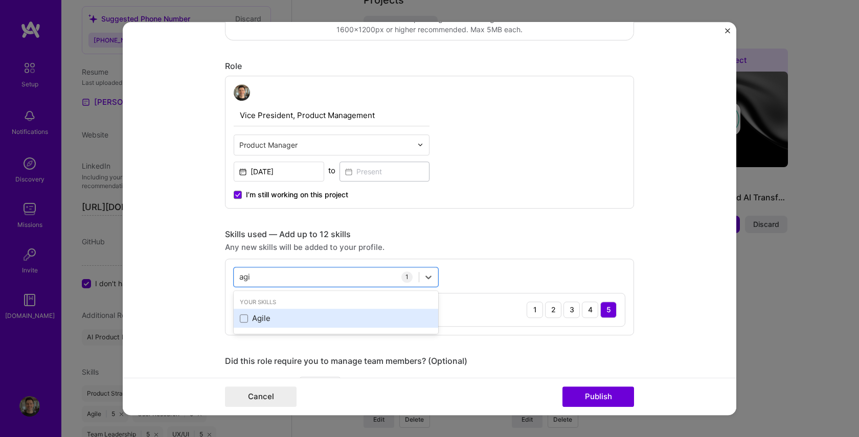
click at [329, 309] on div "Agile" at bounding box center [336, 318] width 205 height 19
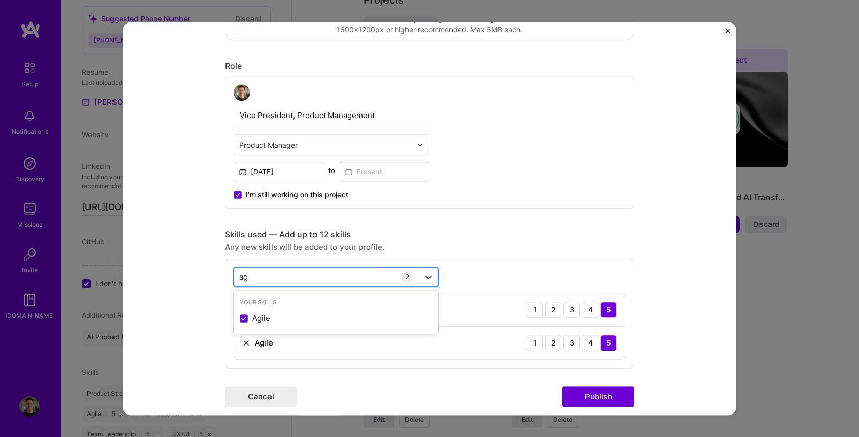
type input "a"
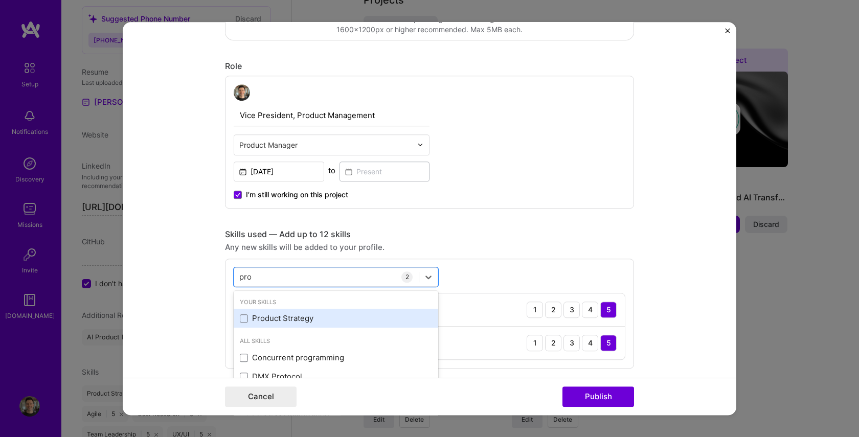
click at [312, 314] on div "Product Strategy" at bounding box center [336, 319] width 192 height 11
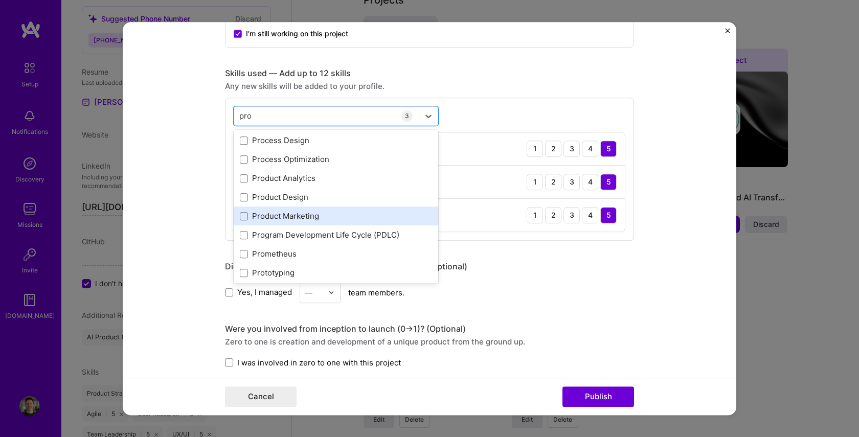
scroll to position [99, 0]
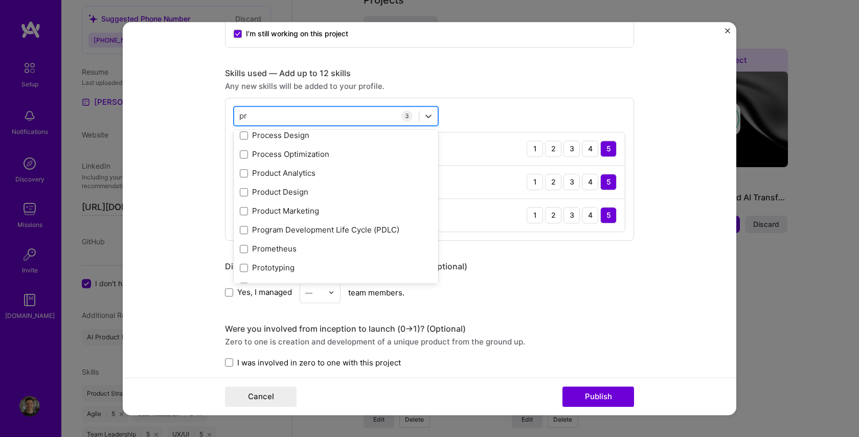
type input "p"
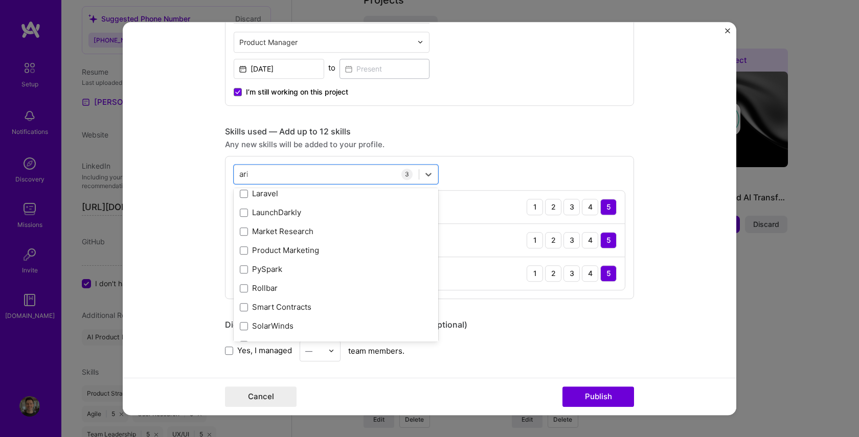
scroll to position [0, 0]
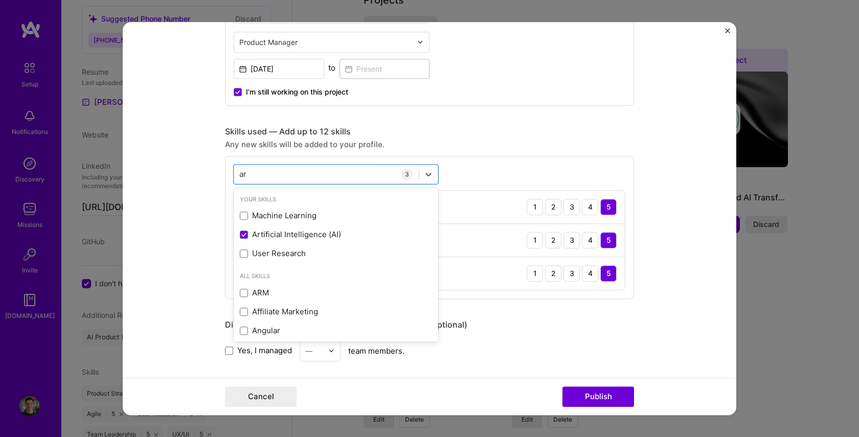
type input "a"
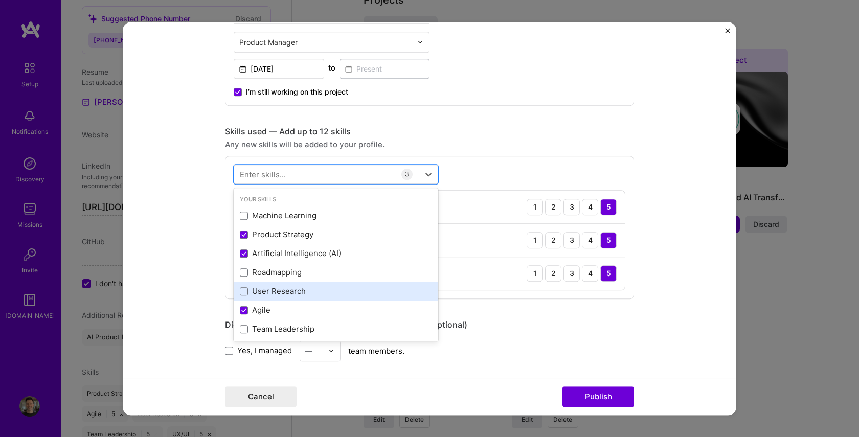
drag, startPoint x: 246, startPoint y: 290, endPoint x: 247, endPoint y: 283, distance: 7.2
click at [246, 290] on span at bounding box center [244, 291] width 8 height 8
click at [0, 0] on input "checkbox" at bounding box center [0, 0] width 0 height 0
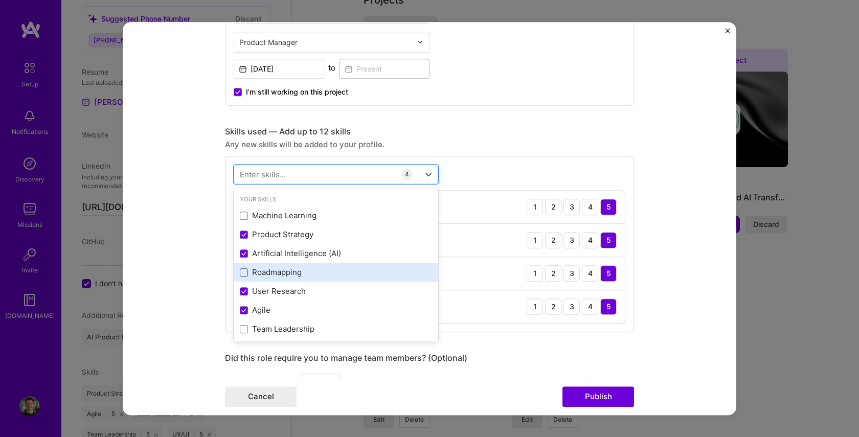
click at [245, 272] on span at bounding box center [244, 273] width 8 height 8
click at [0, 0] on input "checkbox" at bounding box center [0, 0] width 0 height 0
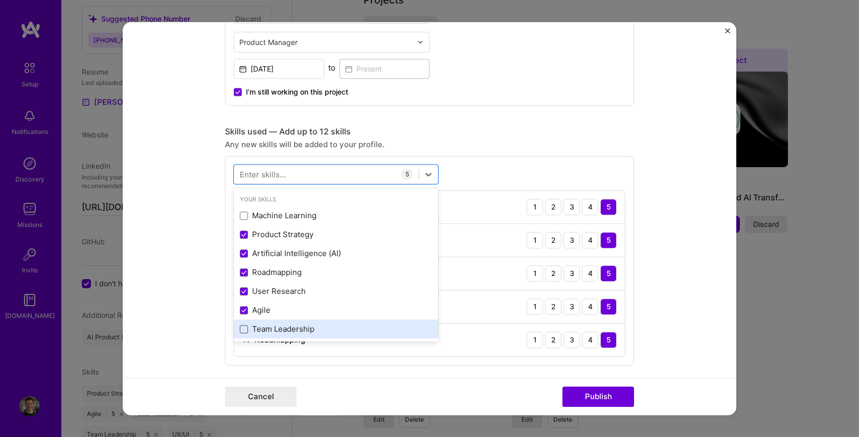
click at [245, 330] on span at bounding box center [244, 329] width 8 height 8
click at [0, 0] on input "checkbox" at bounding box center [0, 0] width 0 height 0
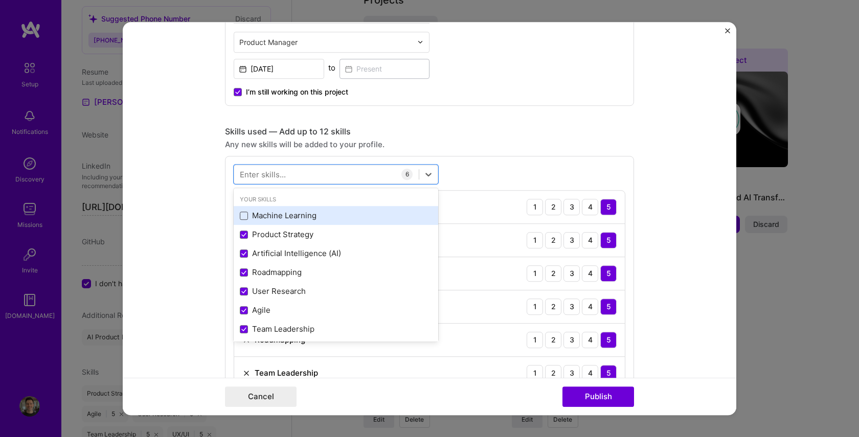
click at [247, 217] on span at bounding box center [244, 216] width 8 height 8
click at [0, 0] on input "checkbox" at bounding box center [0, 0] width 0 height 0
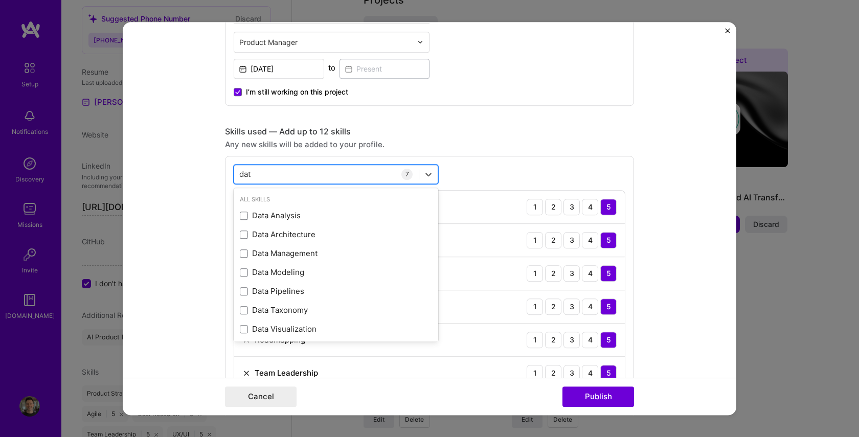
type input "data"
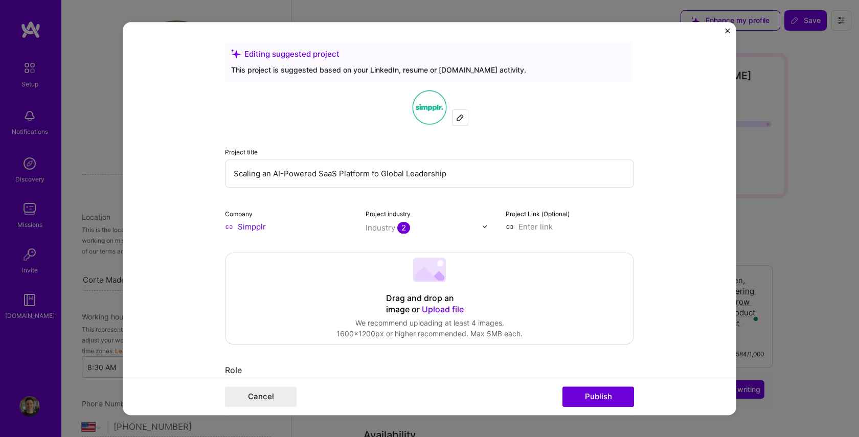
select select "US"
select select "Right Now"
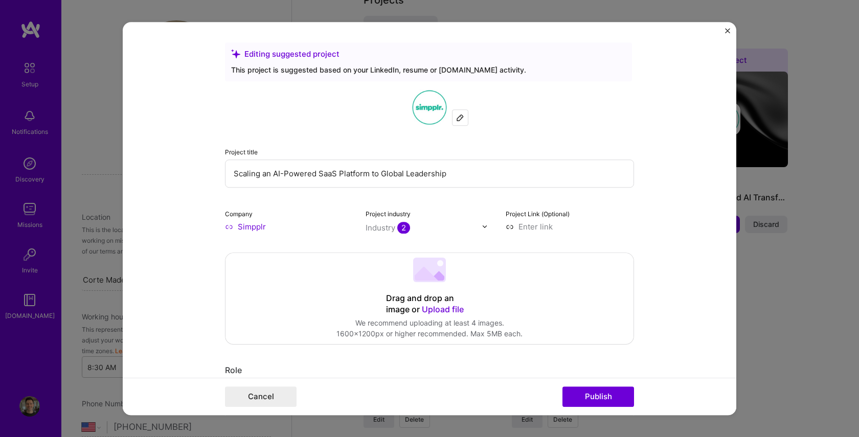
scroll to position [407, 0]
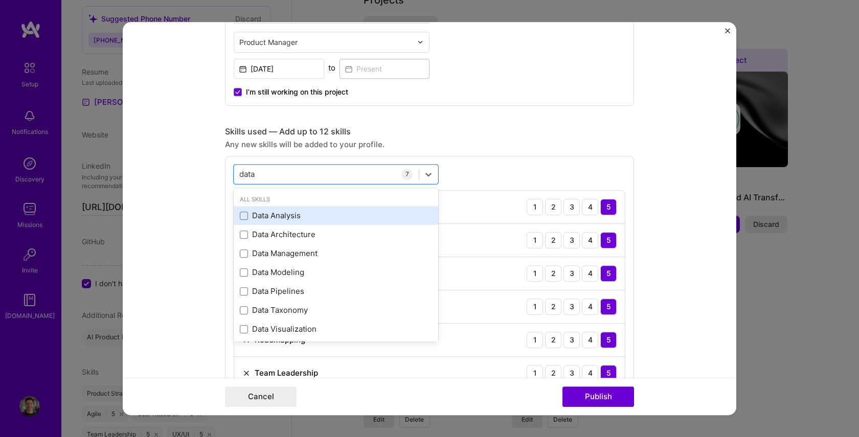
click at [263, 212] on div "Data Analysis" at bounding box center [336, 216] width 192 height 11
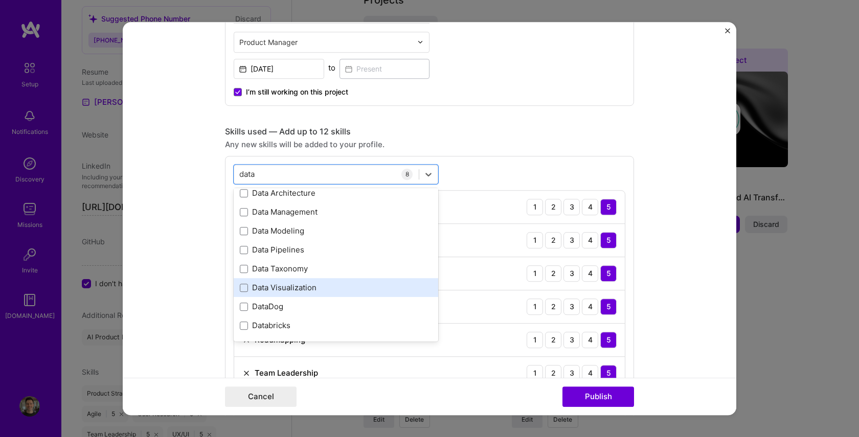
scroll to position [41, 0]
click at [260, 289] on div "Data Visualization" at bounding box center [336, 288] width 192 height 11
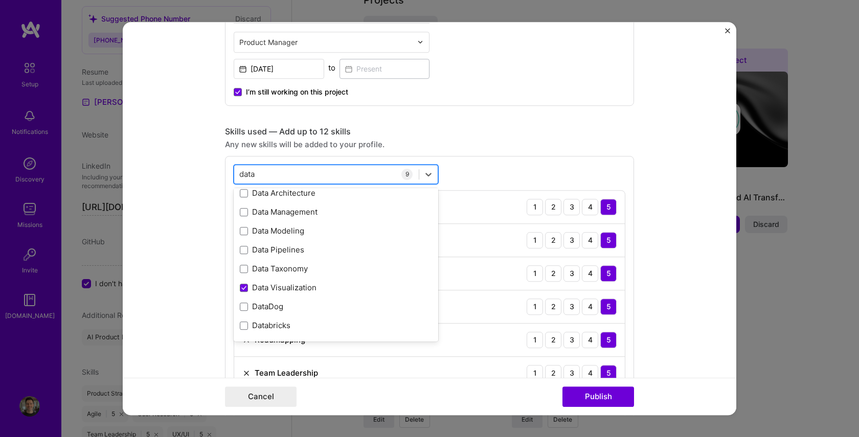
click at [381, 176] on div "data data" at bounding box center [326, 174] width 185 height 17
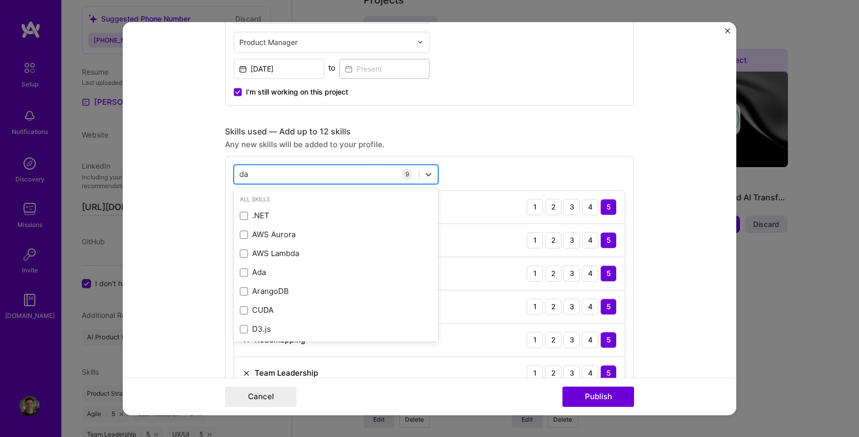
type input "d"
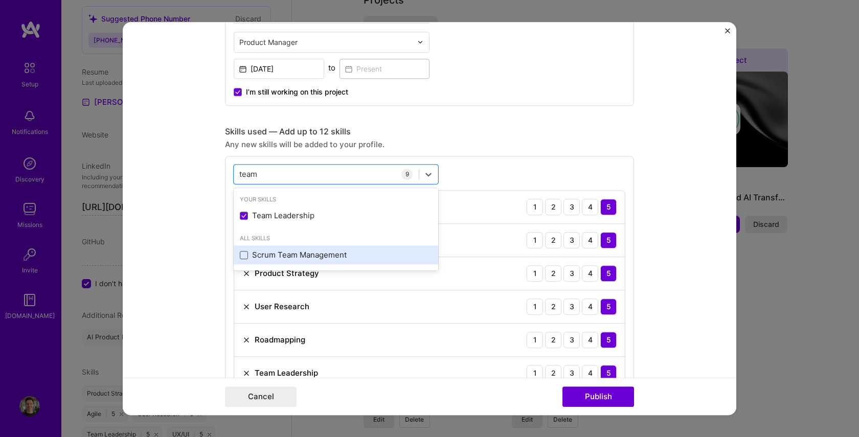
click at [245, 255] on span at bounding box center [244, 255] width 8 height 8
click at [0, 0] on input "checkbox" at bounding box center [0, 0] width 0 height 0
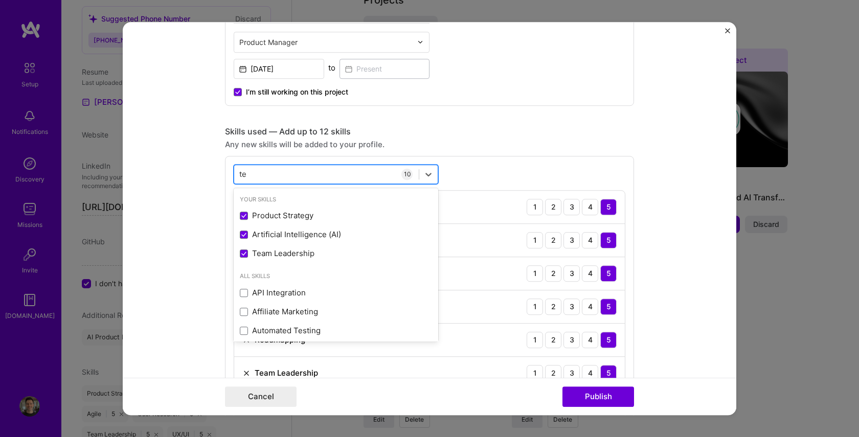
type input "t"
type input "l"
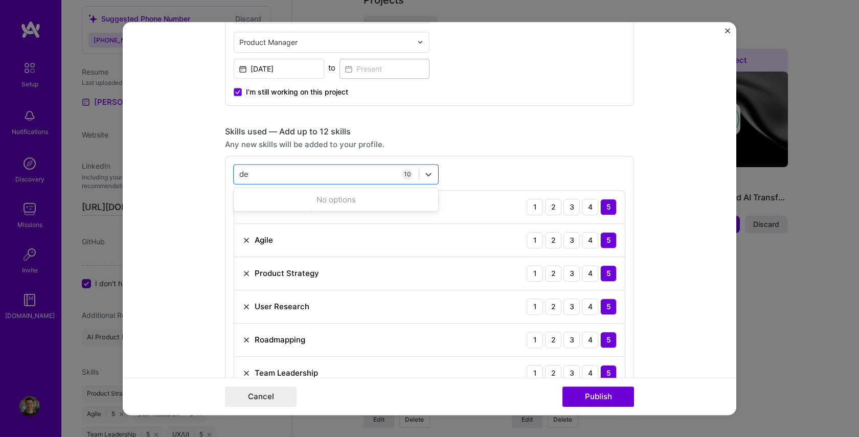
type input "d"
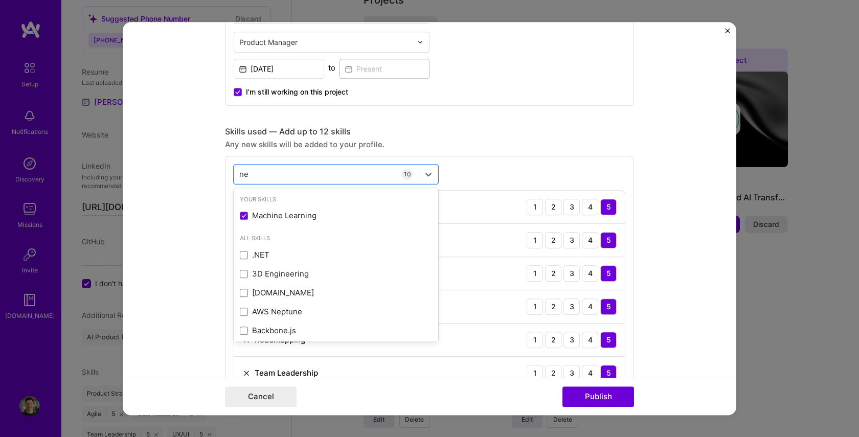
type input "n"
type input "c"
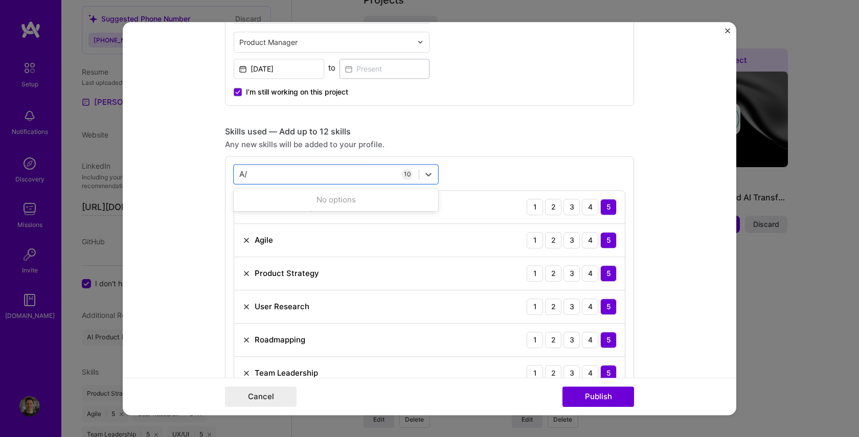
type input "A"
type input "y"
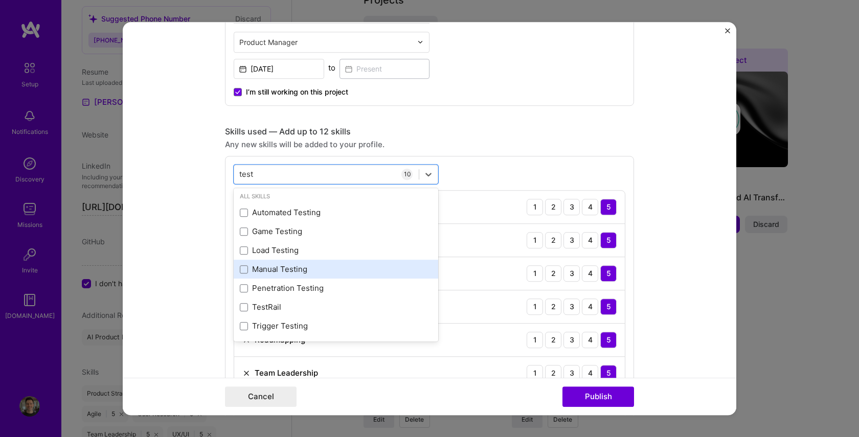
scroll to position [0, 0]
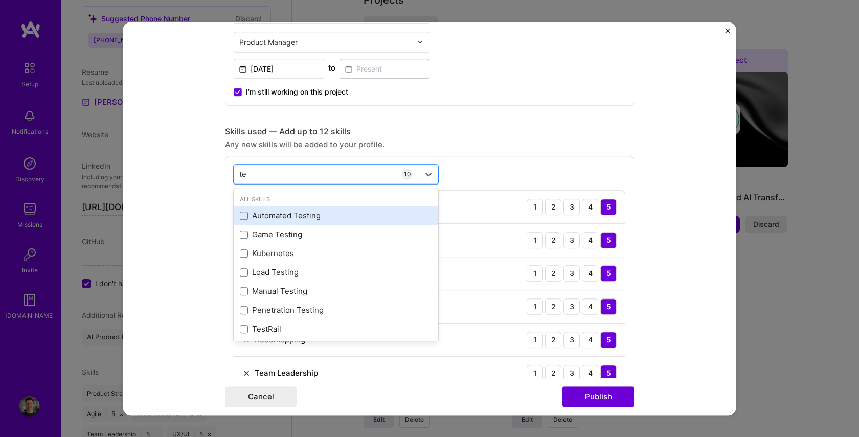
type input "t"
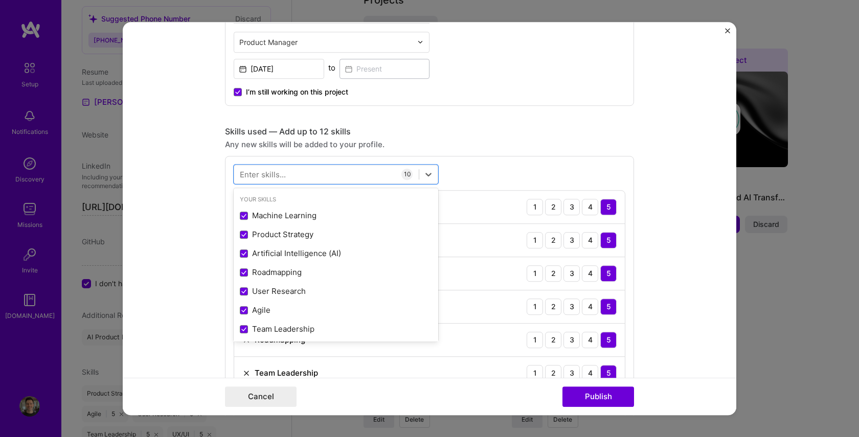
drag, startPoint x: 669, startPoint y: 251, endPoint x: 661, endPoint y: 250, distance: 8.8
click at [669, 251] on form "Editing suggested project This project is suggested based on your LinkedIn, res…" at bounding box center [430, 219] width 614 height 394
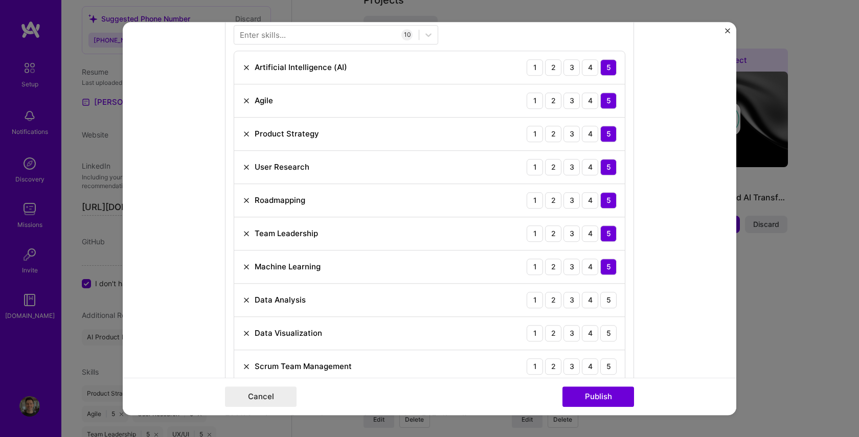
scroll to position [564, 0]
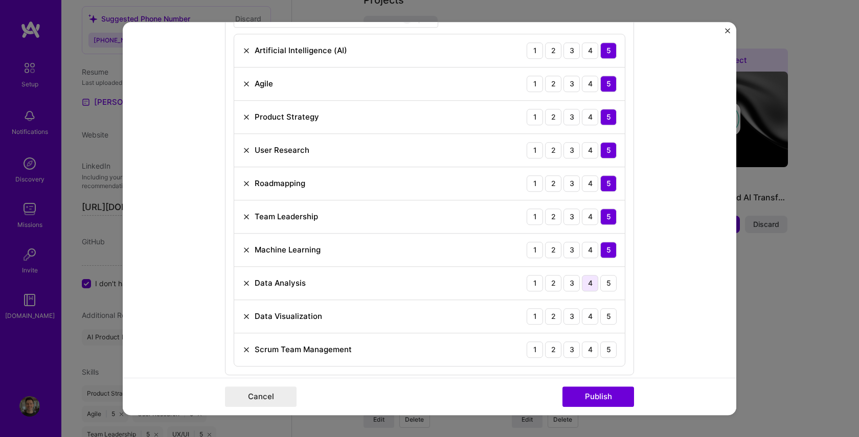
click at [585, 282] on div "4" at bounding box center [590, 283] width 16 height 16
click at [594, 286] on div "4" at bounding box center [590, 283] width 16 height 16
click at [602, 284] on div "5" at bounding box center [608, 283] width 16 height 16
click at [606, 321] on div "5" at bounding box center [608, 316] width 16 height 16
click at [609, 354] on div "5" at bounding box center [608, 350] width 16 height 16
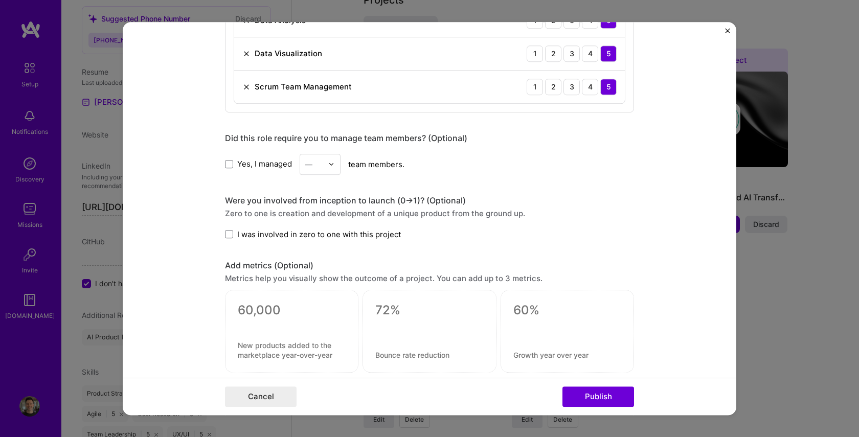
scroll to position [843, 0]
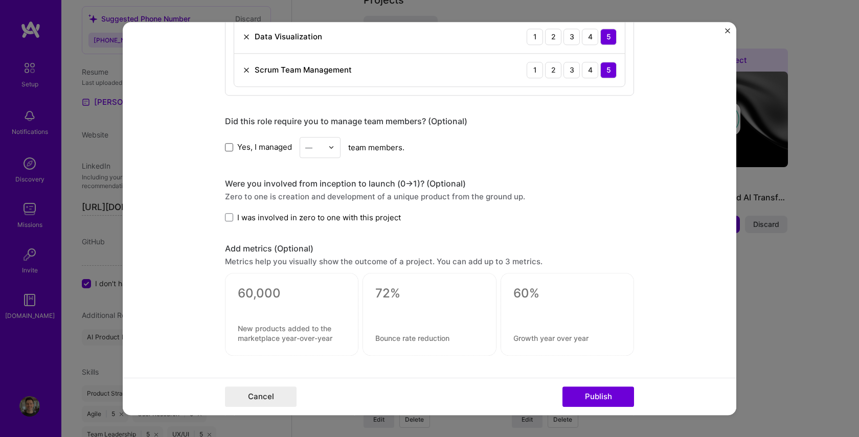
click at [231, 148] on span at bounding box center [229, 147] width 8 height 8
click at [0, 0] on input "Yes, I managed" at bounding box center [0, 0] width 0 height 0
click at [334, 153] on div at bounding box center [334, 148] width 12 height 20
click at [318, 279] on div "15" at bounding box center [320, 279] width 35 height 19
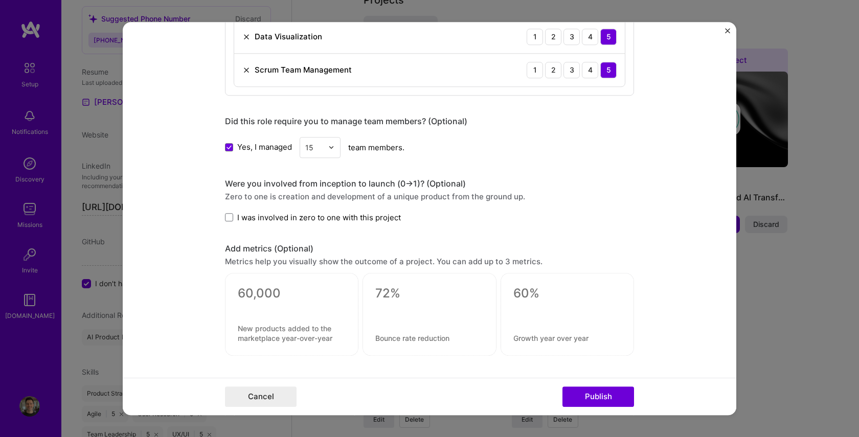
click at [221, 218] on form "Editing suggested project This project is suggested based on your LinkedIn, res…" at bounding box center [430, 219] width 614 height 394
click at [225, 218] on span at bounding box center [229, 217] width 8 height 8
click at [0, 0] on input "I was involved in zero to one with this project" at bounding box center [0, 0] width 0 height 0
click at [240, 327] on textarea at bounding box center [292, 333] width 108 height 19
paste textarea
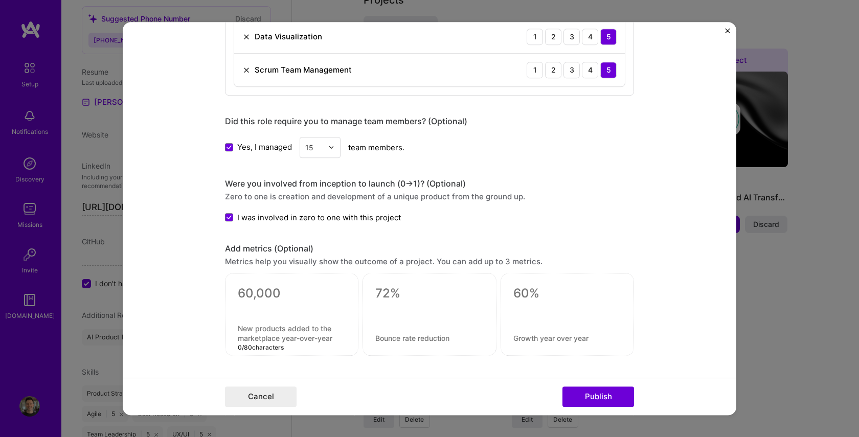
click at [246, 332] on textarea at bounding box center [292, 333] width 108 height 19
click at [334, 341] on textarea at bounding box center [292, 333] width 108 height 19
paste textarea "Company growth with 4x ARR and 70% YoY user expansion"
type textarea "Company growth with 4x ARR and 70% YoY user expansion."
drag, startPoint x: 278, startPoint y: 294, endPoint x: 228, endPoint y: 291, distance: 50.7
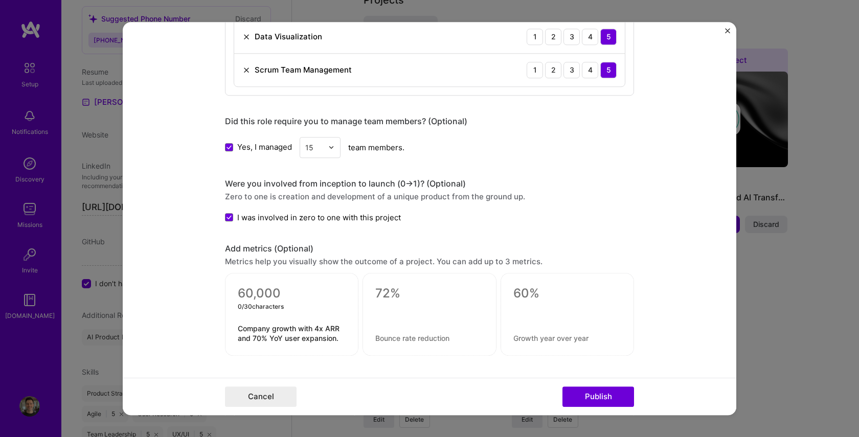
click at [227, 292] on div "0 / 30 characters Company growth with 4x ARR and 70% YoY user expansion." at bounding box center [291, 314] width 133 height 83
type textarea "400%"
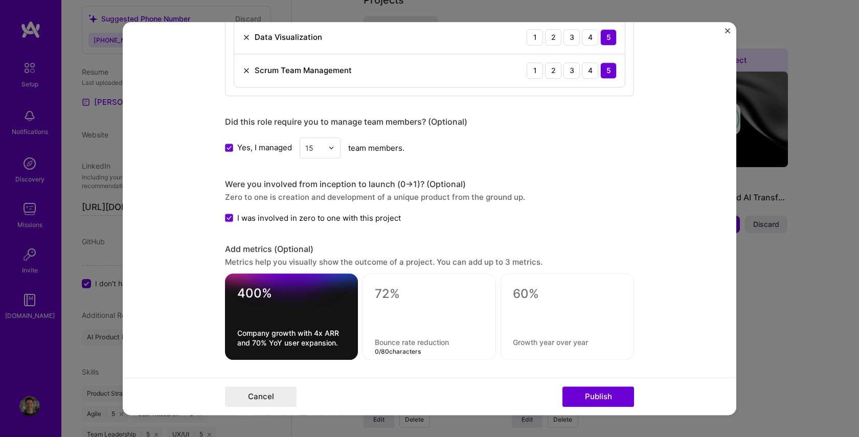
click at [385, 344] on textarea at bounding box center [429, 343] width 108 height 10
paste textarea "Increase in feature adoption via targeted GTM and A/B testing"
type textarea "Increase in feature adoption via targeted GTM and A/B testing"
click at [385, 294] on textarea at bounding box center [429, 293] width 108 height 15
type textarea "50%"
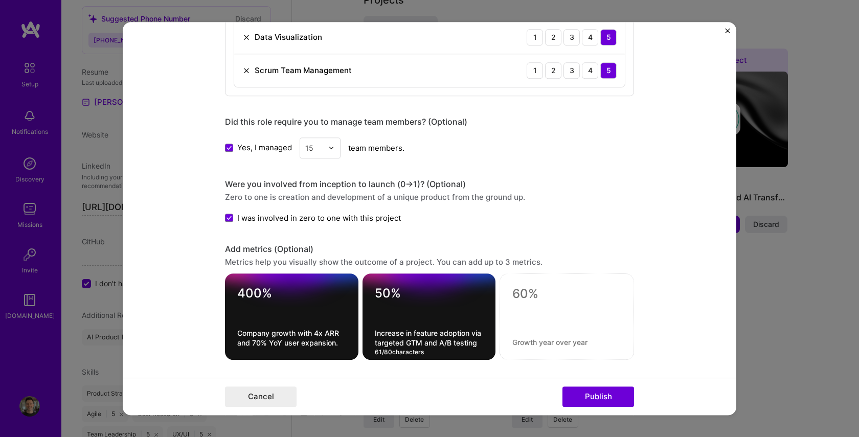
click at [480, 344] on textarea "Increase in feature adoption via targeted GTM and A/B testing" at bounding box center [429, 337] width 109 height 19
type textarea "Increase in feature adoption via targeted GTM and A/B testing."
click at [536, 298] on textarea at bounding box center [566, 293] width 109 height 15
paste textarea "New AI-driven products launched, boosting engagement and retention"
type textarea "New AI-driven products launched, boosting engagement and retention"
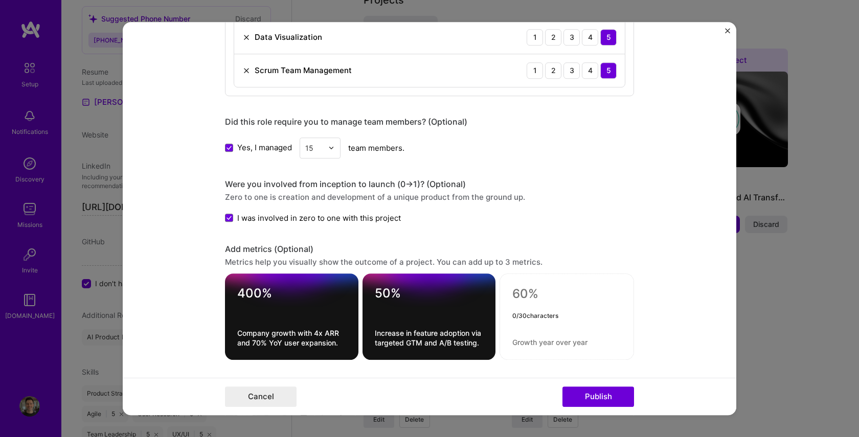
click at [521, 343] on textarea at bounding box center [566, 343] width 109 height 10
paste textarea "New AI-driven products launched, boosting engagement and retention"
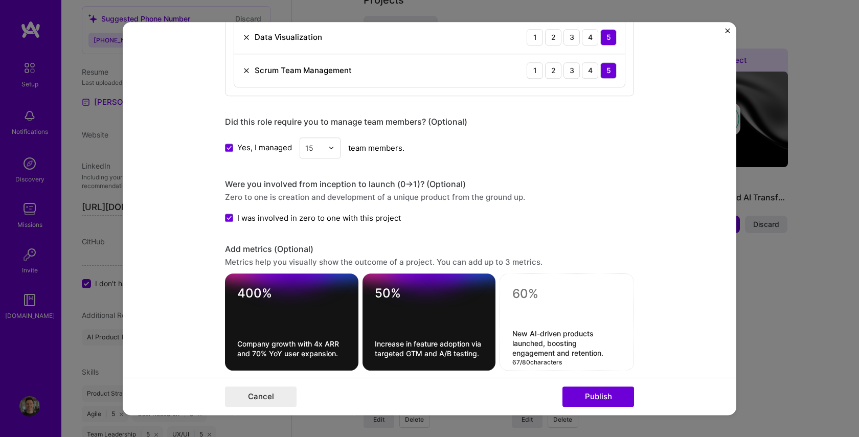
type textarea "New AI-driven products launched, boosting engagement and retention."
click at [516, 295] on textarea at bounding box center [566, 296] width 109 height 20
type textarea "7"
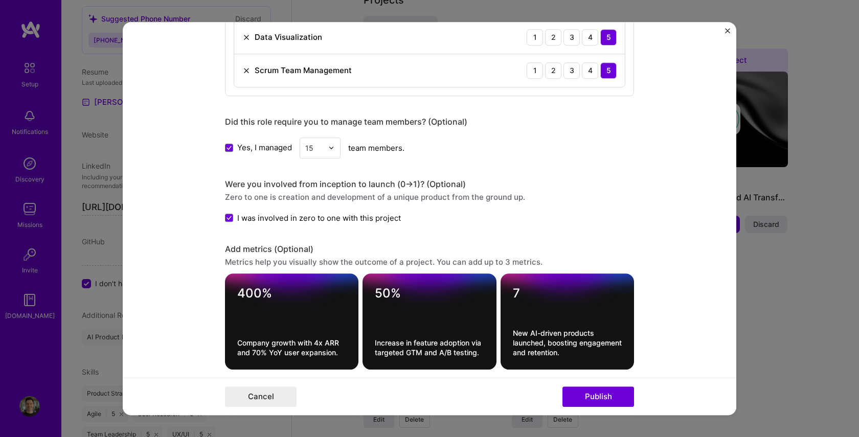
click at [688, 327] on form "Editing suggested project This project is suggested based on your LinkedIn, res…" at bounding box center [430, 219] width 614 height 394
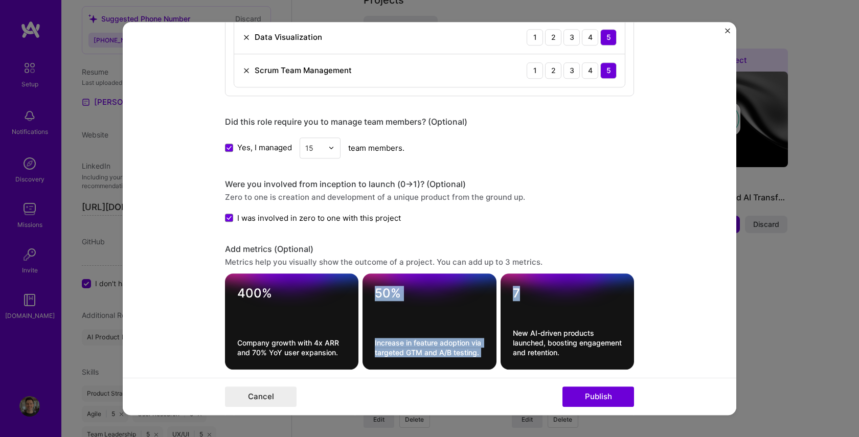
drag, startPoint x: 585, startPoint y: 314, endPoint x: 446, endPoint y: 297, distance: 139.6
click at [440, 297] on div "400% Company growth with 4x ARR and 70% YoY user expansion. 50% Increase in fea…" at bounding box center [429, 322] width 409 height 96
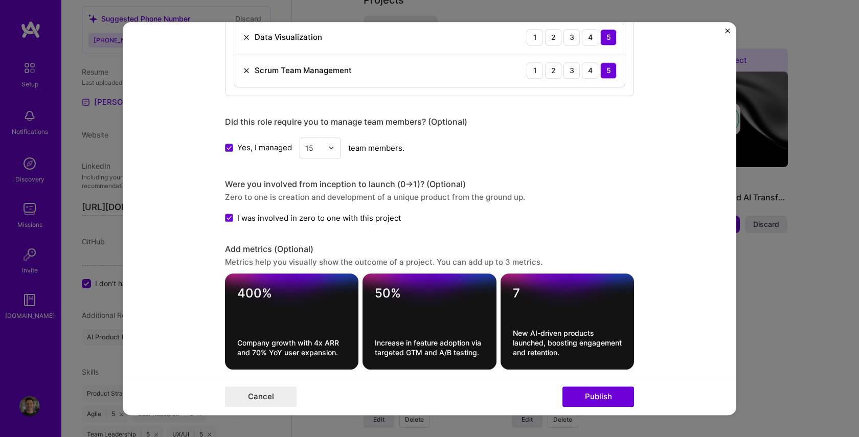
drag, startPoint x: 284, startPoint y: 316, endPoint x: 245, endPoint y: 283, distance: 51.1
click at [284, 316] on div at bounding box center [291, 316] width 109 height 11
click at [245, 291] on textarea "400%" at bounding box center [291, 296] width 109 height 20
type textarea "7"
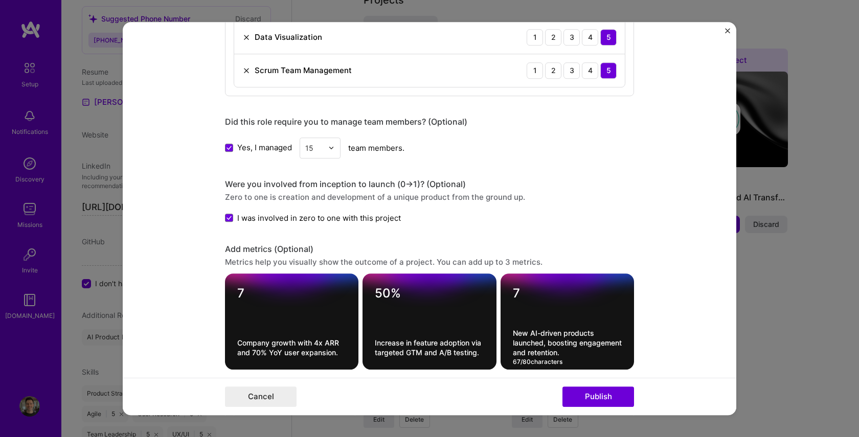
drag, startPoint x: 515, startPoint y: 333, endPoint x: 577, endPoint y: 351, distance: 64.6
click at [577, 351] on textarea "New AI-driven products launched, boosting engagement and retention." at bounding box center [567, 342] width 109 height 29
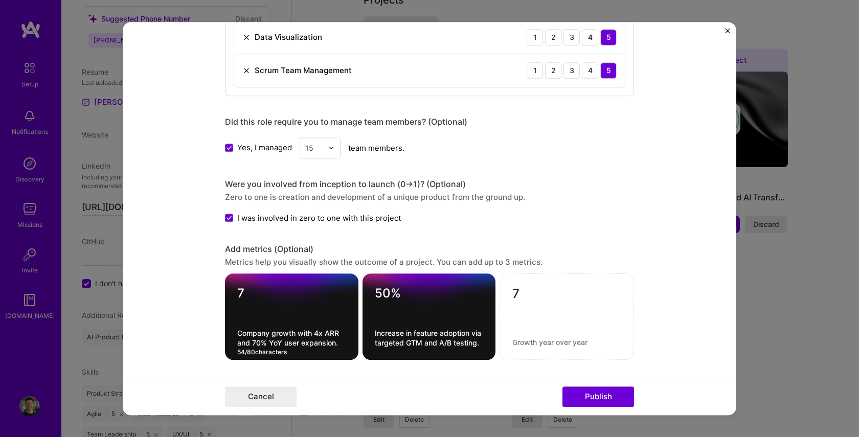
click at [238, 334] on textarea "Company growth with 4x ARR and 70% YoY user expansion." at bounding box center [291, 337] width 109 height 19
paste textarea "New AI-driven products launched, boosting engagement and retention."
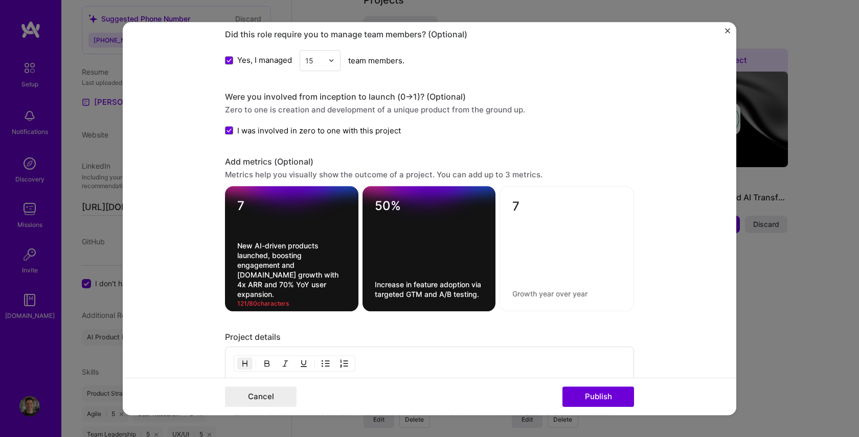
scroll to position [941, 0]
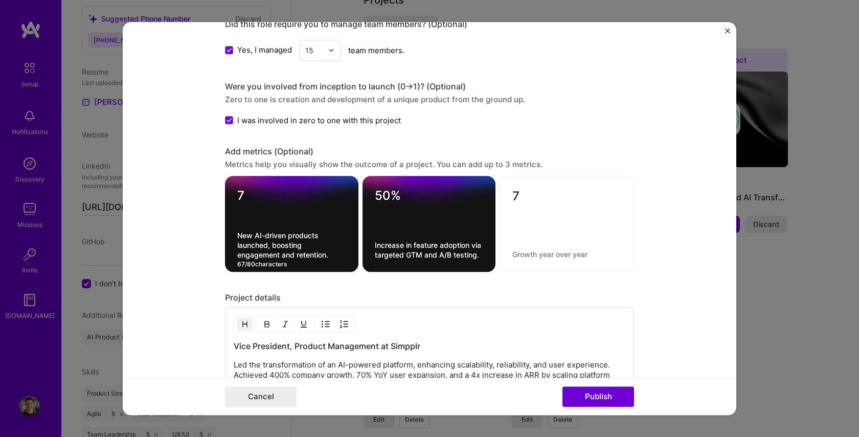
type textarea "New AI-driven products launched, boosting engagement and retention."
click at [517, 195] on textarea "7" at bounding box center [566, 199] width 109 height 20
type textarea "400%"
click at [526, 250] on textarea at bounding box center [566, 255] width 109 height 10
paste textarea "Company growth with 4x ARR and 70% YoY user expansion."
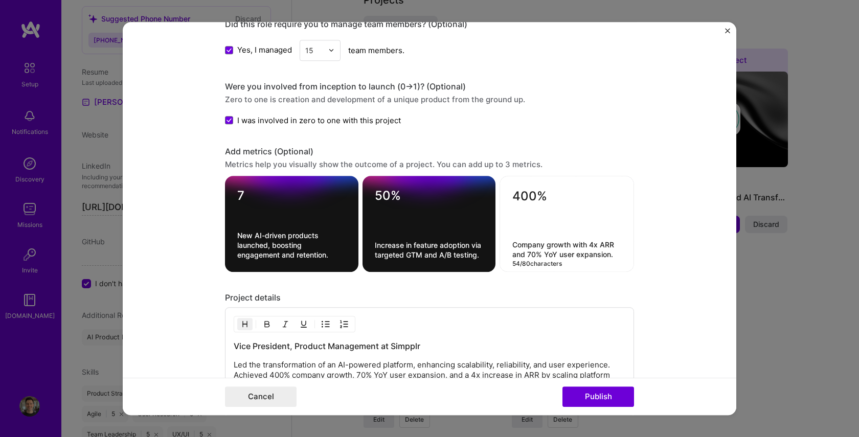
type textarea "Company growth with 4x ARR and 70% YoY user expansion."
click at [698, 253] on form "Editing suggested project This project is suggested based on your LinkedIn, res…" at bounding box center [430, 219] width 614 height 394
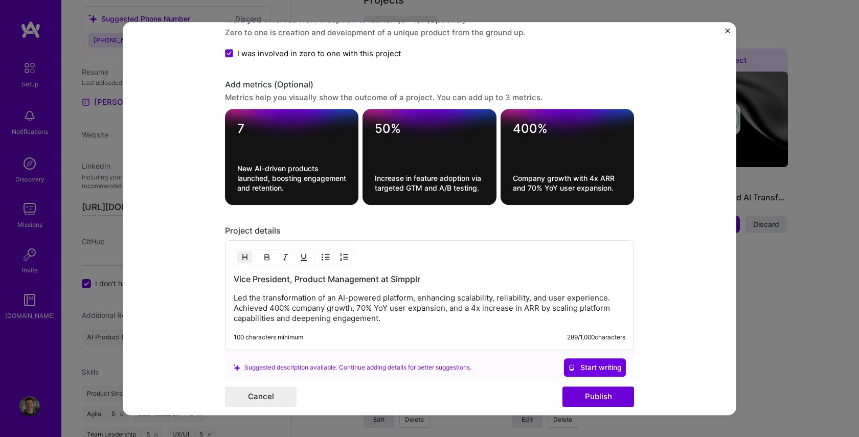
scroll to position [1008, 0]
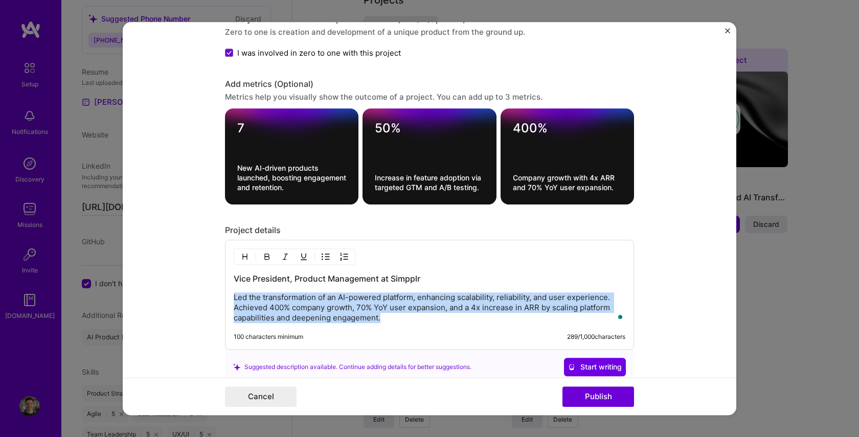
drag, startPoint x: 234, startPoint y: 298, endPoint x: 401, endPoint y: 320, distance: 168.7
click at [402, 320] on p "Led the transformation of an AI-powered platform, enhancing scalability, reliab…" at bounding box center [430, 308] width 392 height 31
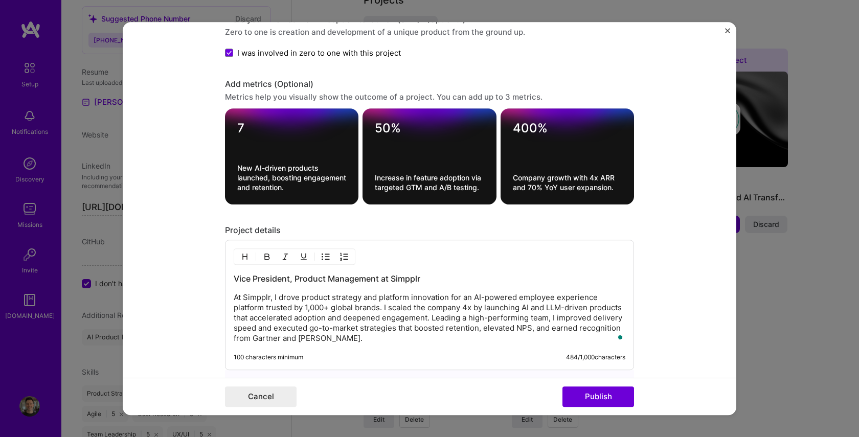
scroll to position [1007, 0]
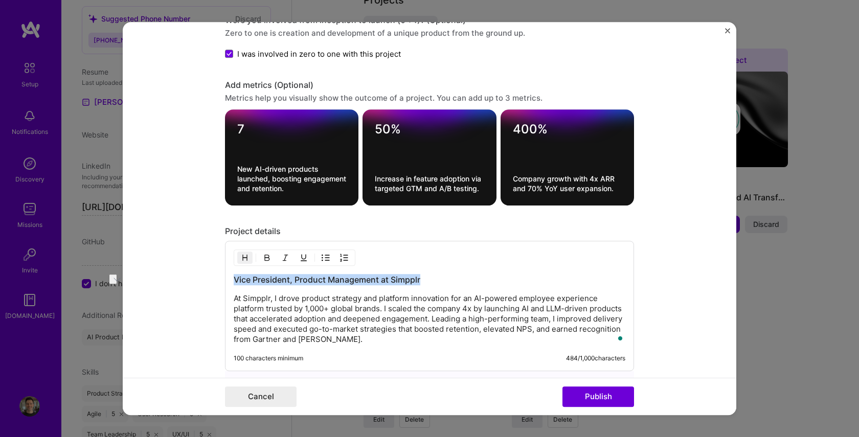
drag, startPoint x: 233, startPoint y: 279, endPoint x: 422, endPoint y: 282, distance: 189.3
click at [422, 282] on h3 "Vice President, Product Management at Simpplr" at bounding box center [430, 279] width 392 height 11
drag, startPoint x: 524, startPoint y: 280, endPoint x: 239, endPoint y: 277, distance: 284.4
click at [239, 277] on h3 "Scaling an AI-Powered Employee Experience Platform to Global Leadership" at bounding box center [430, 279] width 392 height 11
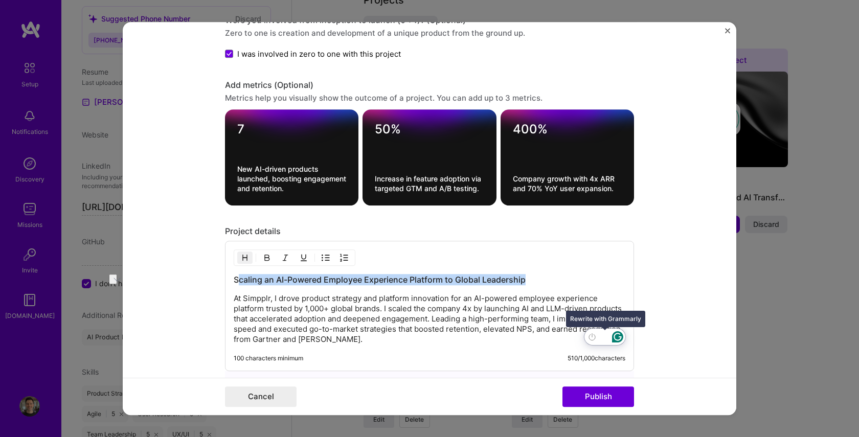
click at [602, 338] on div "Rewrite with Grammarly" at bounding box center [604, 337] width 11 height 12
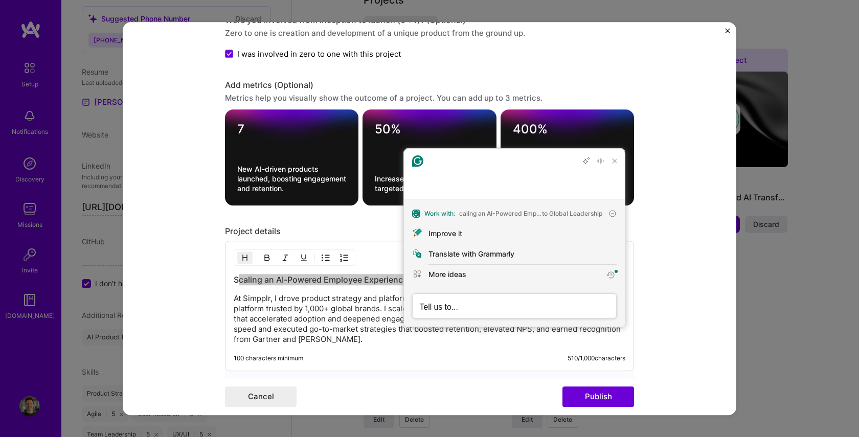
scroll to position [0, 0]
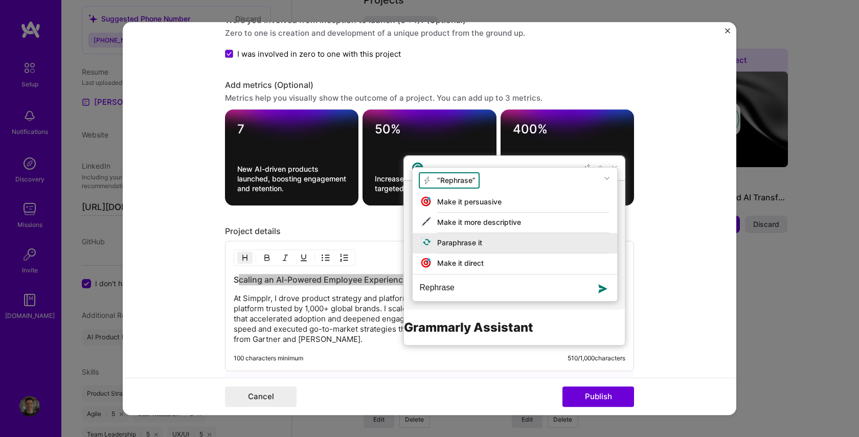
type textarea "Rephrase"
click at [464, 248] on div "Paraphrase it" at bounding box center [459, 242] width 45 height 11
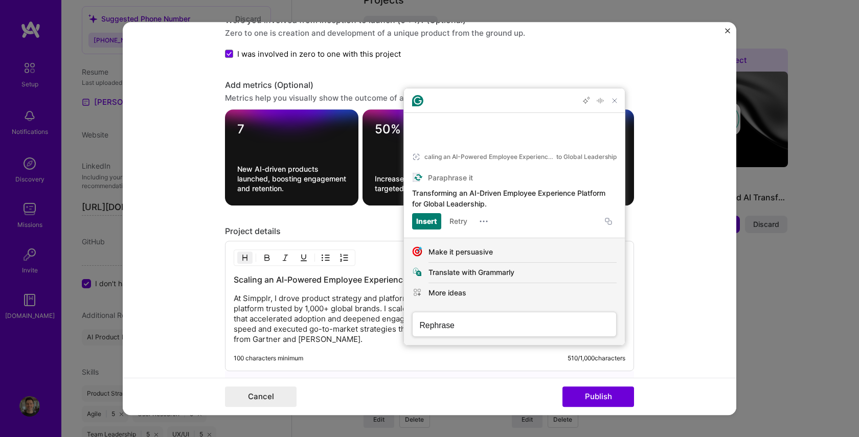
drag, startPoint x: 411, startPoint y: 192, endPoint x: 497, endPoint y: 203, distance: 86.6
click at [498, 203] on article "caling an AI-Powered Employee Experience Platform to Global Leadership Paraphra…" at bounding box center [514, 188] width 221 height 99
drag, startPoint x: 269, startPoint y: 272, endPoint x: 254, endPoint y: 280, distance: 17.2
click at [269, 273] on div "Scaling an AI-Powered Employee Experience Platform to Global Leadership At Simp…" at bounding box center [429, 306] width 409 height 130
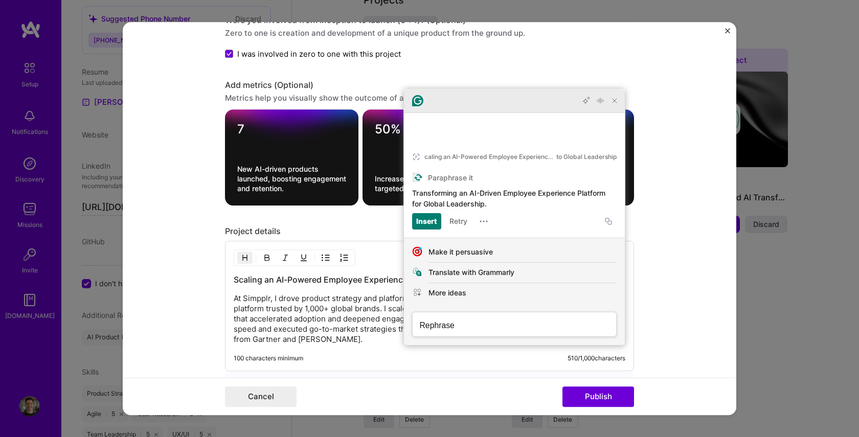
click at [614, 105] on icon "Close Grammarly Assistant" at bounding box center [615, 101] width 8 height 8
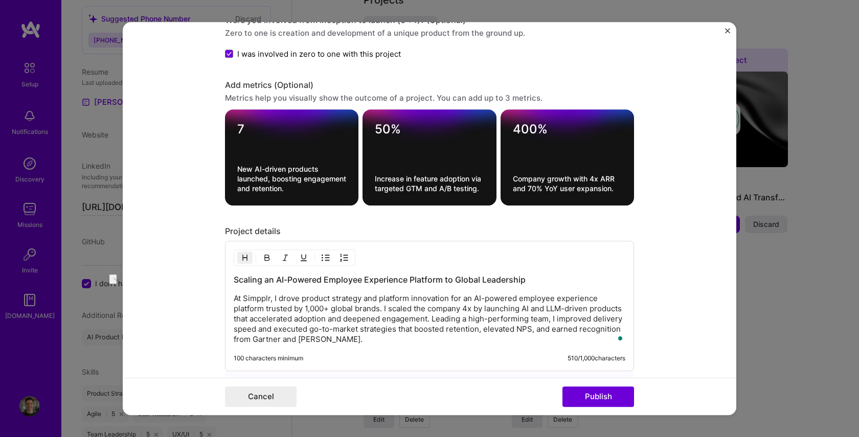
drag, startPoint x: 317, startPoint y: 271, endPoint x: 284, endPoint y: 278, distance: 33.5
click at [316, 272] on div "Scaling an AI-Powered Employee Experience Platform to Global Leadership At Simp…" at bounding box center [429, 306] width 409 height 130
drag, startPoint x: 232, startPoint y: 280, endPoint x: 238, endPoint y: 275, distance: 8.1
click at [334, 284] on div "Scaling an AI-Powered Employee Experience Platform to Global Leadership At Simp…" at bounding box center [429, 306] width 409 height 130
drag, startPoint x: 234, startPoint y: 278, endPoint x: 523, endPoint y: 283, distance: 289.0
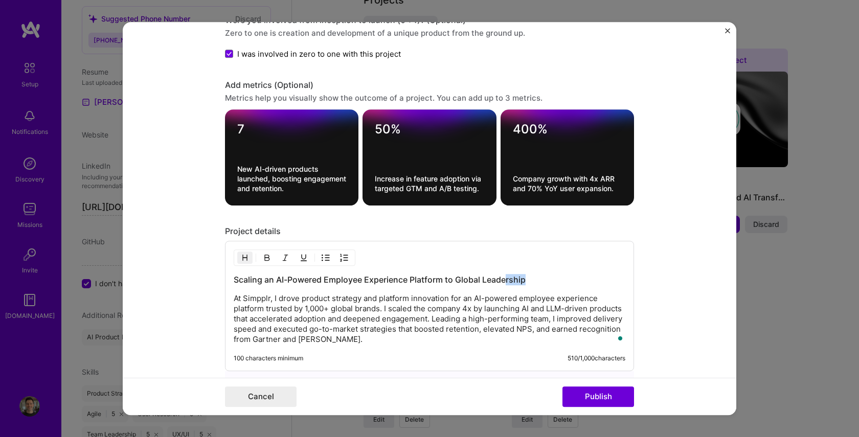
click at [509, 282] on h3 "Scaling an AI-Powered Employee Experience Platform to Global Leadership" at bounding box center [430, 279] width 392 height 11
click at [530, 282] on h3 "Scaling an AI-Powered Employee Experience Platform to Global Leadership" at bounding box center [430, 279] width 392 height 11
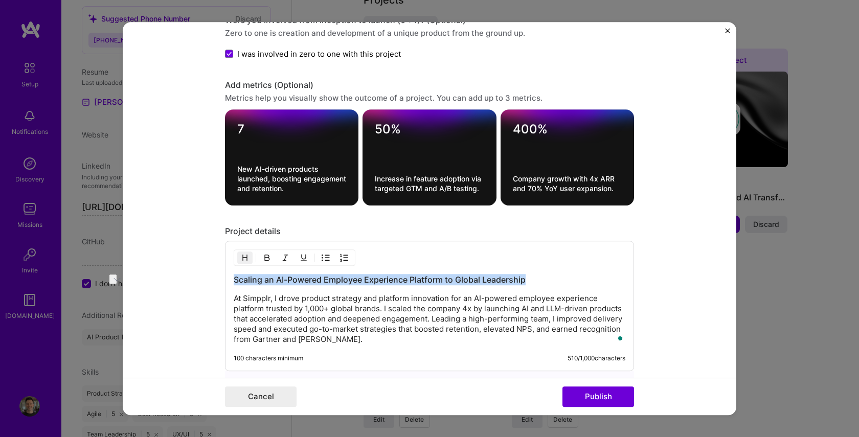
drag, startPoint x: 531, startPoint y: 281, endPoint x: 227, endPoint y: 271, distance: 304.0
click at [226, 271] on div "Scaling an AI-Powered Employee Experience Platform to Global Leadership At Simp…" at bounding box center [429, 306] width 409 height 130
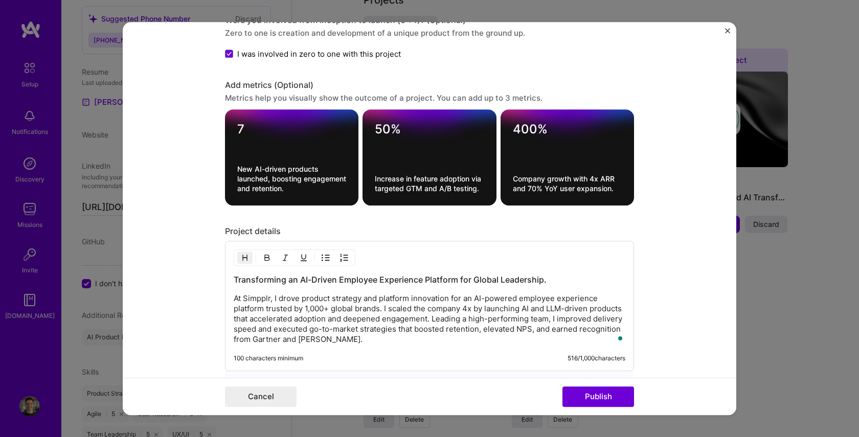
drag, startPoint x: 459, startPoint y: 279, endPoint x: 550, endPoint y: 281, distance: 91.6
click at [550, 281] on h3 "Transforming an AI-Driven Employee Experience Platform for Global Leadership." at bounding box center [430, 279] width 392 height 11
drag, startPoint x: 550, startPoint y: 281, endPoint x: 461, endPoint y: 277, distance: 88.6
click at [461, 277] on h3 "Transforming an AI-Driven Employee Experience Platform for Global Leadership." at bounding box center [430, 279] width 392 height 11
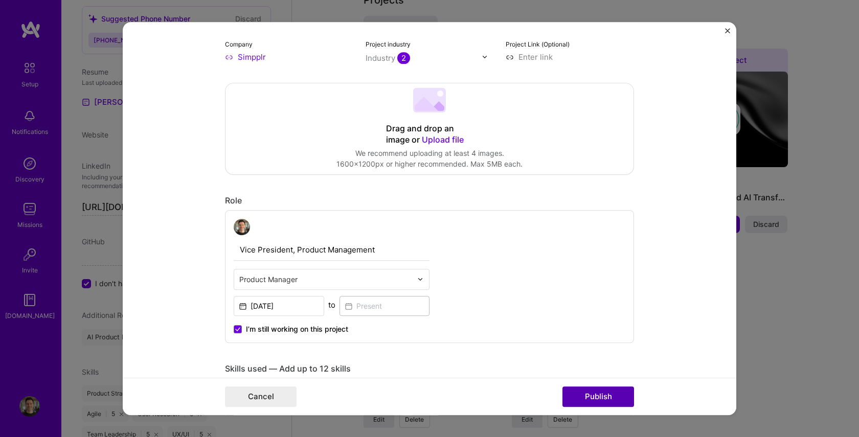
click at [617, 398] on button "Publish" at bounding box center [599, 397] width 72 height 20
